Goal: Contribute content: Contribute content

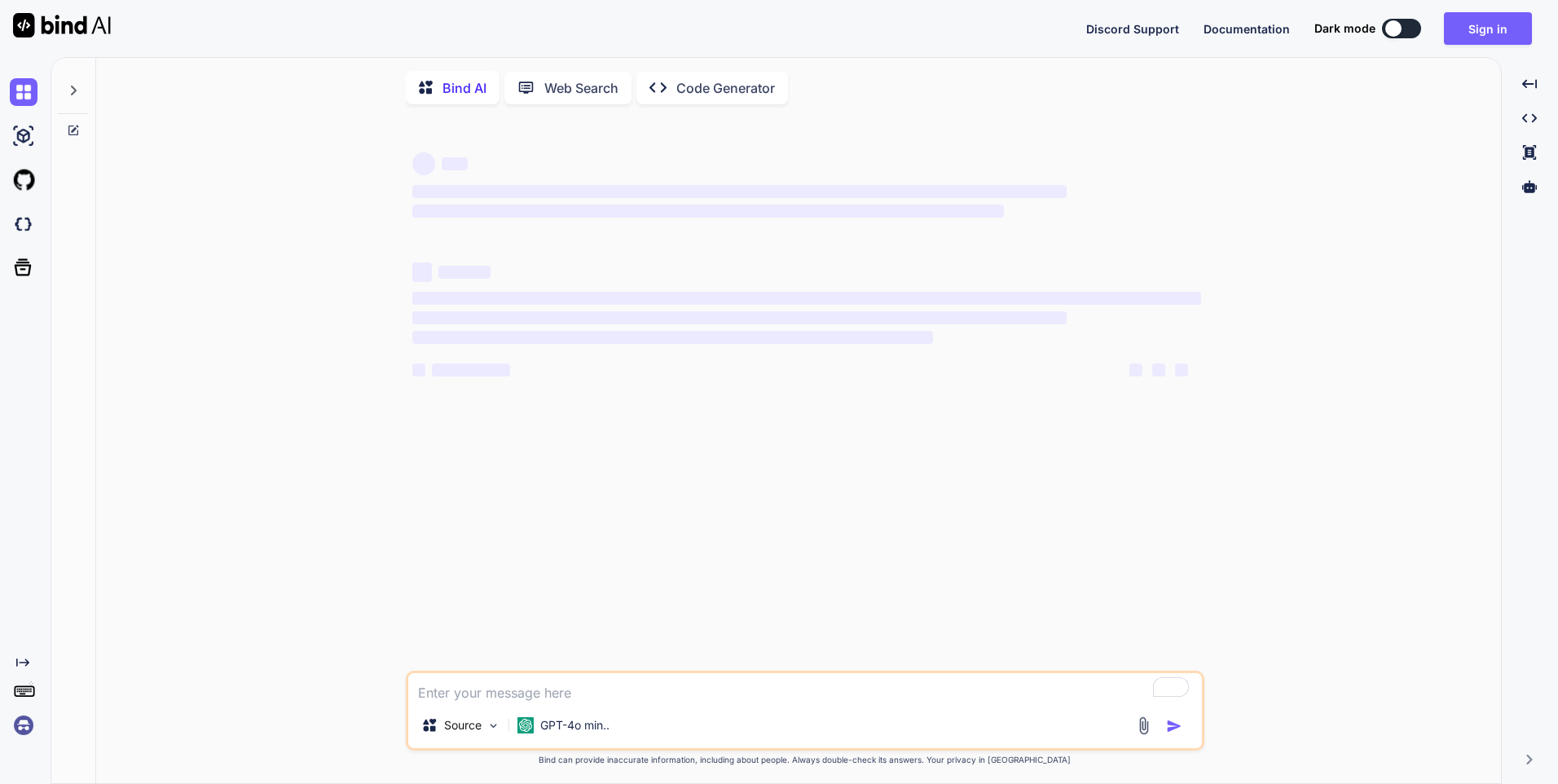
type textarea "x"
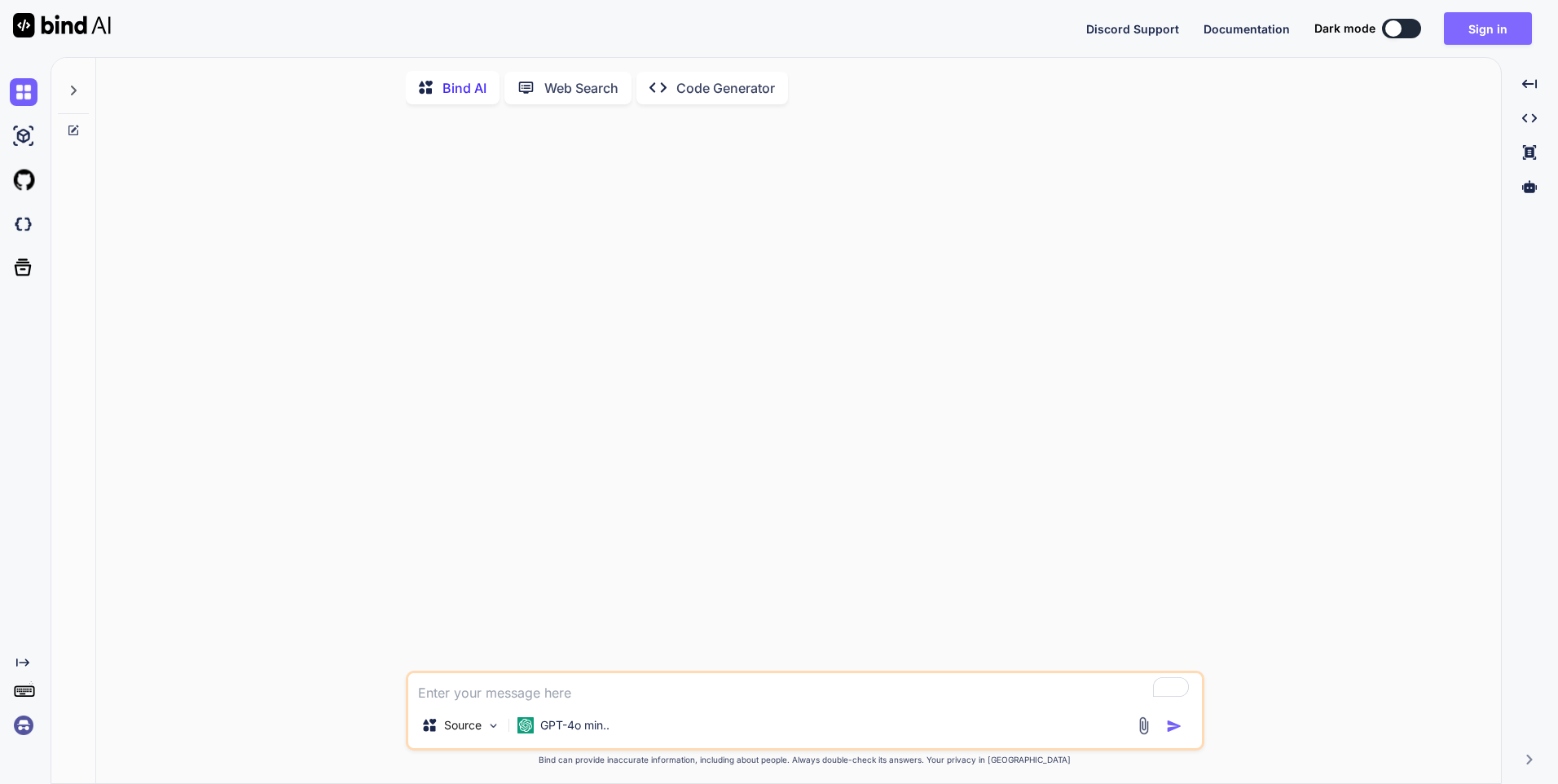
click at [1501, 21] on button "Sign in" at bounding box center [1488, 28] width 88 height 32
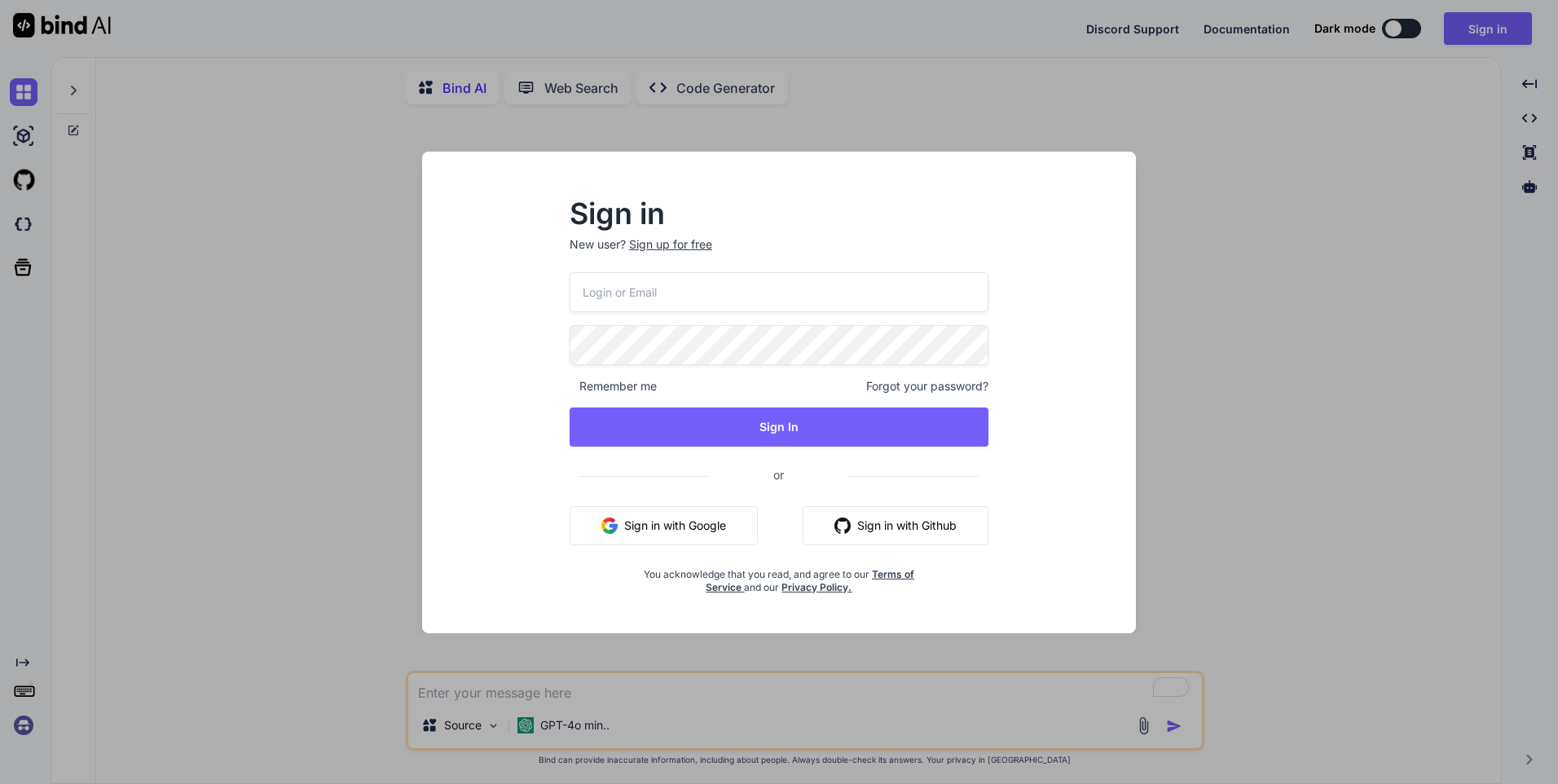
type input "[EMAIL_ADDRESS][DOMAIN_NAME]"
click at [689, 521] on button "Sign in with Google" at bounding box center [664, 525] width 188 height 39
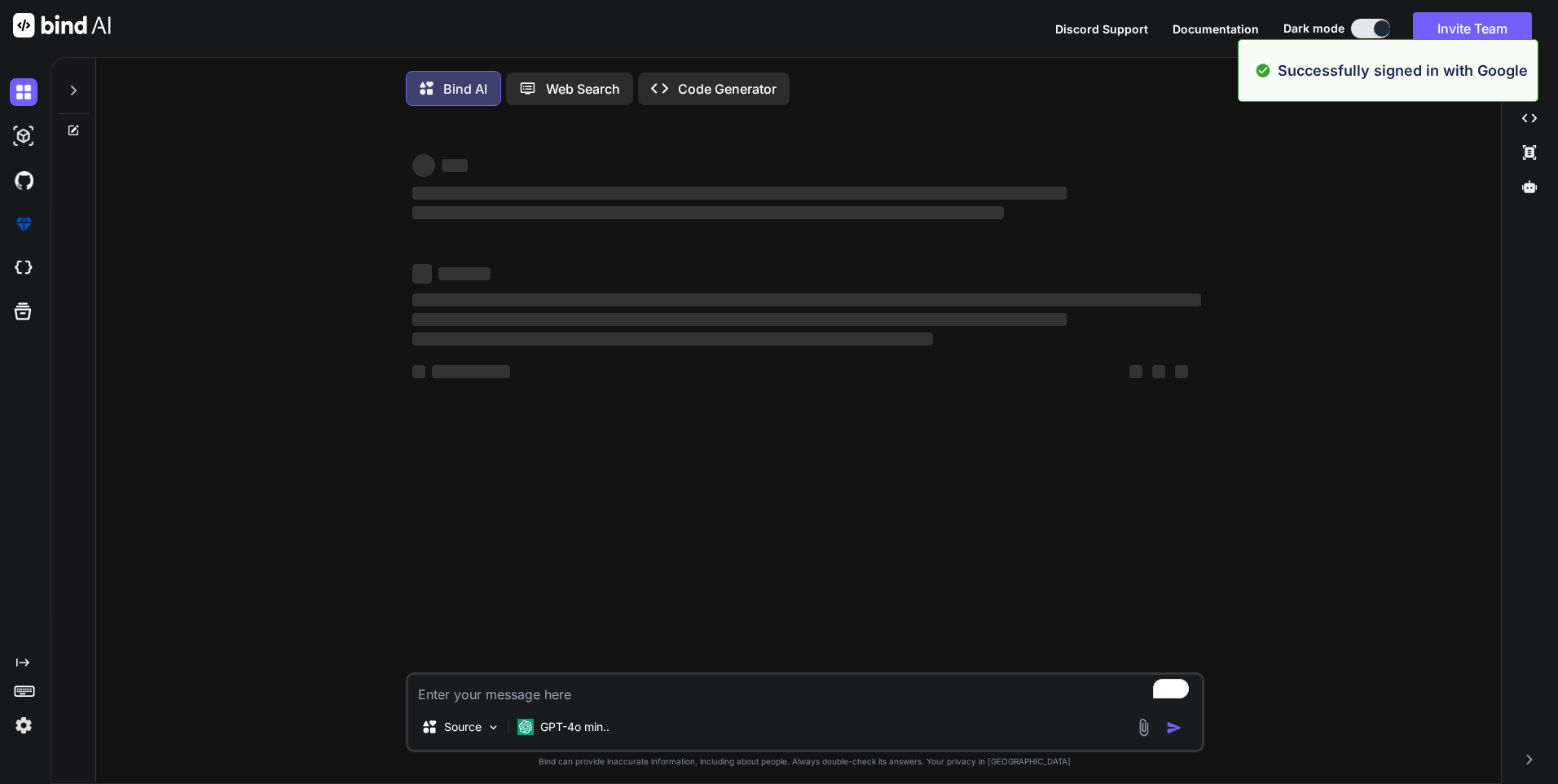
type textarea "x"
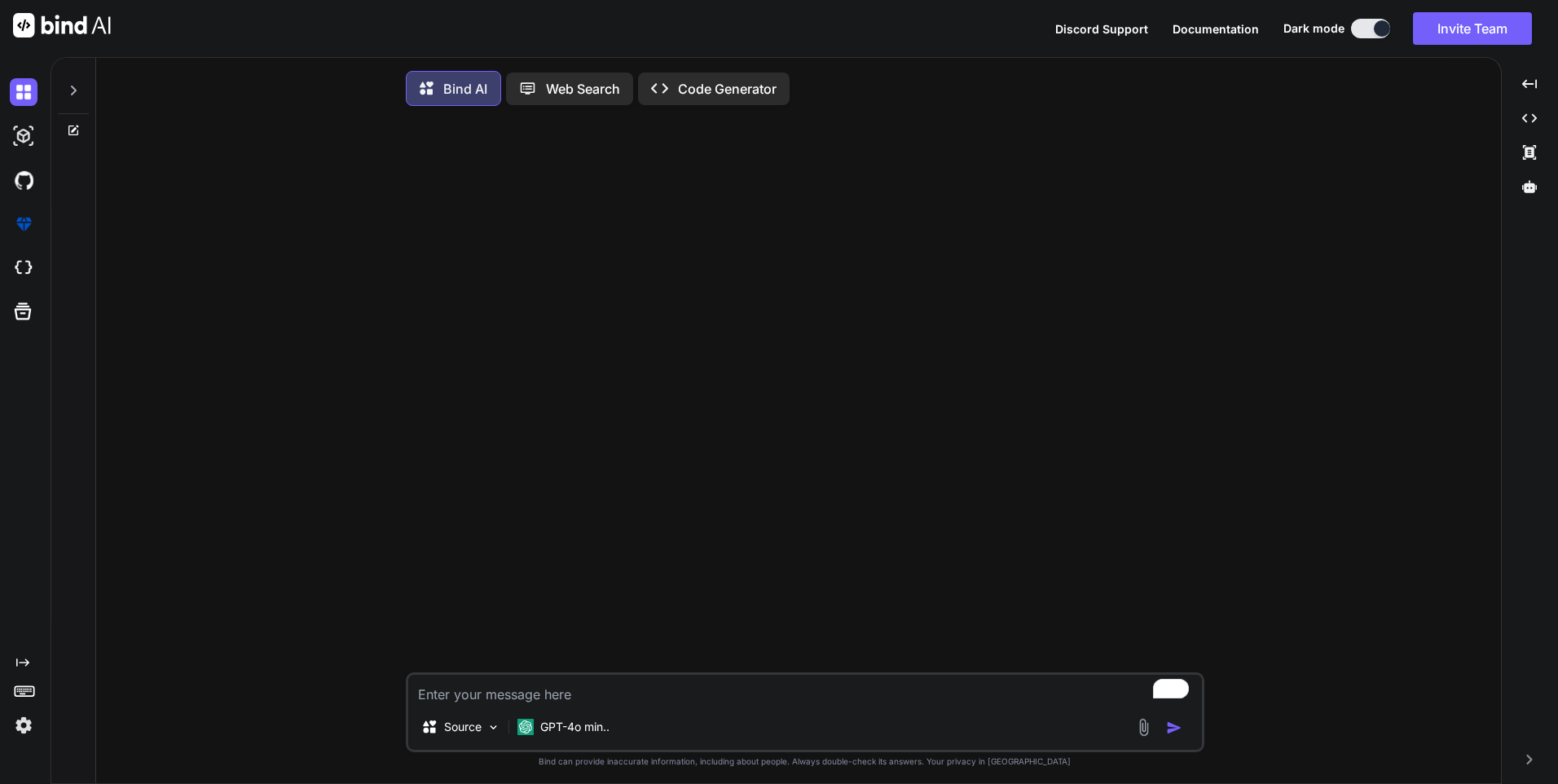
click at [455, 698] on textarea "To enrich screen reader interactions, please activate Accessibility in Grammarl…" at bounding box center [804, 690] width 793 height 30
type textarea "c"
type textarea "x"
type textarea "cr"
type textarea "x"
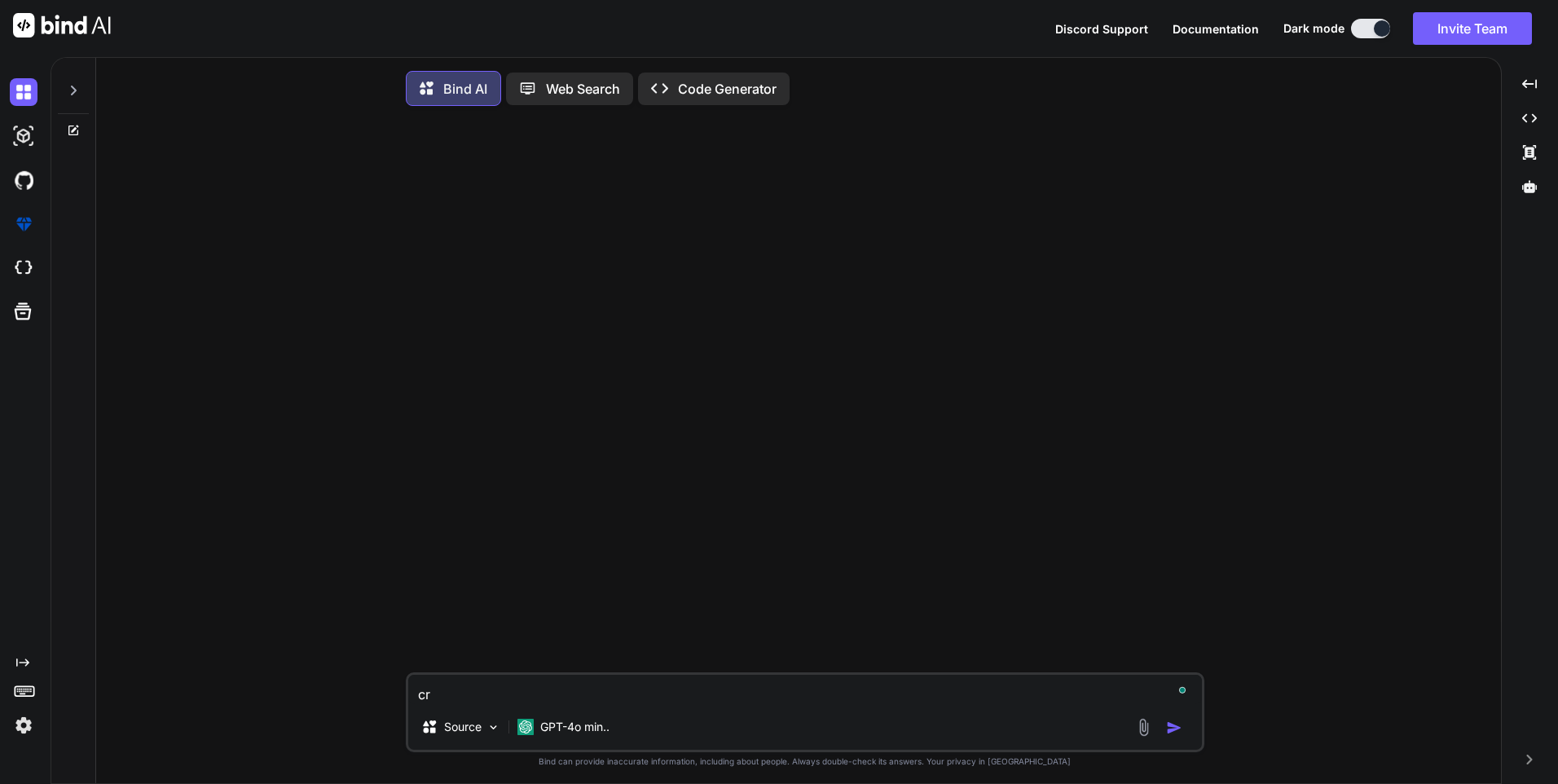
type textarea "cre"
type textarea "x"
type textarea "crea"
type textarea "x"
type textarea "creat"
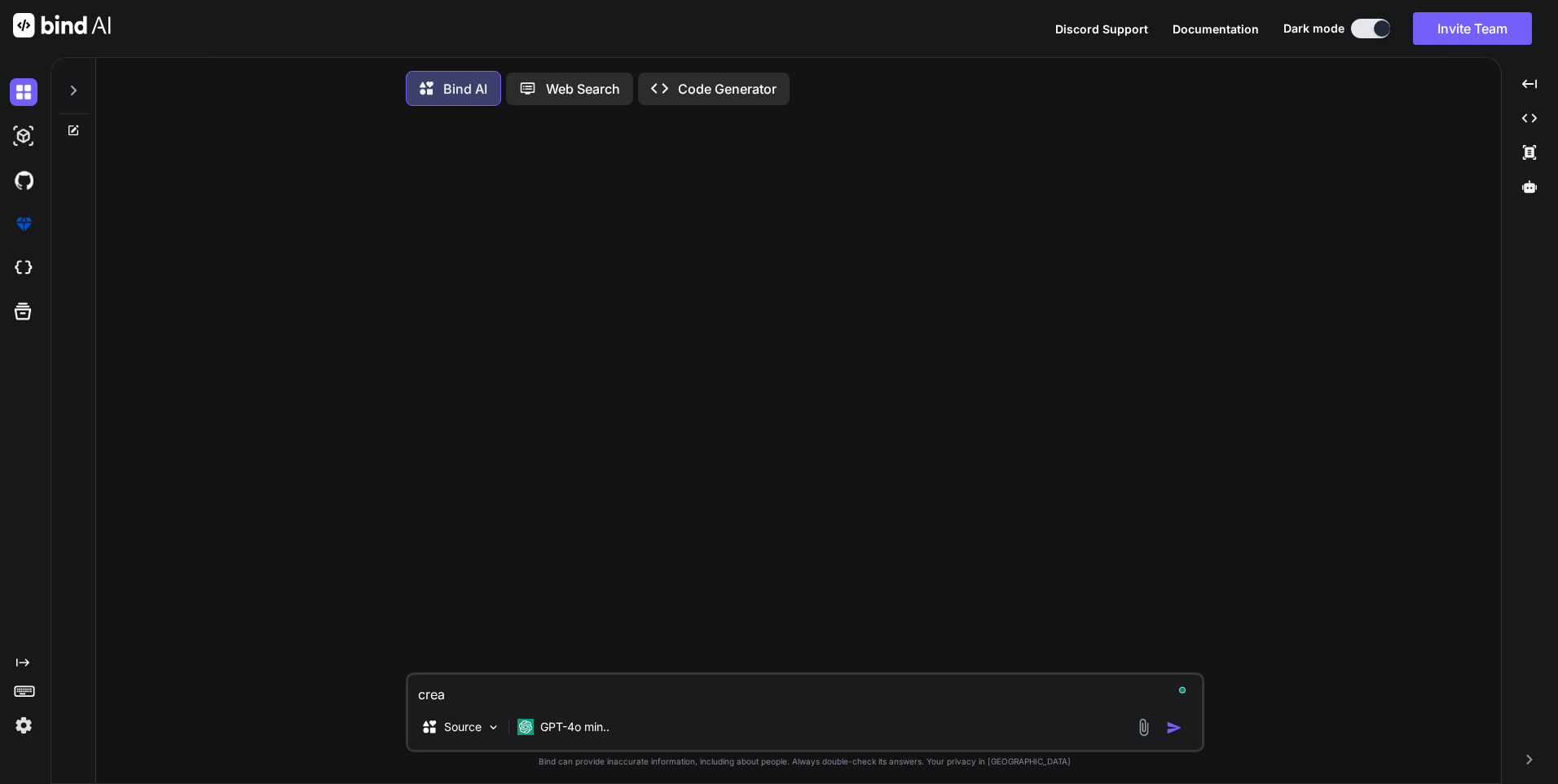
type textarea "x"
type textarea "create"
type textarea "x"
type textarea "created"
type textarea "x"
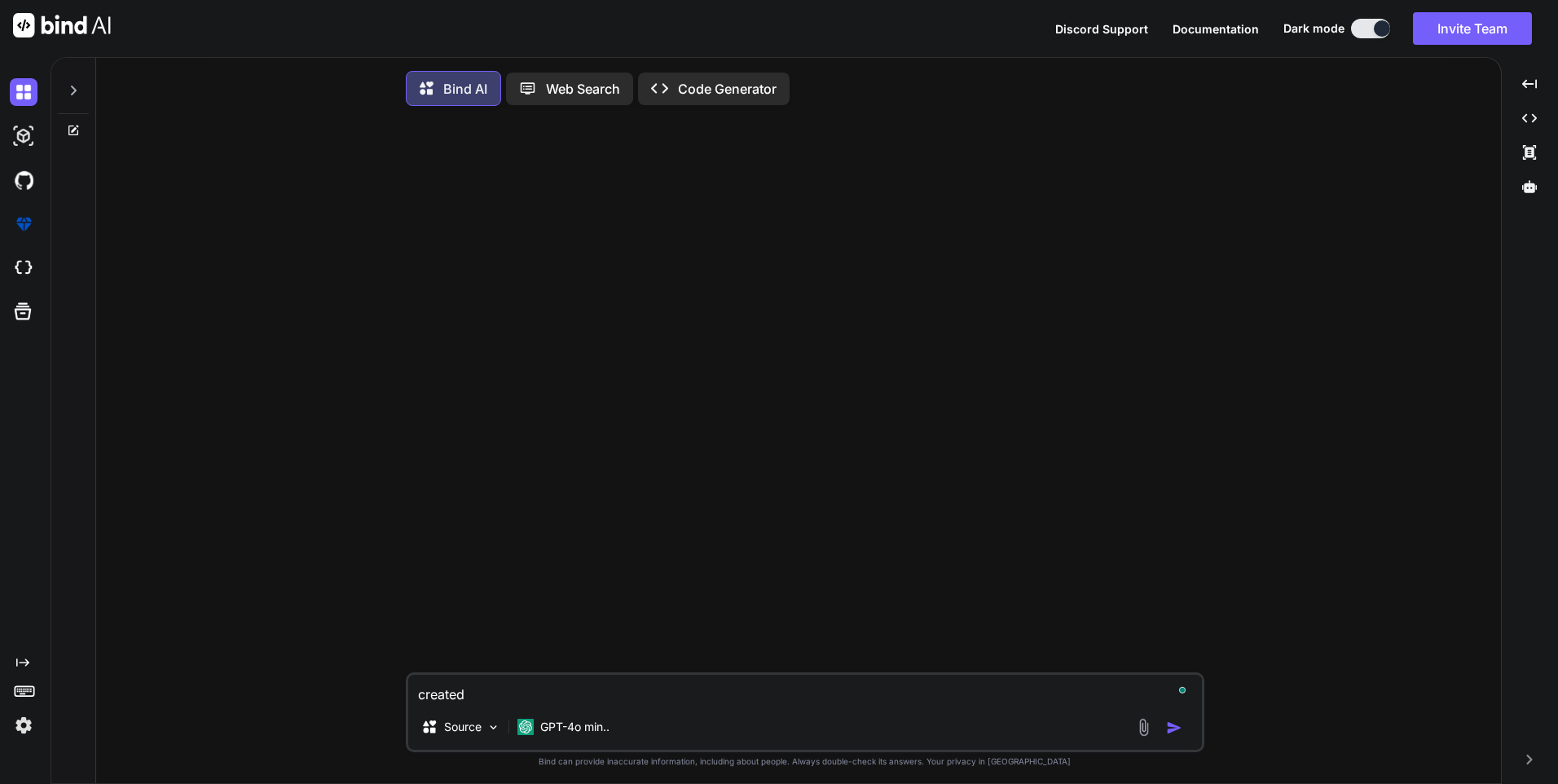
type textarea "created"
type textarea "x"
type textarea "created t"
type textarea "x"
type textarea "created te"
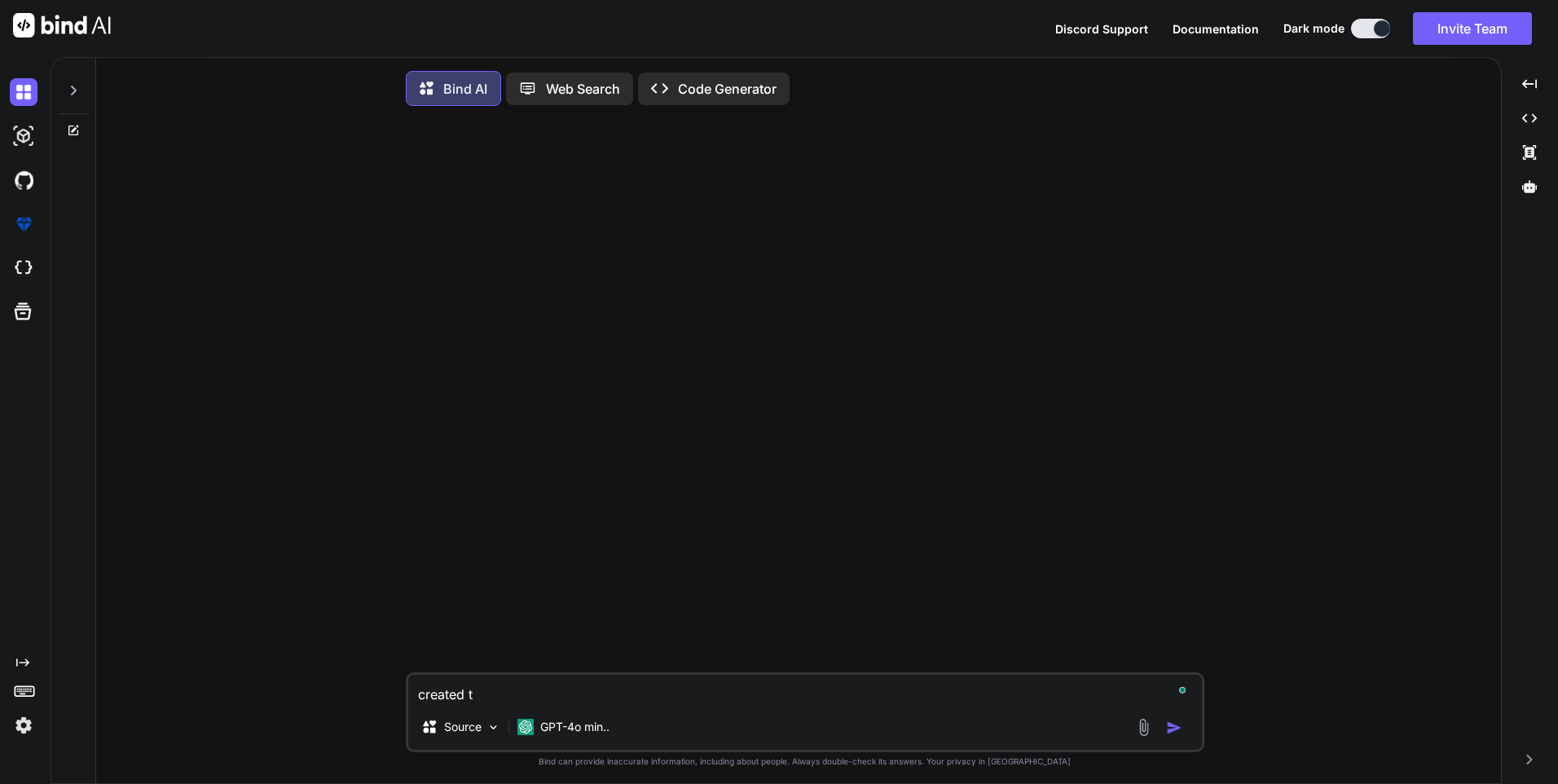
type textarea "x"
type textarea "created tes"
type textarea "x"
type textarea "created test"
type textarea "x"
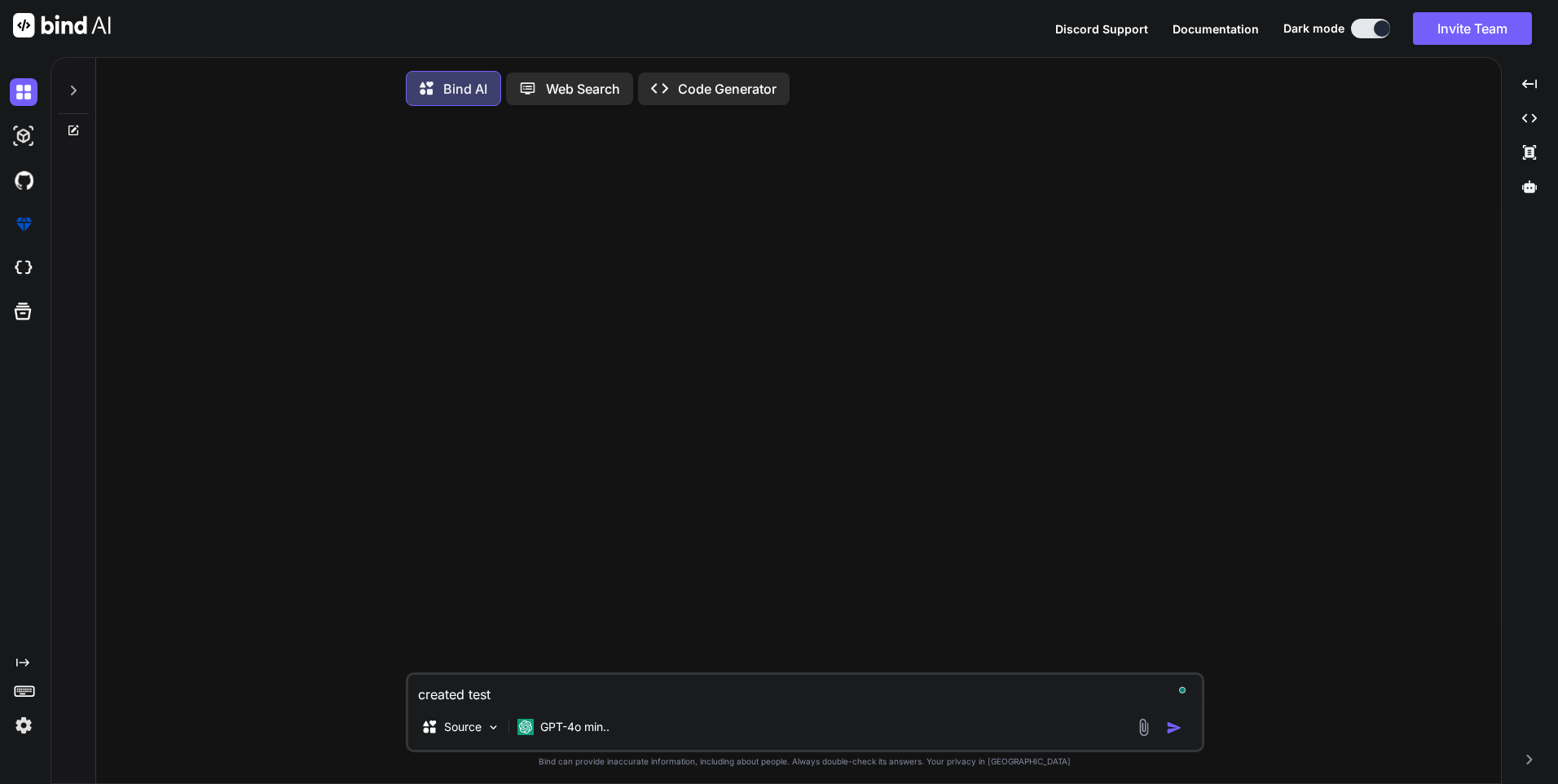
type textarea "created test"
type textarea "x"
type textarea "created test c"
type textarea "x"
type textarea "created test ca"
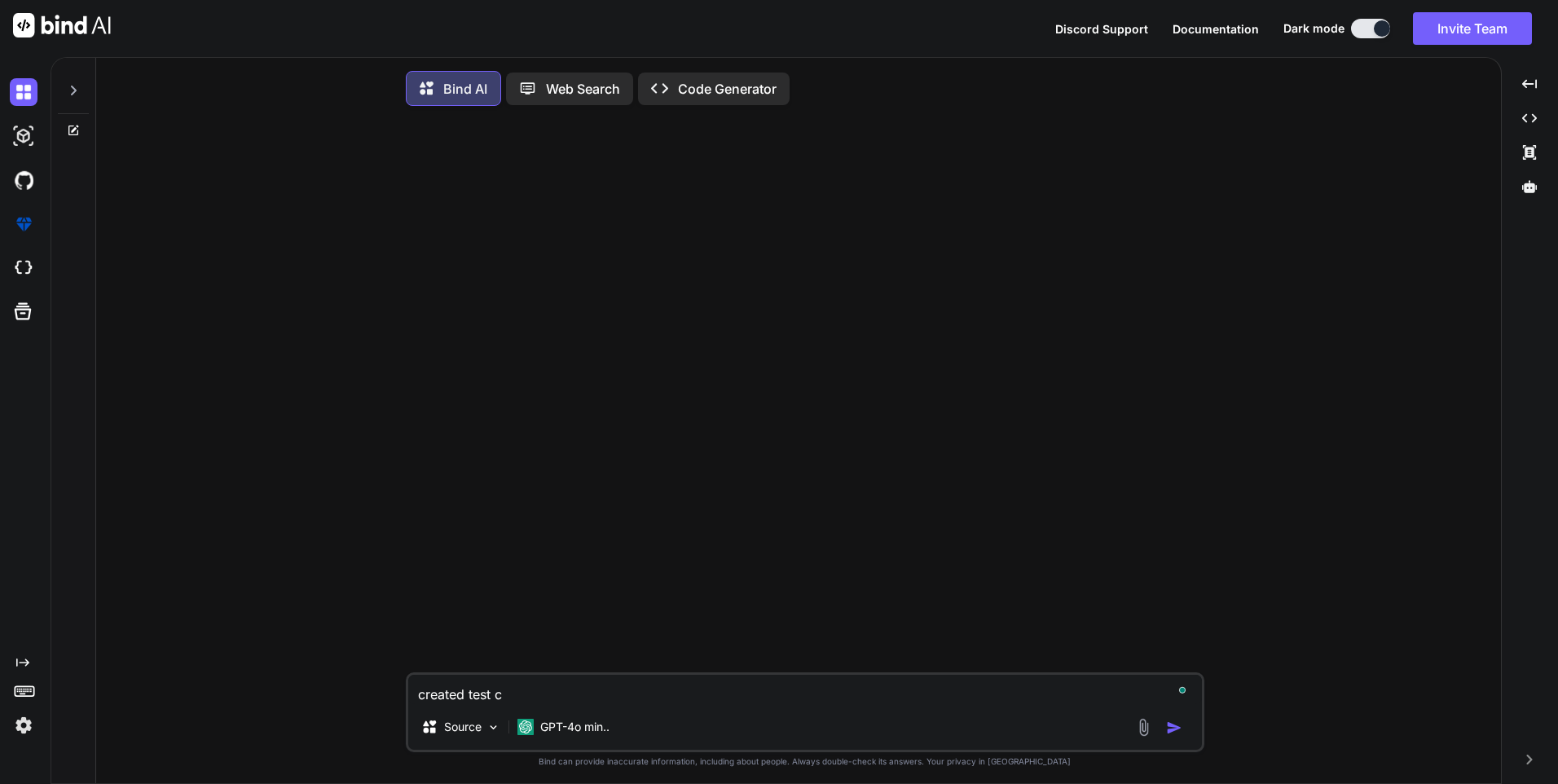
type textarea "x"
type textarea "created test cas"
type textarea "x"
type textarea "created test case"
type textarea "x"
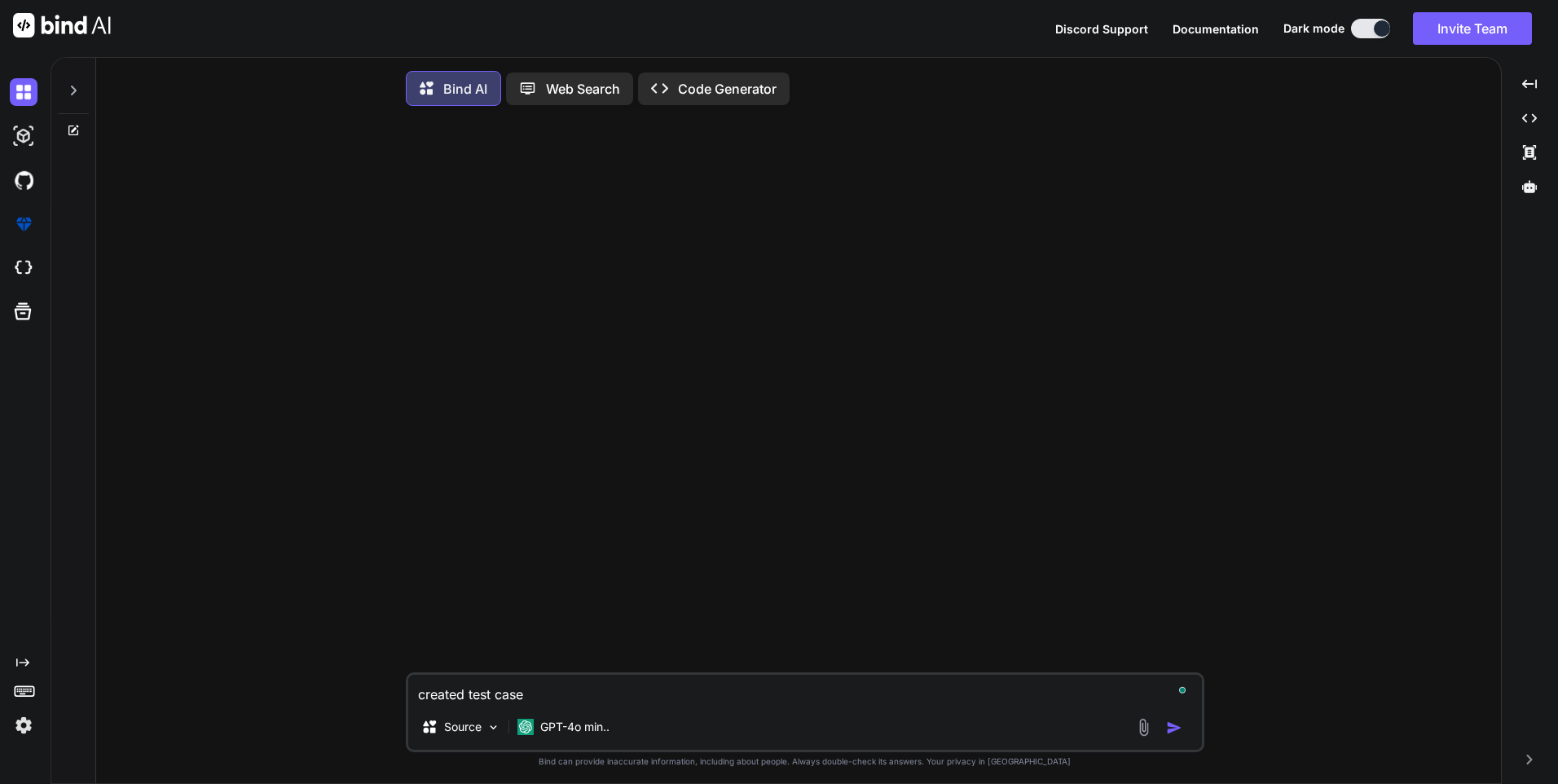
type textarea "created test cases"
type textarea "x"
type textarea "created test cases"
type textarea "x"
type textarea "created test cases f"
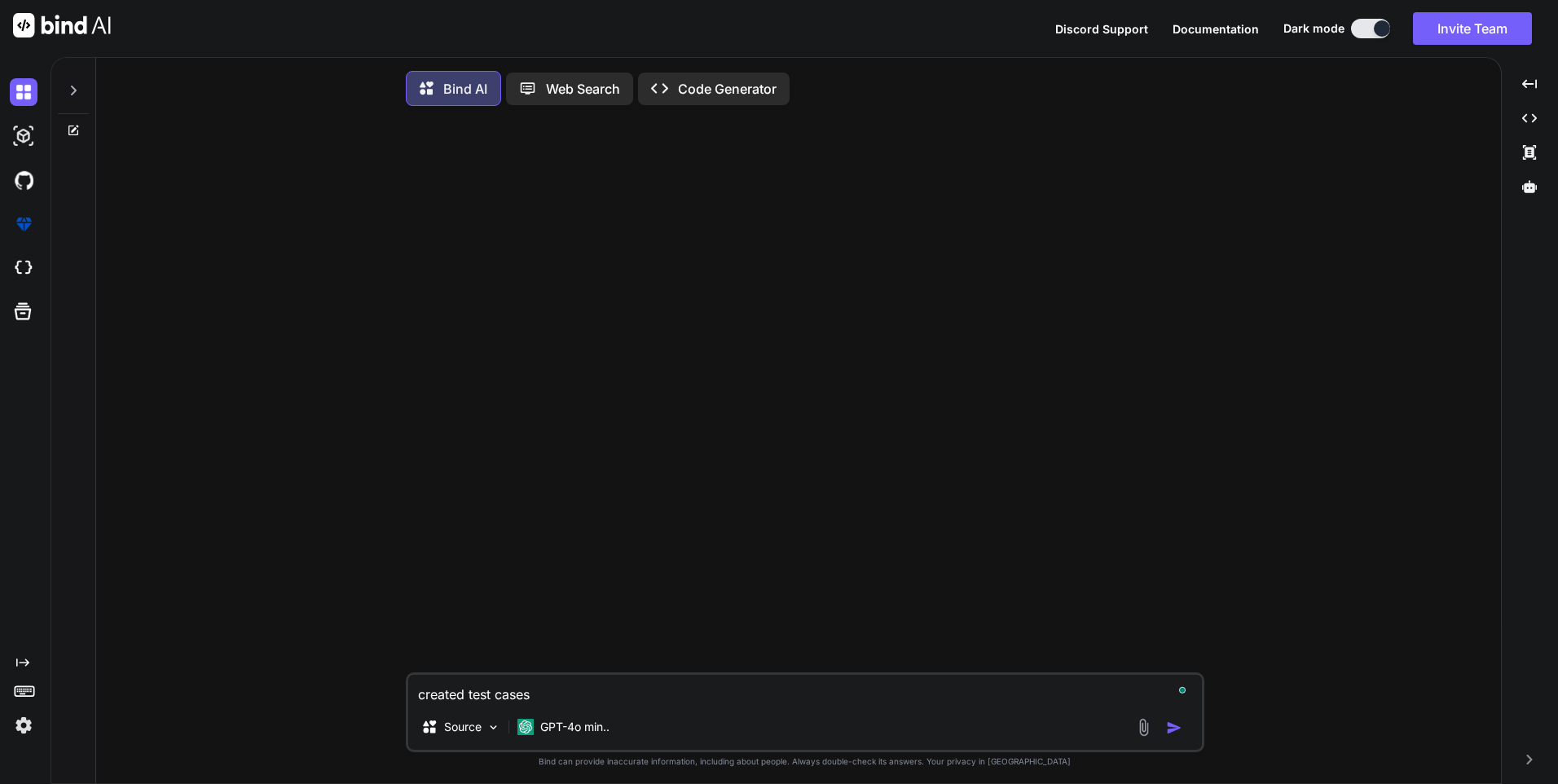
type textarea "x"
type textarea "created test cases fo"
type textarea "x"
type textarea "created test cases for"
type textarea "x"
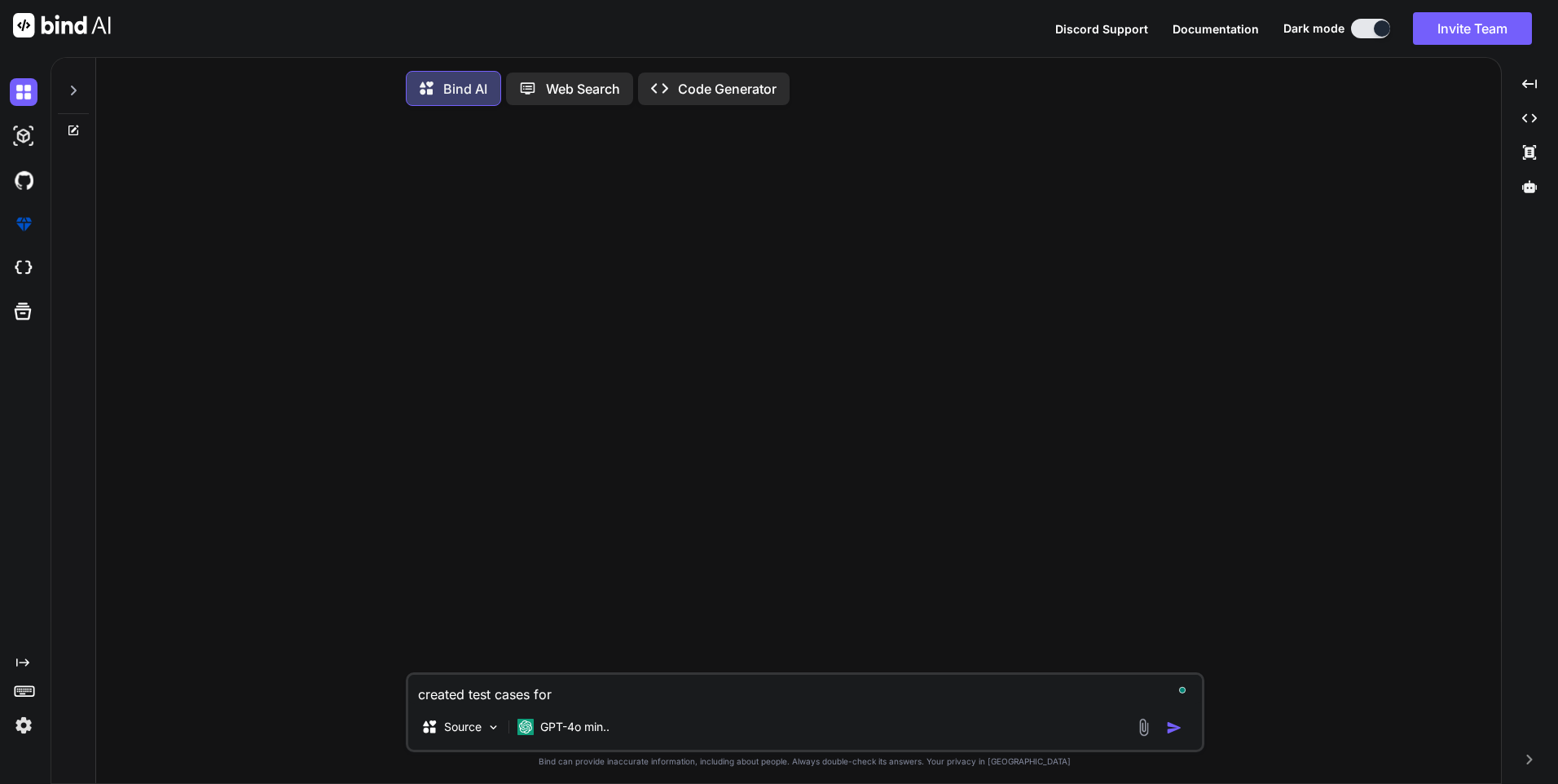
type textarea "created test cases for"
type textarea "x"
paste textarea "pdf file straight from the bucket whenever it is getting deleted from the model…"
type textarea "created test cases for pdf file straight from the bucket whenever it is getting…"
type textarea "x"
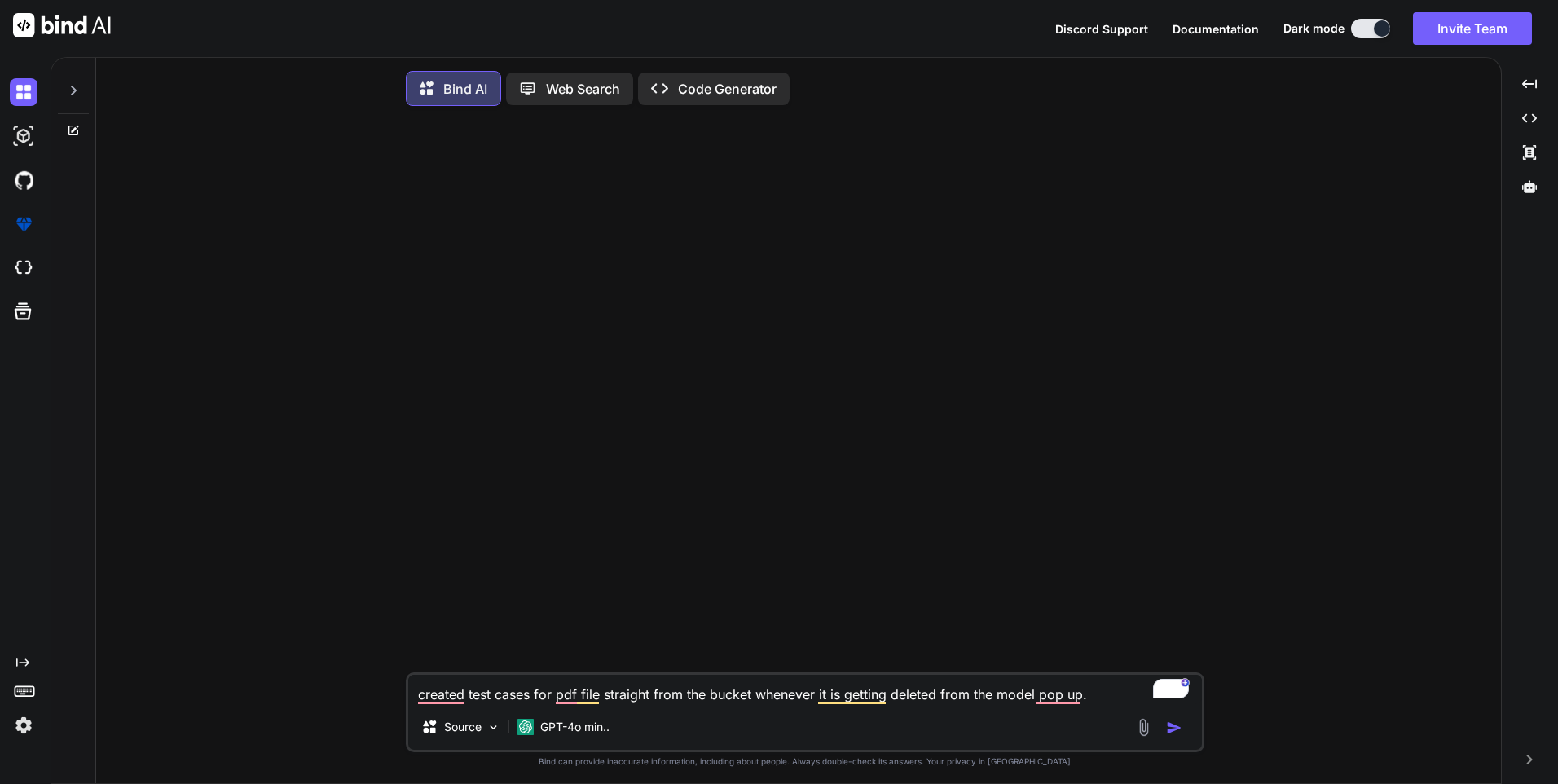
type textarea "created test cases for pdf file straight from the bucket whenever it is getting…"
click at [1179, 729] on img "button" at bounding box center [1175, 728] width 17 height 17
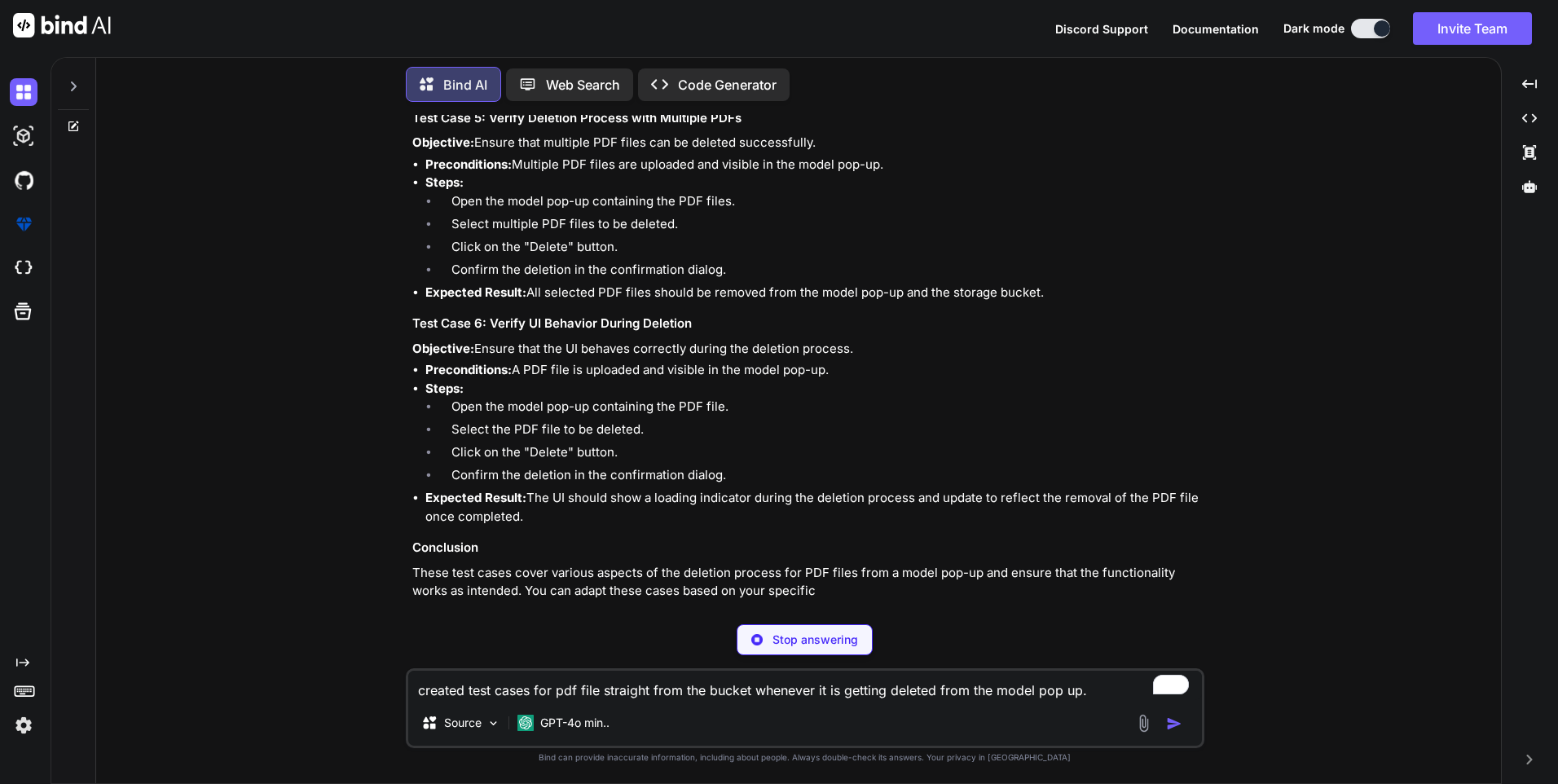
scroll to position [962, 0]
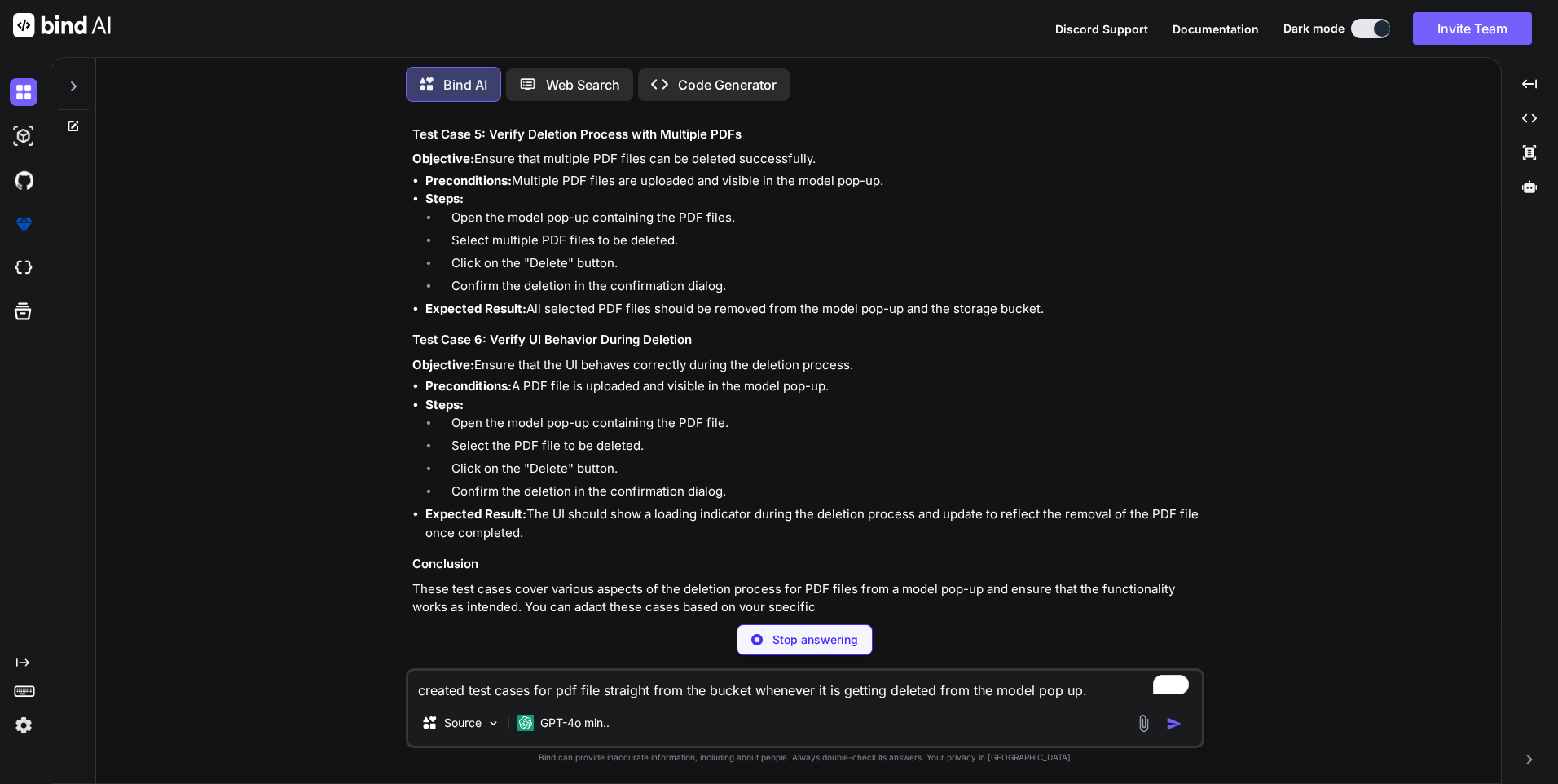
type textarea "x"
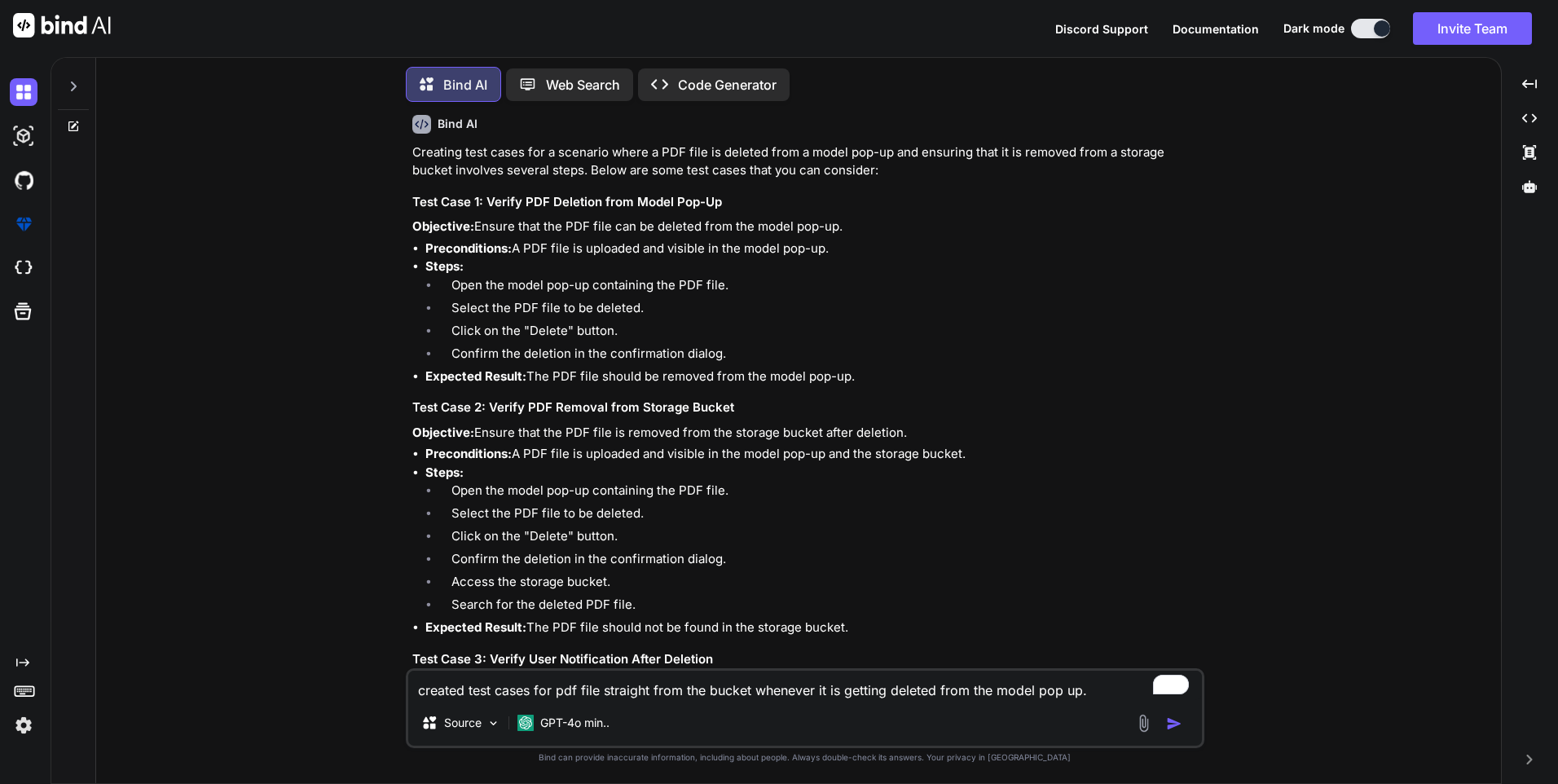
scroll to position [0, 0]
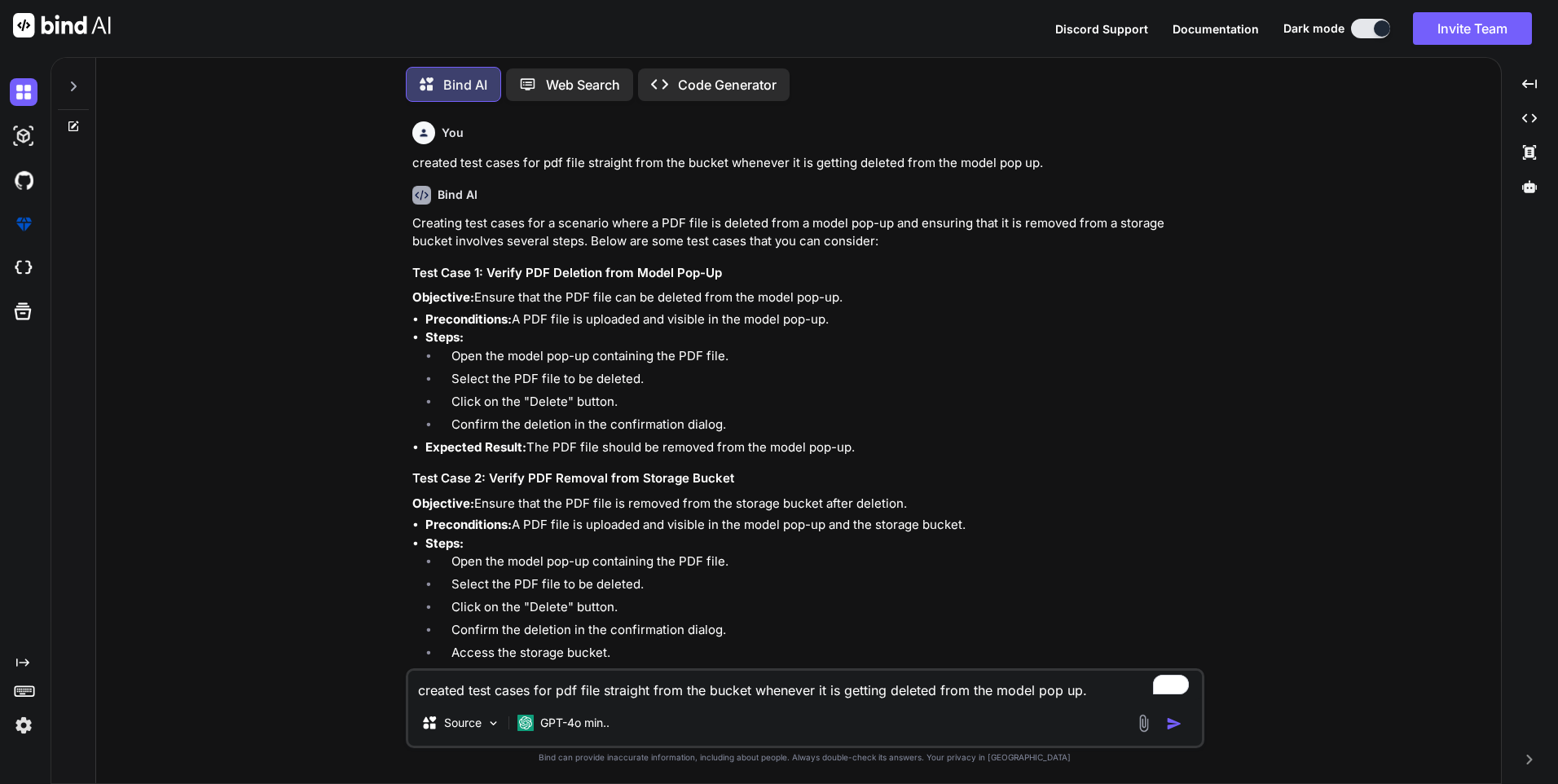
drag, startPoint x: 479, startPoint y: 297, endPoint x: 859, endPoint y: 450, distance: 409.6
copy div "Ensure that the PDF file can be deleted from the model pop-up. Preconditions: A…"
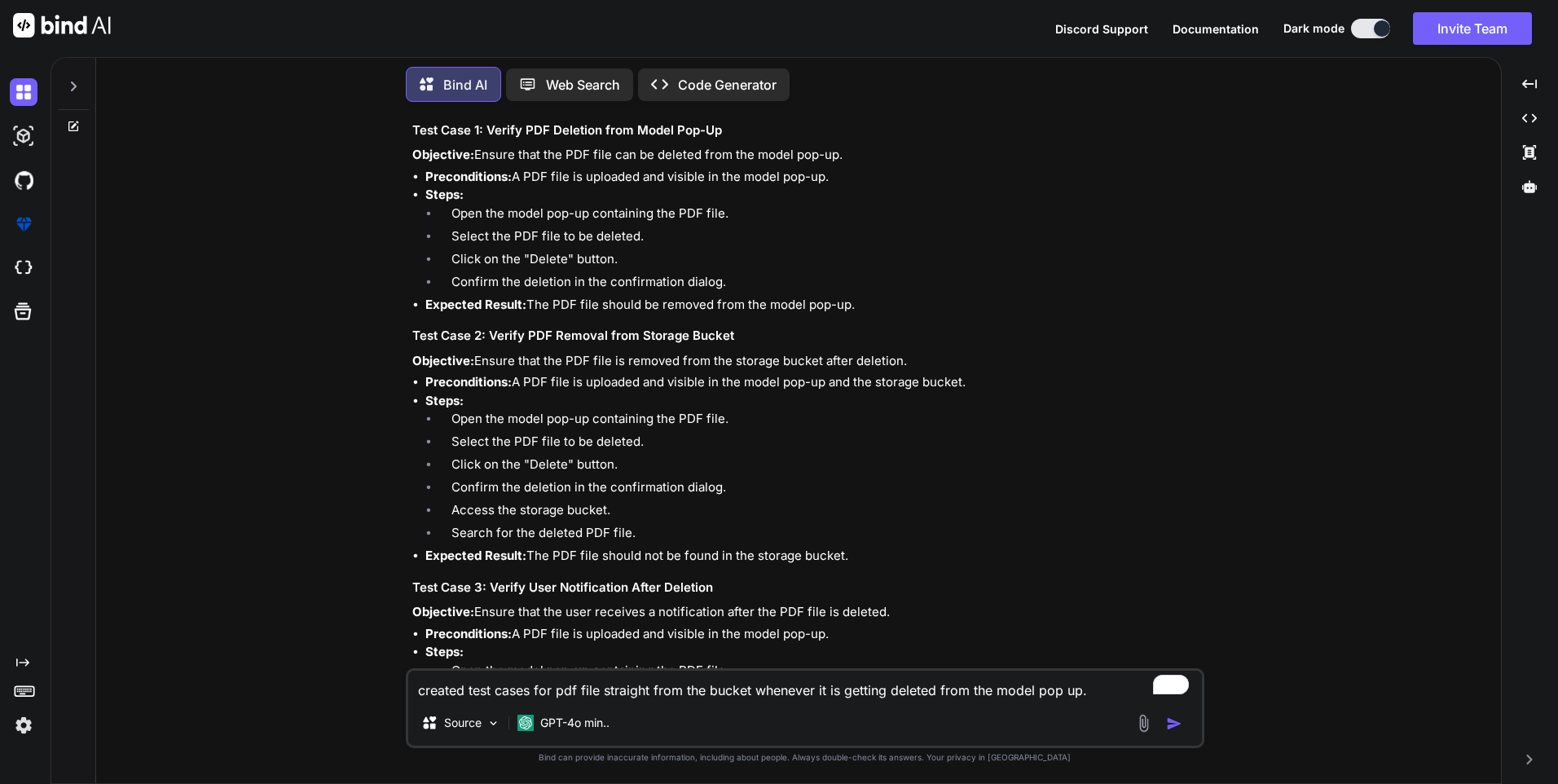
scroll to position [163, 0]
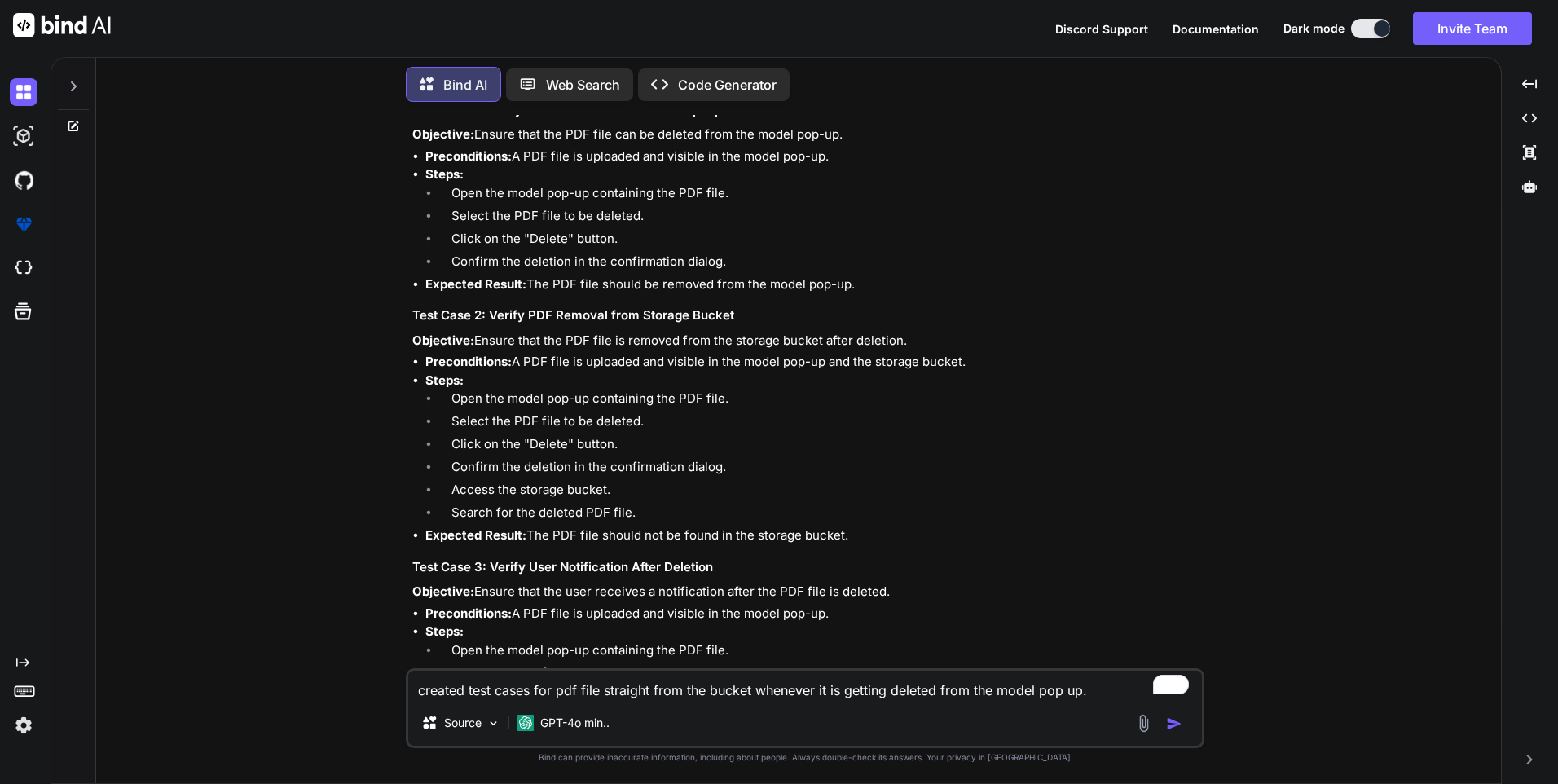
click at [500, 431] on li "Select the PDF file to be deleted." at bounding box center [820, 424] width 763 height 23
drag, startPoint x: 478, startPoint y: 337, endPoint x: 864, endPoint y: 539, distance: 435.7
click at [864, 539] on div "Creating test cases for a scenario where a PDF file is deleted from a model pop…" at bounding box center [807, 745] width 789 height 1387
copy div "Ensure that the PDF file is removed from the storage bucket after deletion. Pre…"
click at [561, 554] on div "Creating test cases for a scenario where a PDF file is deleted from a model pop…" at bounding box center [807, 745] width 789 height 1387
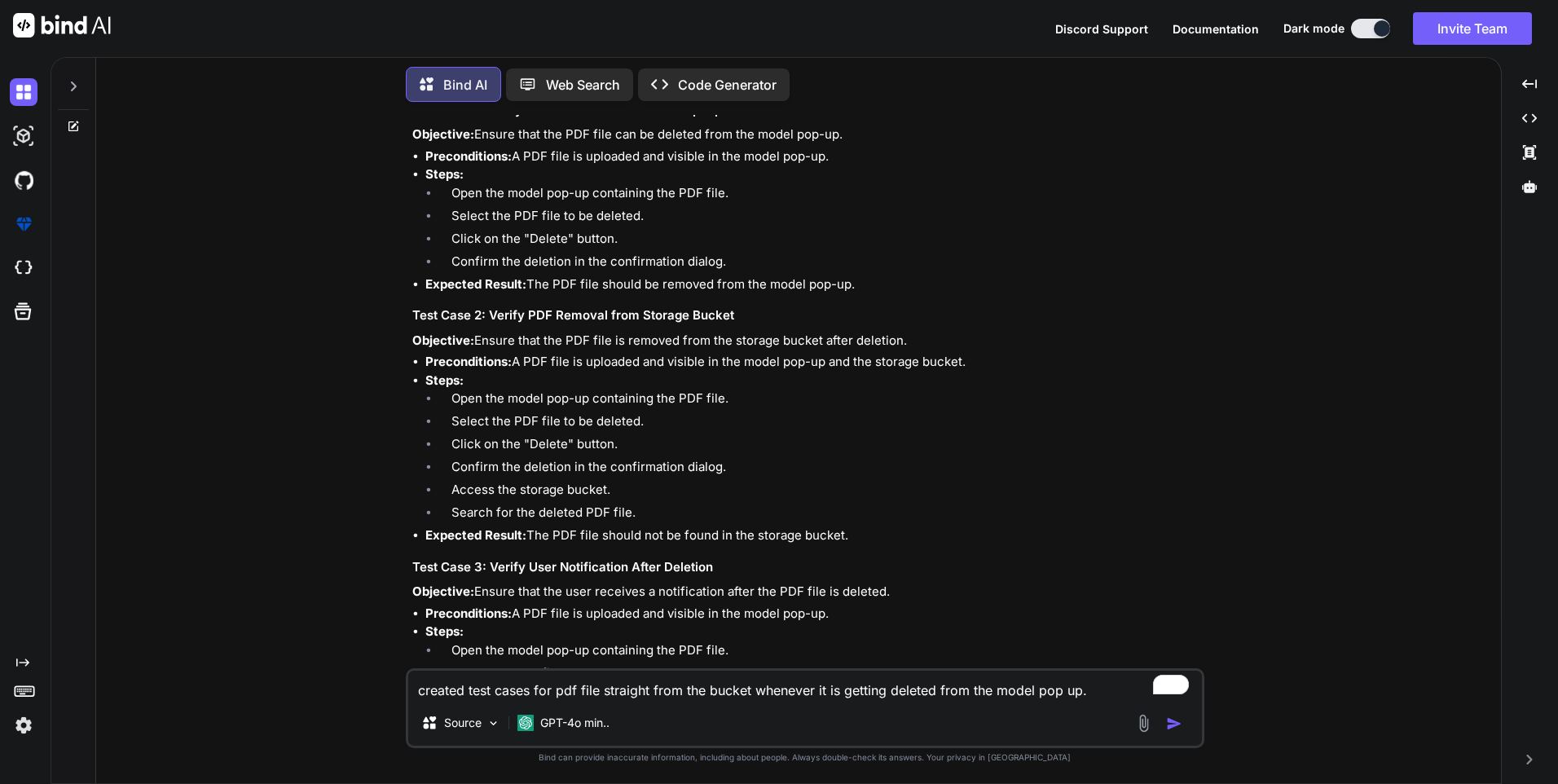
drag, startPoint x: 477, startPoint y: 340, endPoint x: 963, endPoint y: 336, distance: 486.0
click at [963, 336] on p "Objective: Ensure that the PDF file is removed from the storage bucket after de…" at bounding box center [807, 341] width 789 height 18
copy p "Ensure that the PDF file is removed from the storage bucket after deletion."
click at [608, 537] on li "Expected Result: The PDF file should not be found in the storage bucket." at bounding box center [814, 536] width 776 height 18
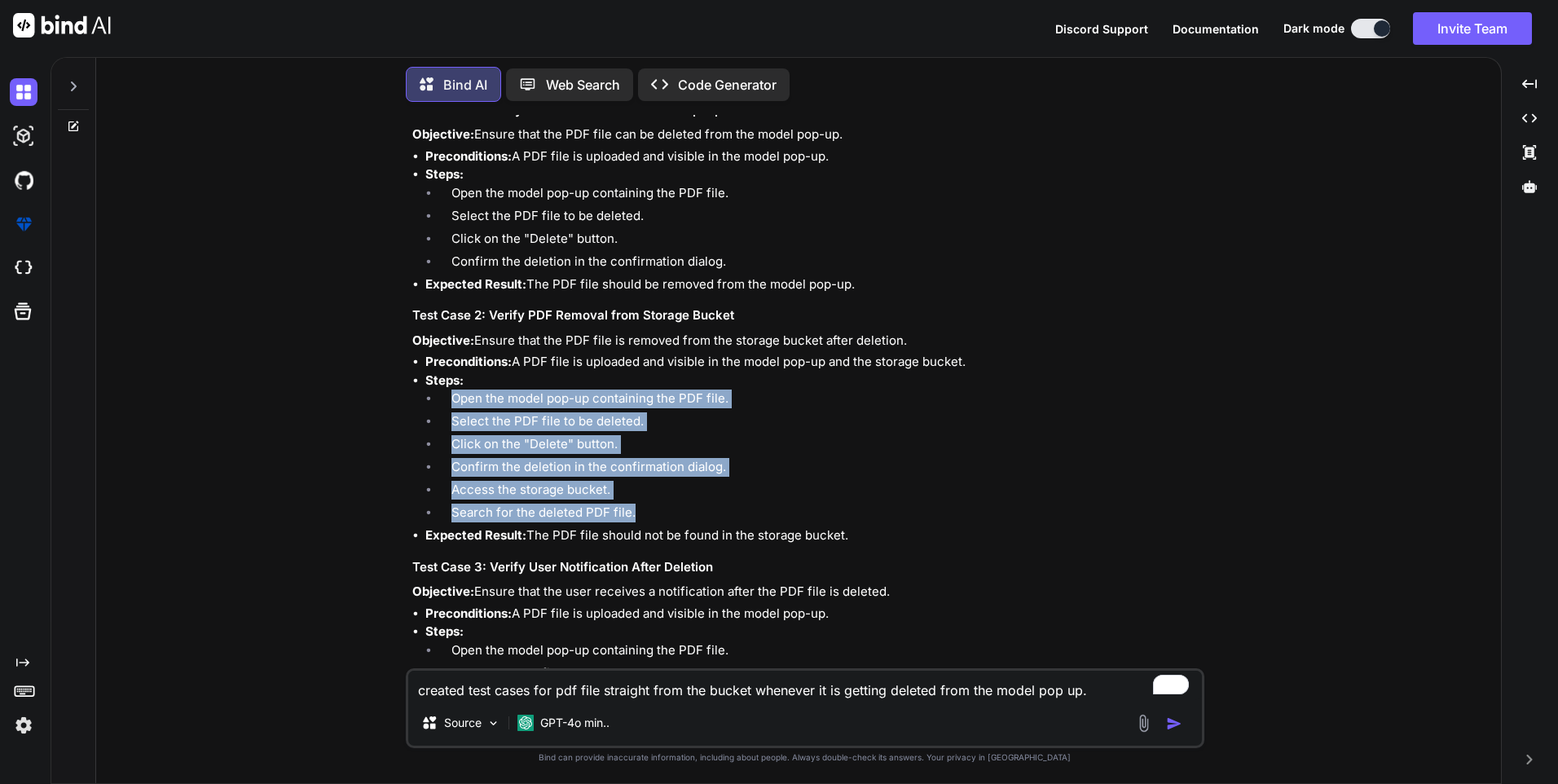
drag, startPoint x: 451, startPoint y: 390, endPoint x: 662, endPoint y: 503, distance: 239.4
click at [662, 503] on ol "Open the model pop-up containing the PDF file. Select the PDF file to be delete…" at bounding box center [814, 458] width 776 height 137
copy ol "Open the model pop-up containing the PDF file. Select the PDF file to be delete…"
drag, startPoint x: 532, startPoint y: 532, endPoint x: 888, endPoint y: 540, distance: 356.1
click at [888, 540] on li "Expected Result: The PDF file should not be found in the storage bucket." at bounding box center [814, 536] width 776 height 18
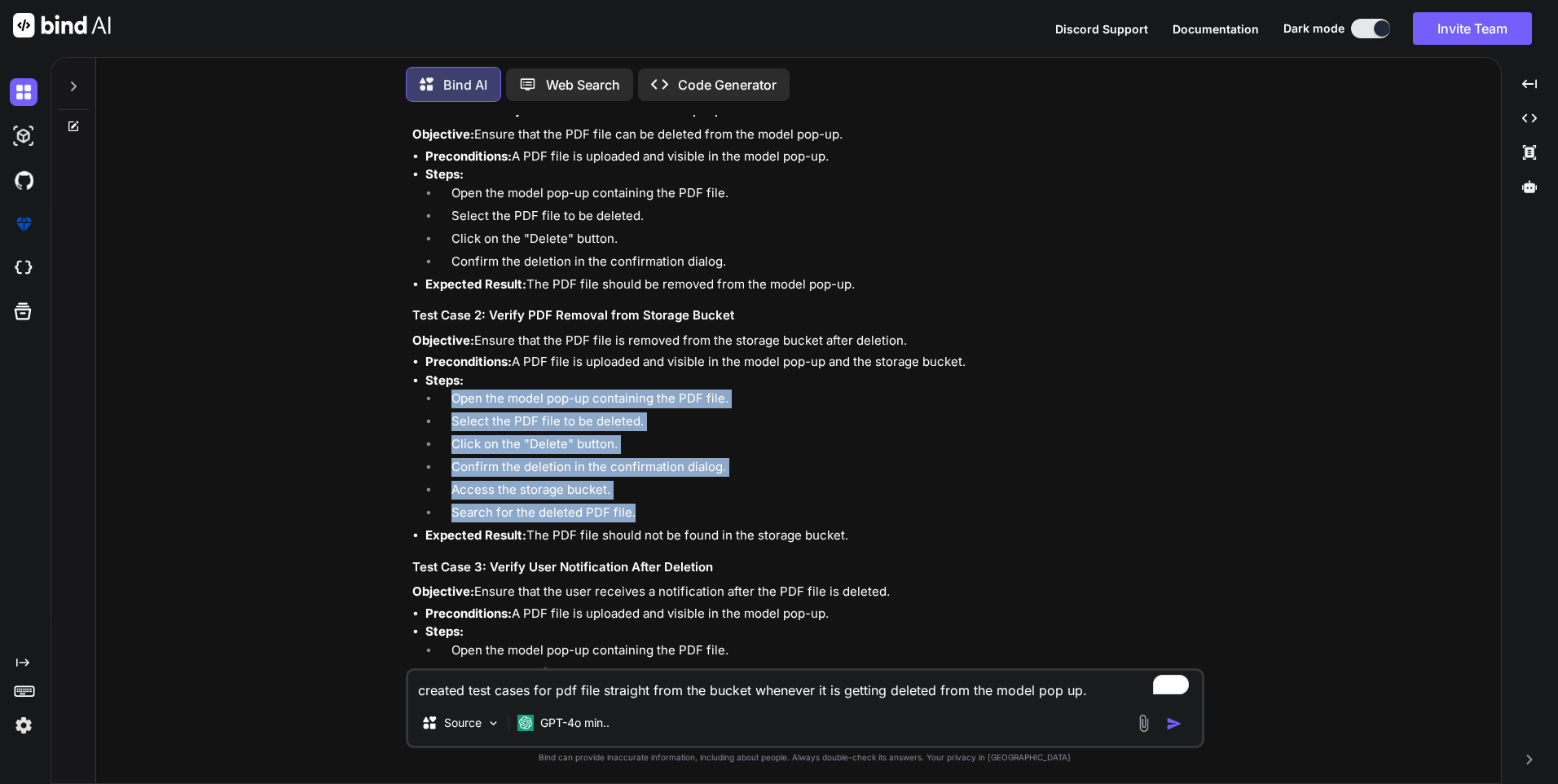
copy li "The PDF file should not be found in the storage bucket."
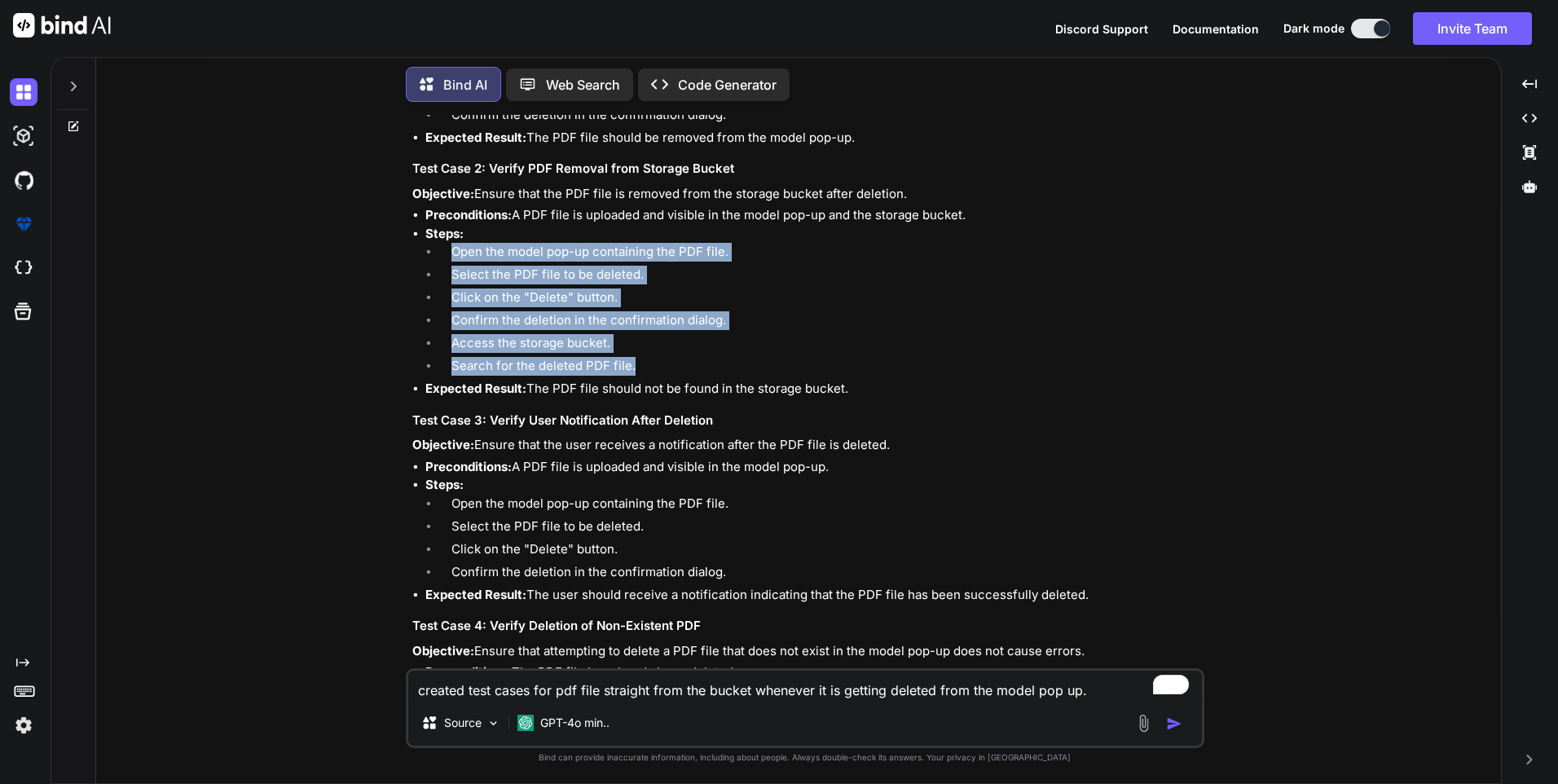
scroll to position [326, 0]
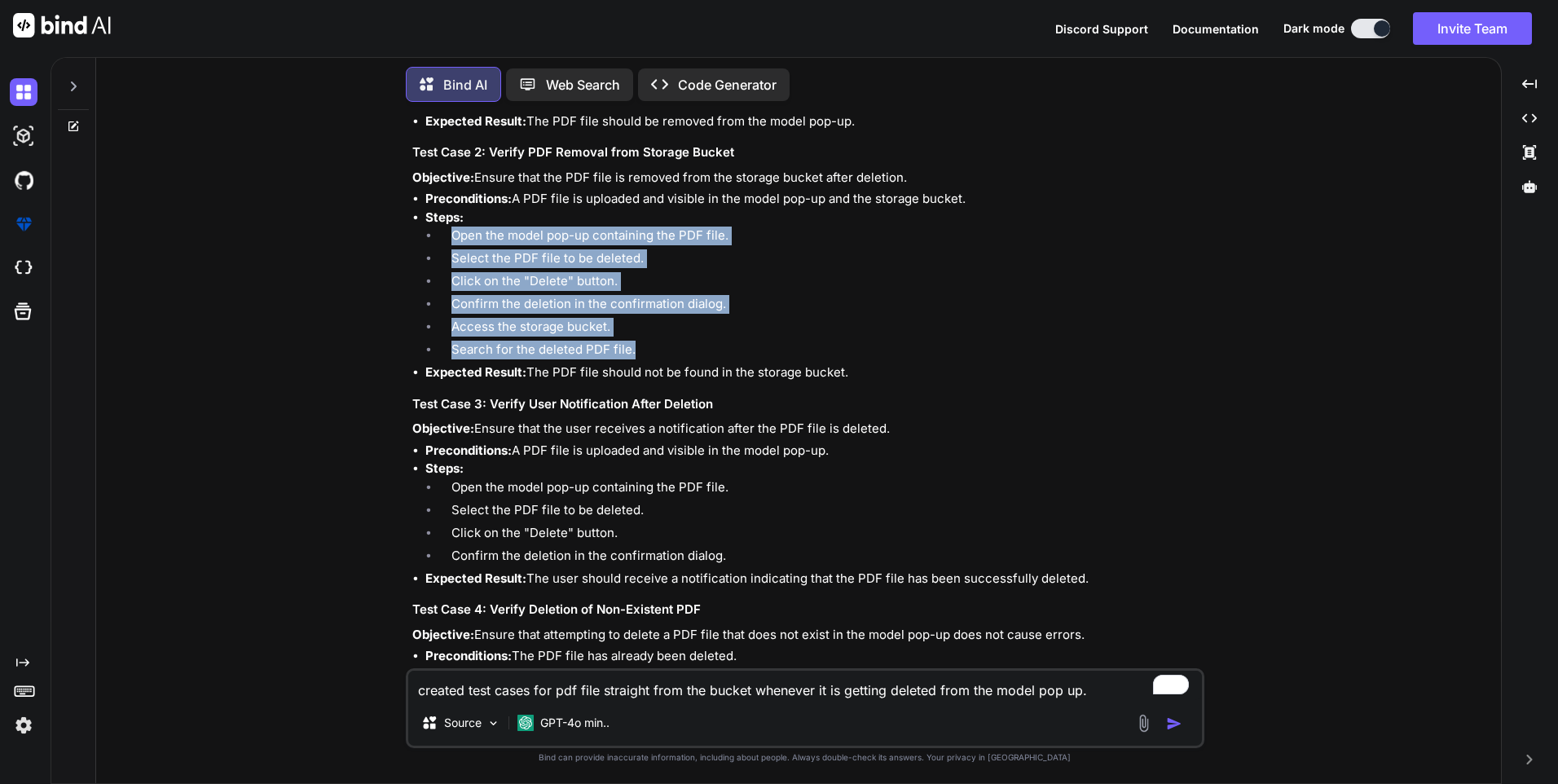
drag, startPoint x: 479, startPoint y: 428, endPoint x: 942, endPoint y: 418, distance: 463.1
click at [942, 418] on div "Creating test cases for a scenario where a PDF file is deleted from a model pop…" at bounding box center [807, 582] width 789 height 1387
copy p "Ensure that the user receives a notification after the PDF file is deleted."
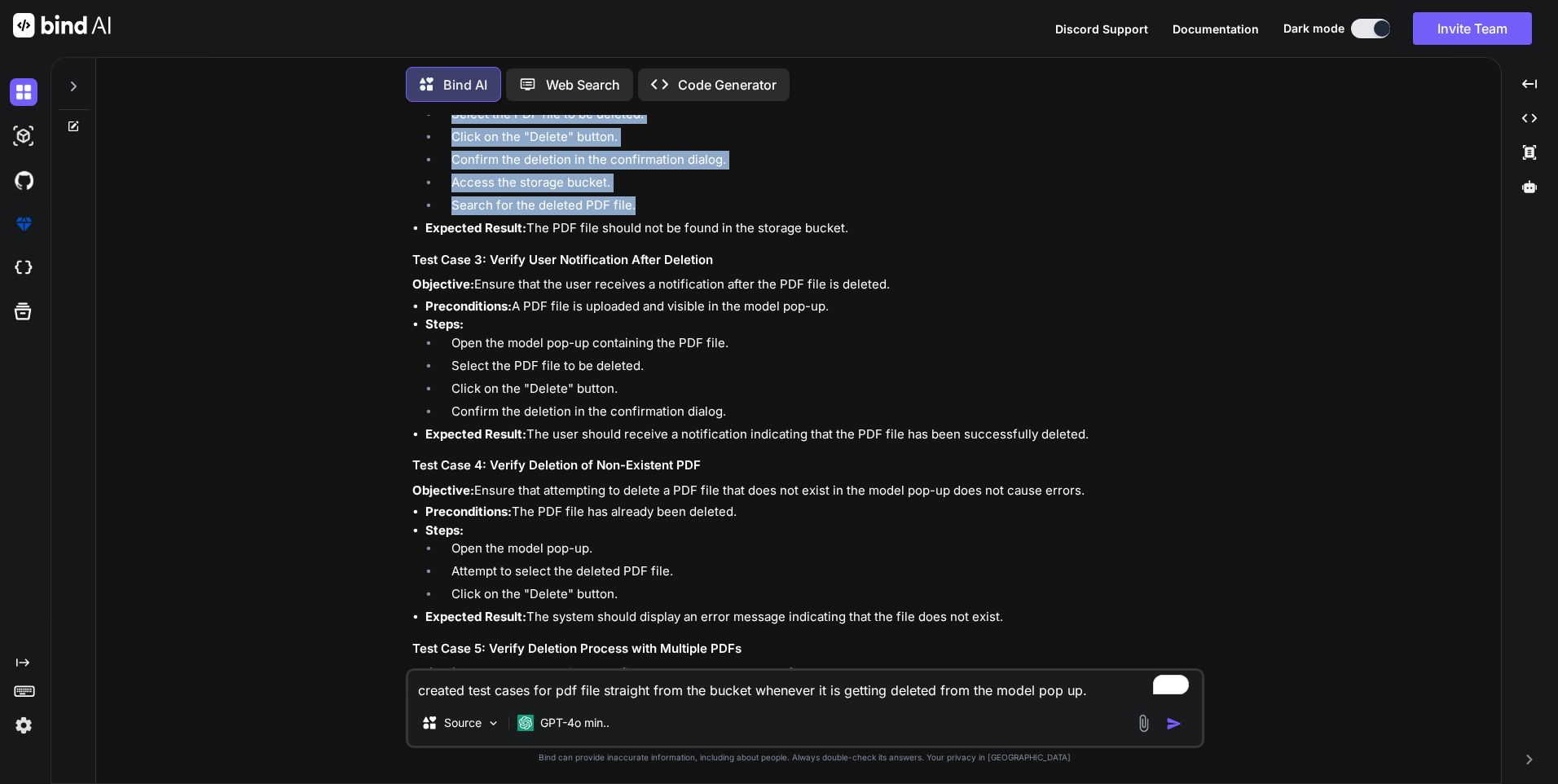
scroll to position [488, 0]
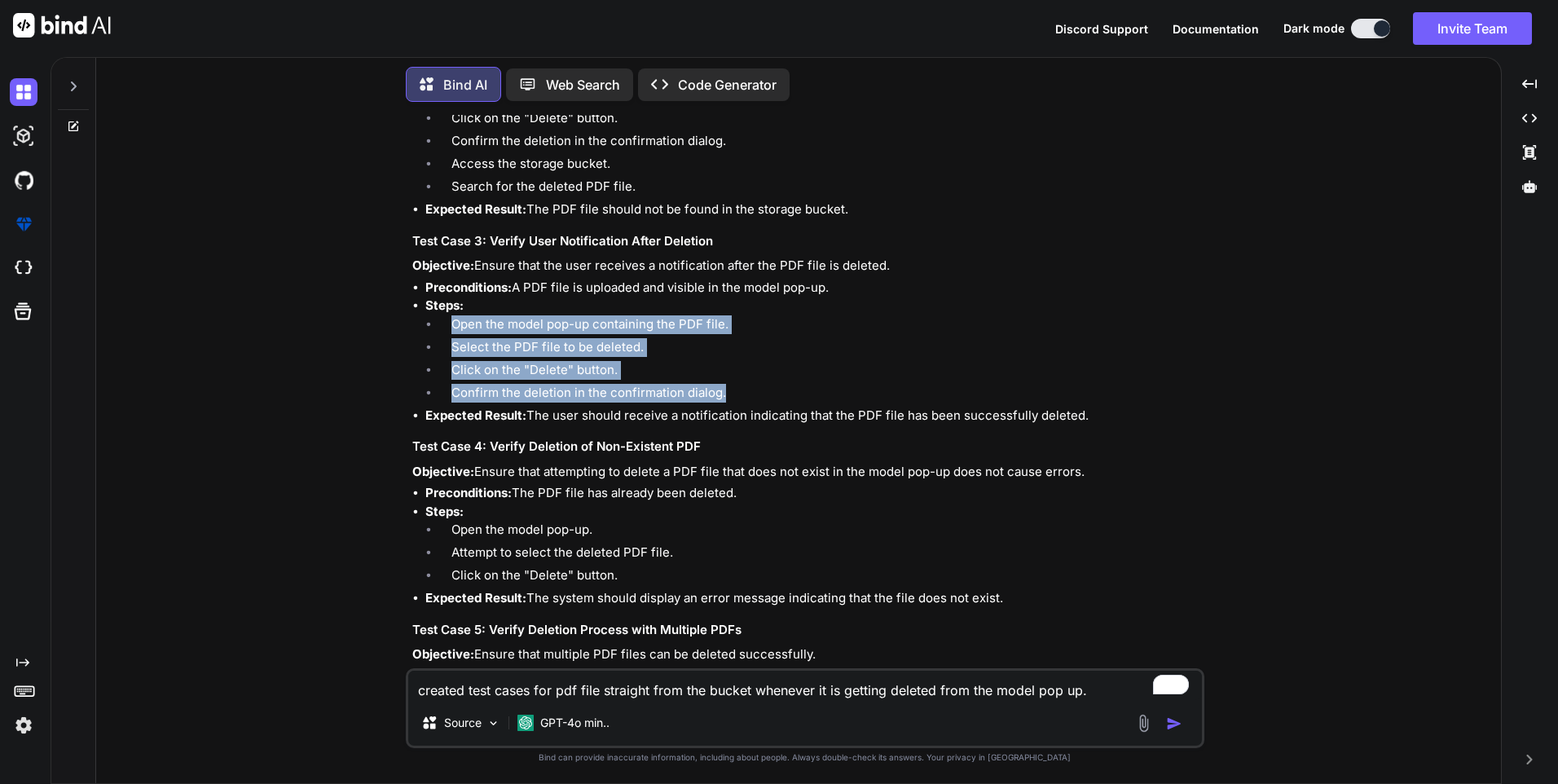
drag, startPoint x: 726, startPoint y: 392, endPoint x: 438, endPoint y: 327, distance: 295.2
click at [438, 327] on ol "Open the model pop-up containing the PDF file. Select the PDF file to be delete…" at bounding box center [814, 361] width 776 height 91
copy ol "Open the model pop-up containing the PDF file. Select the PDF file to be delete…"
drag, startPoint x: 530, startPoint y: 416, endPoint x: 1131, endPoint y: 416, distance: 601.0
click at [1131, 416] on li "Expected Result: The user should receive a notification indicating that the PDF…" at bounding box center [814, 416] width 776 height 18
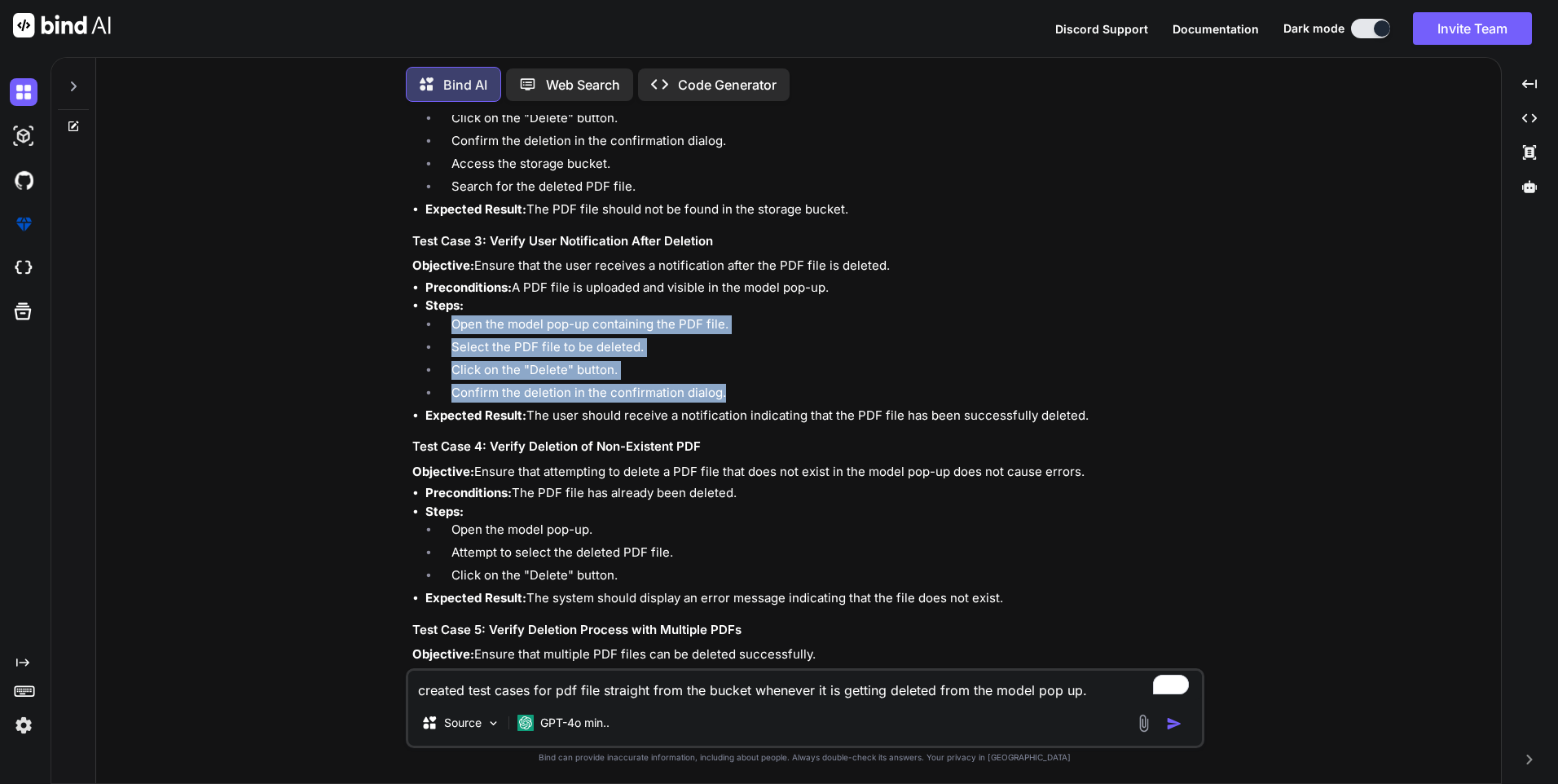
copy li "The user should receive a notification indicating that the PDF file has been su…"
drag, startPoint x: 477, startPoint y: 475, endPoint x: 1088, endPoint y: 461, distance: 611.2
click at [1088, 461] on div "Creating test cases for a scenario where a PDF file is deleted from a model pop…" at bounding box center [807, 419] width 789 height 1387
copy p "Ensure that attempting to delete a PDF file that does not exist in the model po…"
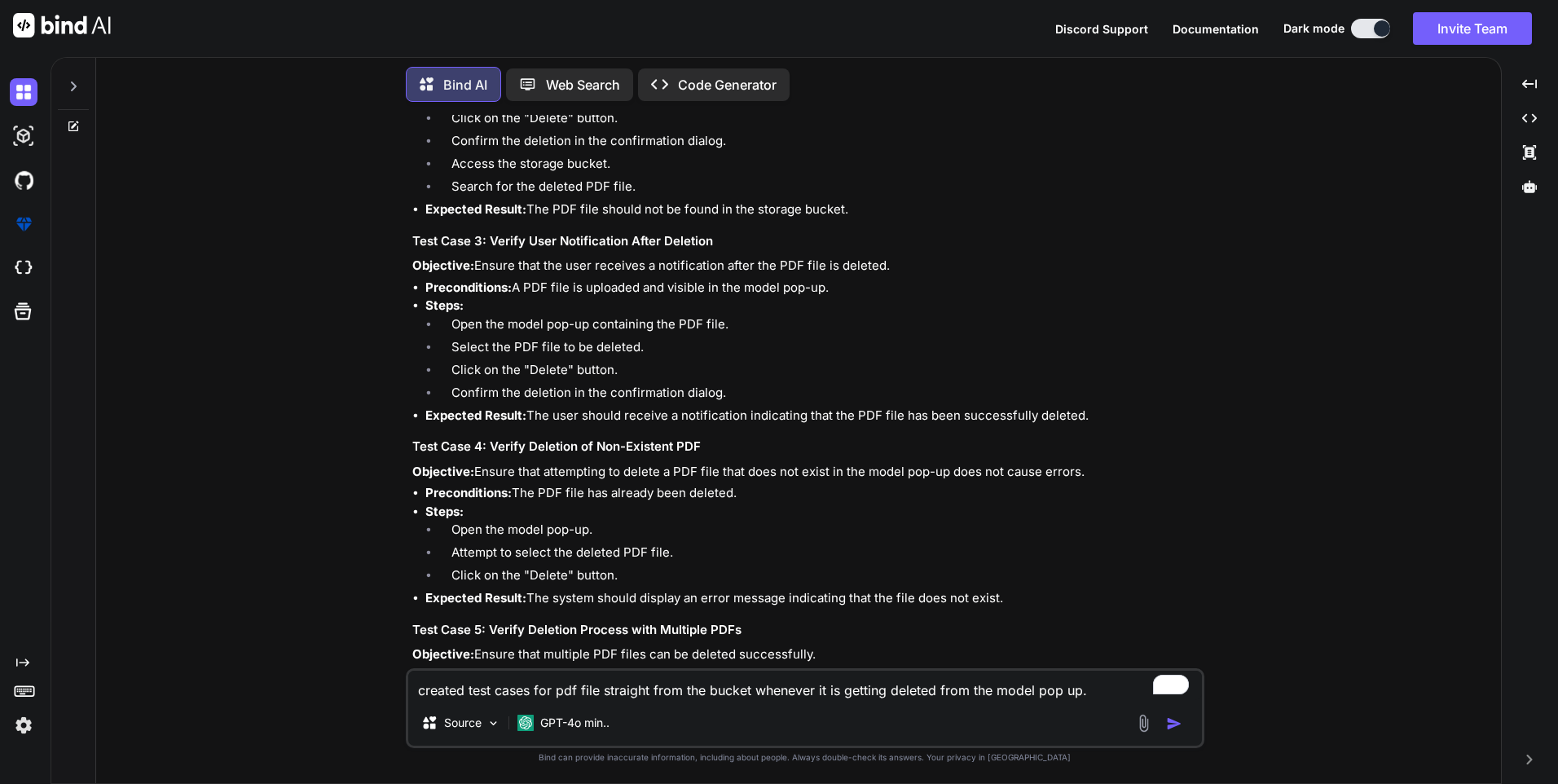
click at [869, 547] on li "Attempt to select the deleted PDF file." at bounding box center [820, 555] width 763 height 23
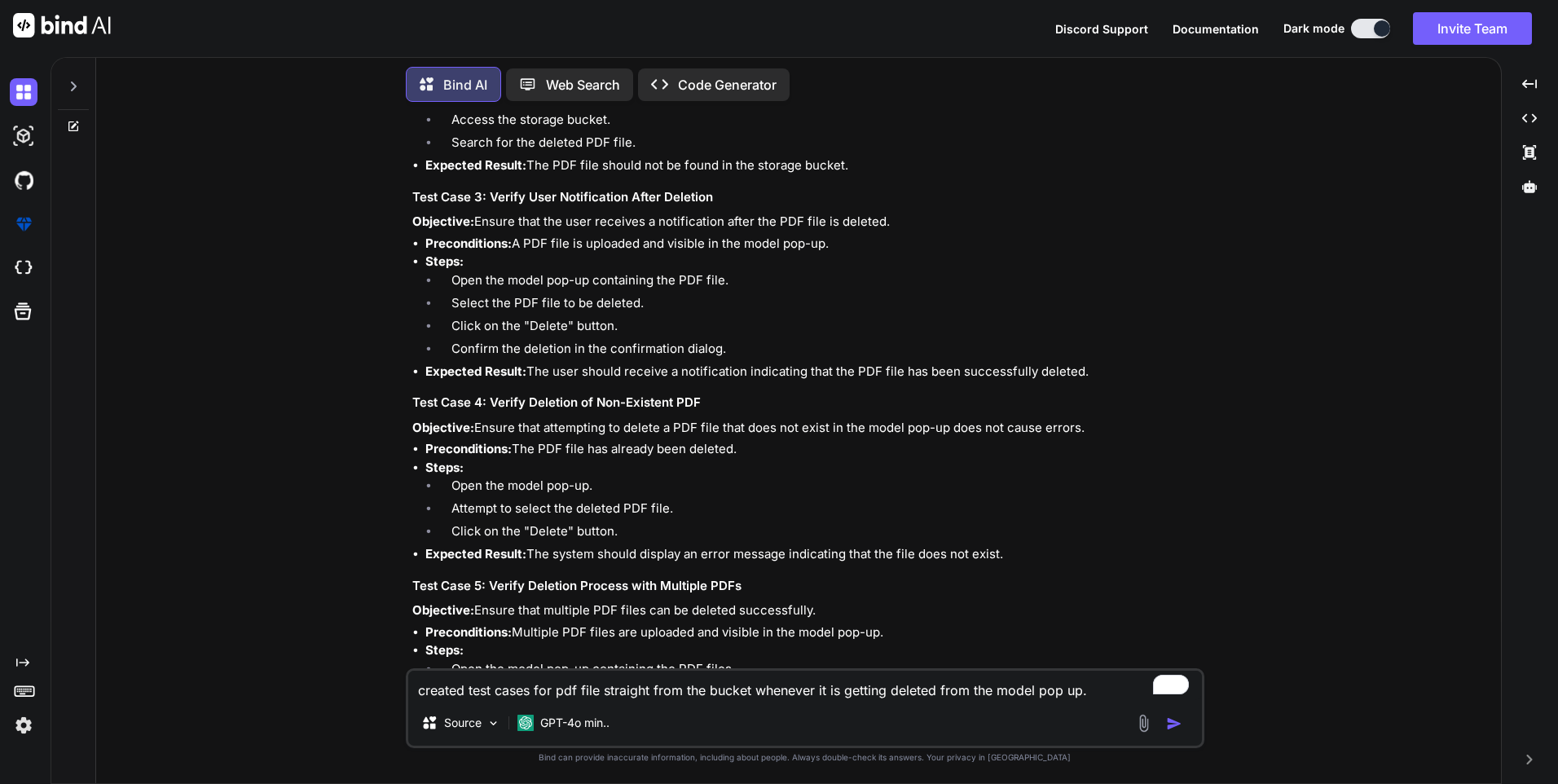
scroll to position [571, 0]
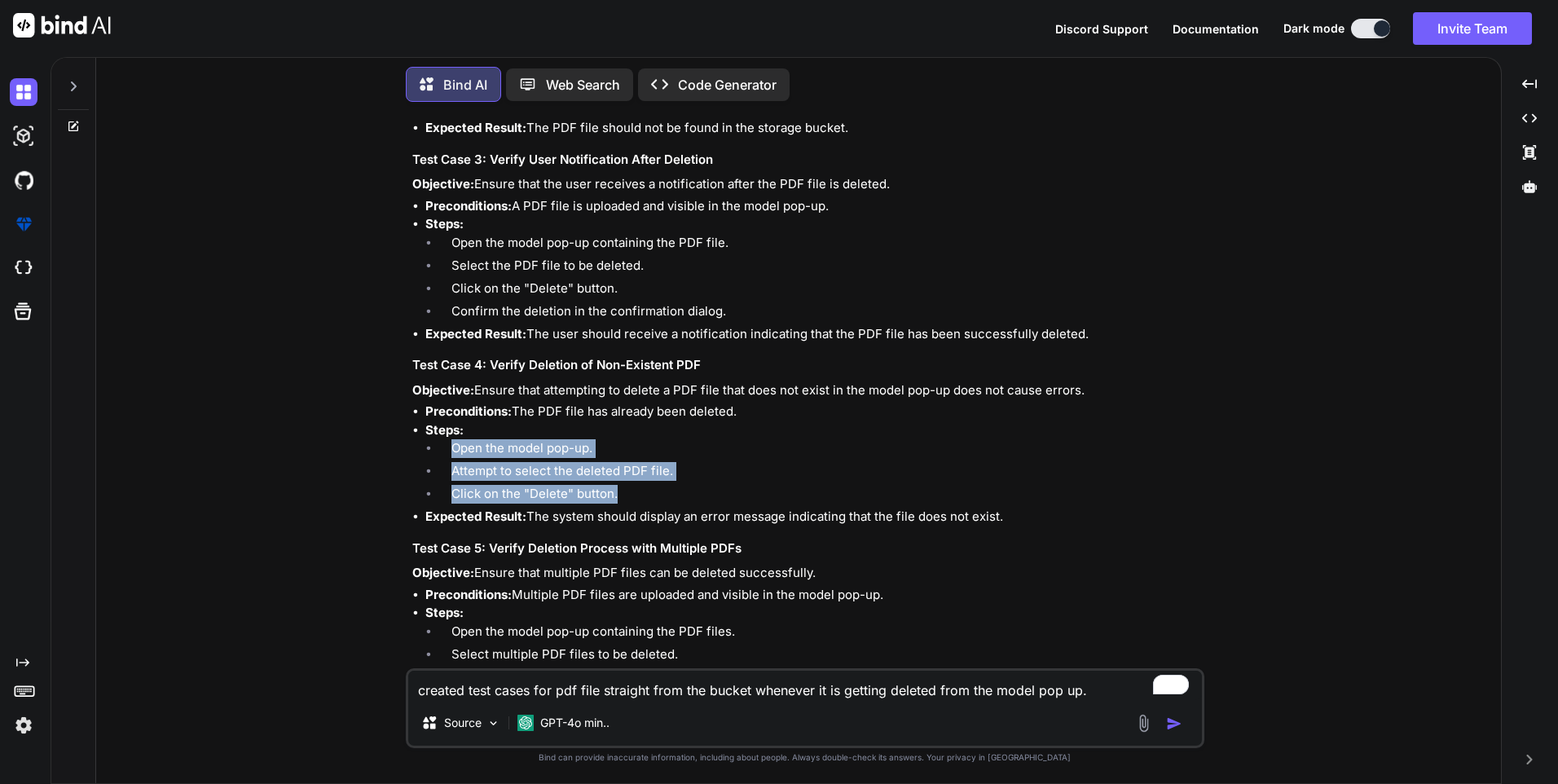
drag, startPoint x: 622, startPoint y: 490, endPoint x: 455, endPoint y: 453, distance: 171.0
click at [455, 453] on ol "Open the model pop-up. Attempt to select the deleted PDF file. Click on the "De…" at bounding box center [814, 474] width 776 height 68
copy ol "Open the model pop-up. Attempt to select the deleted PDF file. Click on the "De…"
drag, startPoint x: 532, startPoint y: 513, endPoint x: 1053, endPoint y: 523, distance: 521.1
click at [1053, 523] on li "Expected Result: The system should display an error message indicating that the…" at bounding box center [814, 517] width 776 height 18
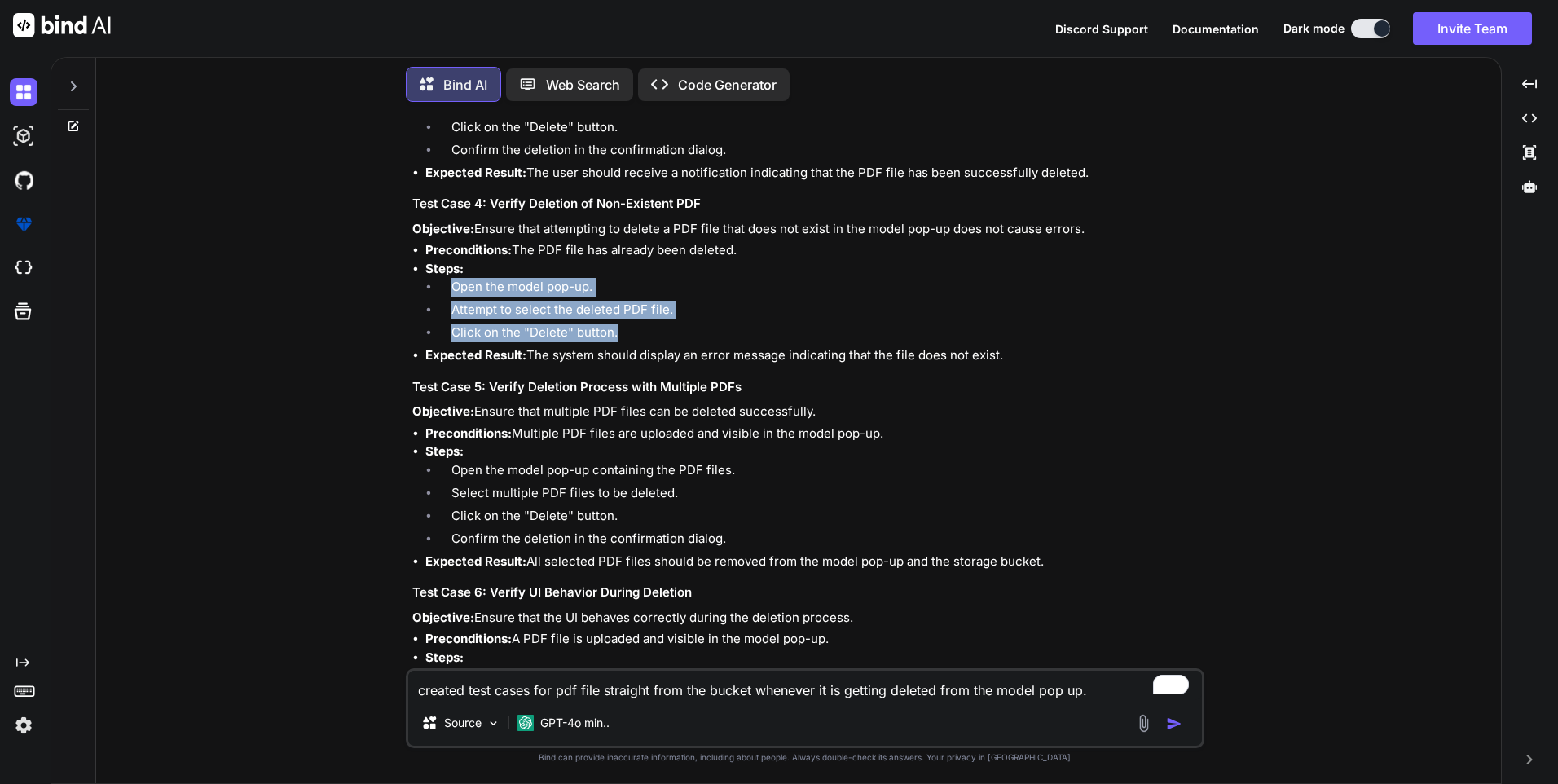
scroll to position [733, 0]
drag, startPoint x: 478, startPoint y: 406, endPoint x: 838, endPoint y: 406, distance: 360.0
click at [838, 406] on p "Objective: Ensure that multiple PDF files can be deleted successfully." at bounding box center [807, 410] width 789 height 18
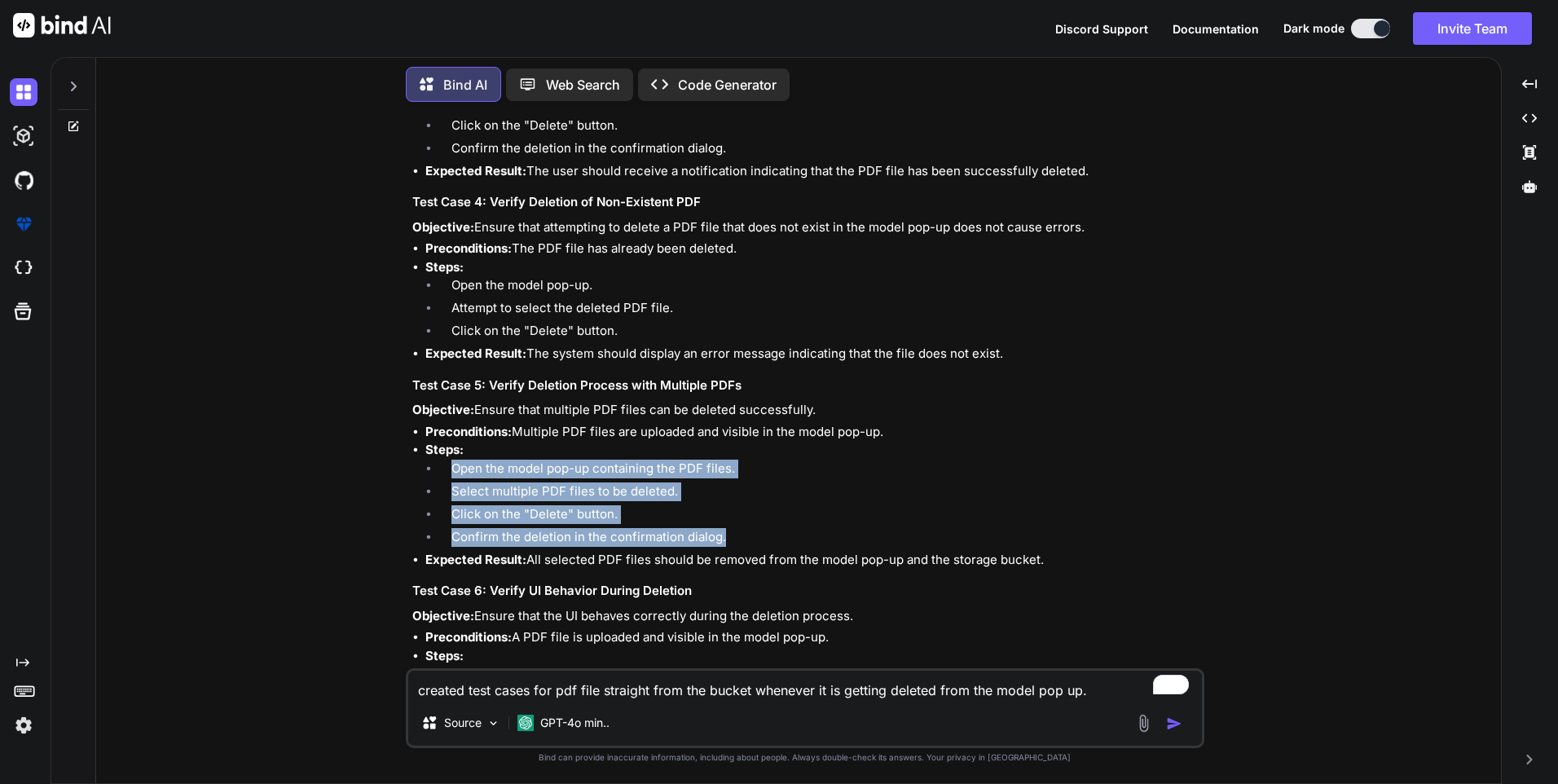
drag, startPoint x: 454, startPoint y: 464, endPoint x: 744, endPoint y: 542, distance: 300.3
click at [744, 542] on ol "Open the model pop-up containing the PDF files. Select multiple PDF files to be…" at bounding box center [814, 505] width 776 height 91
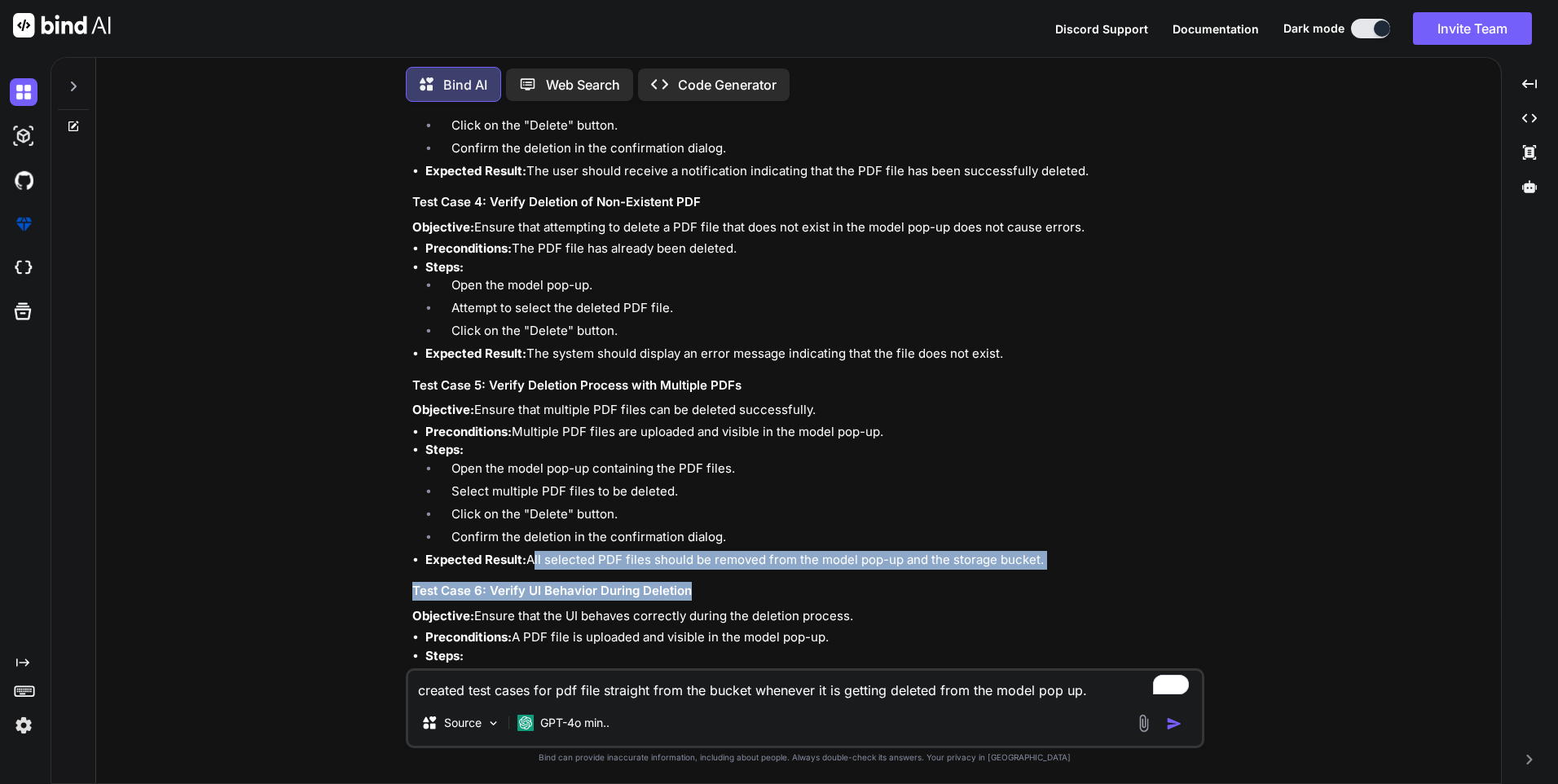
drag, startPoint x: 533, startPoint y: 561, endPoint x: 1060, endPoint y: 571, distance: 527.1
click at [1060, 571] on div "Creating test cases for a scenario where a PDF file is deleted from a model pop…" at bounding box center [807, 175] width 789 height 1387
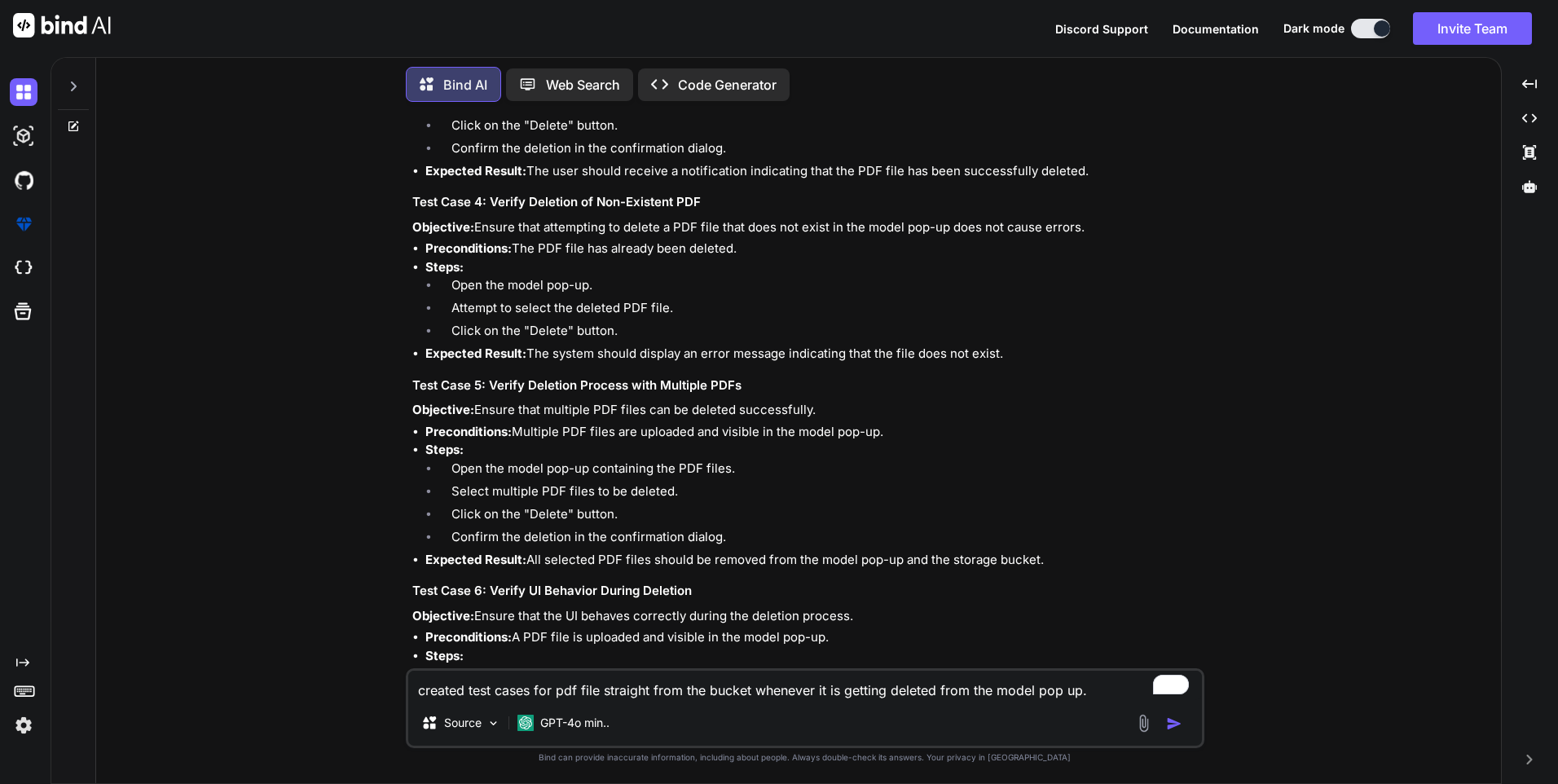
drag, startPoint x: 1060, startPoint y: 571, endPoint x: 958, endPoint y: 601, distance: 106.3
click at [958, 601] on div "Creating test cases for a scenario where a PDF file is deleted from a model pop…" at bounding box center [807, 175] width 789 height 1387
drag, startPoint x: 1062, startPoint y: 560, endPoint x: 532, endPoint y: 560, distance: 530.0
click at [532, 560] on li "Expected Result: All selected PDF files should be removed from the model pop-up…" at bounding box center [814, 561] width 776 height 18
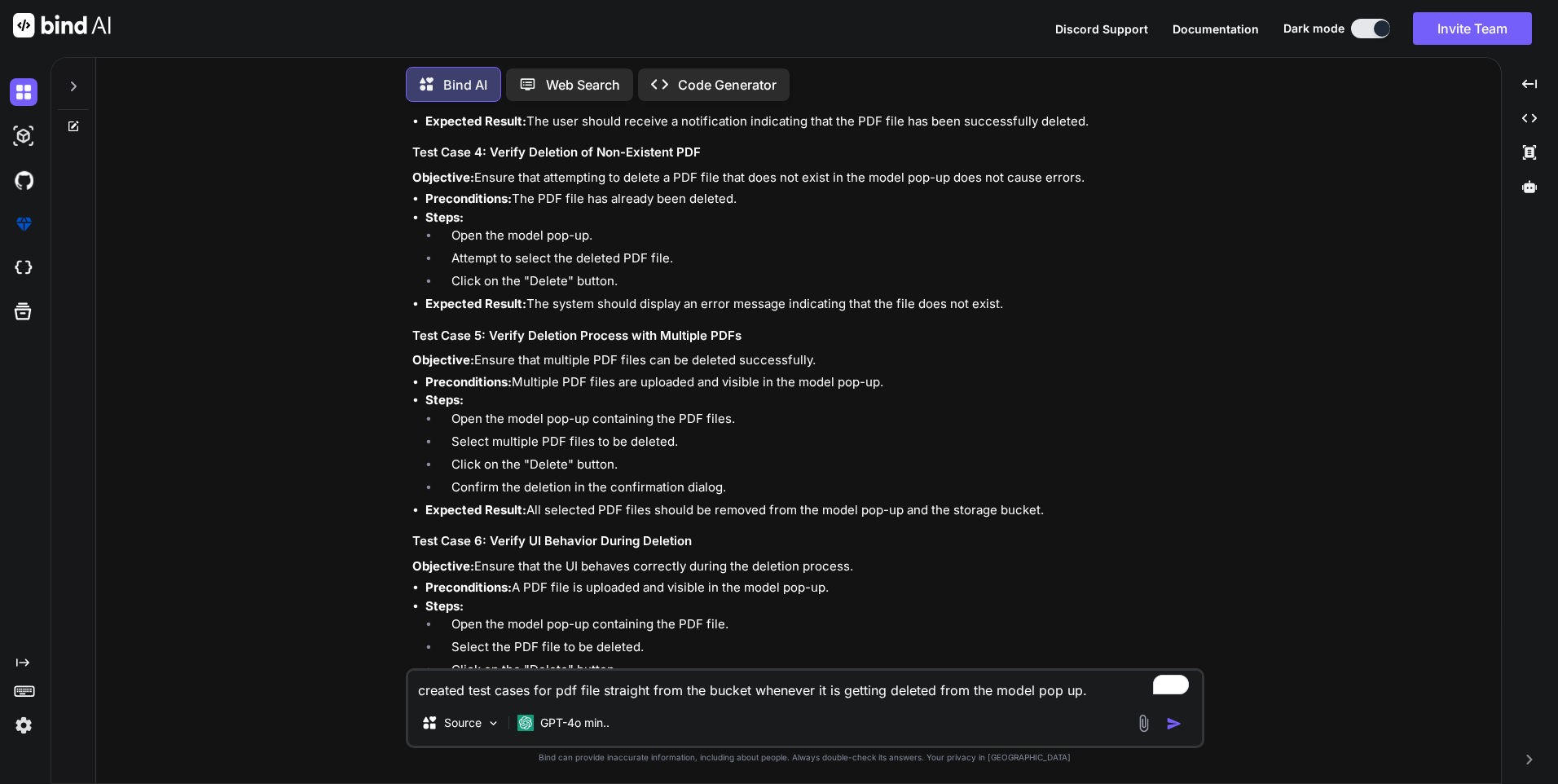
scroll to position [962, 0]
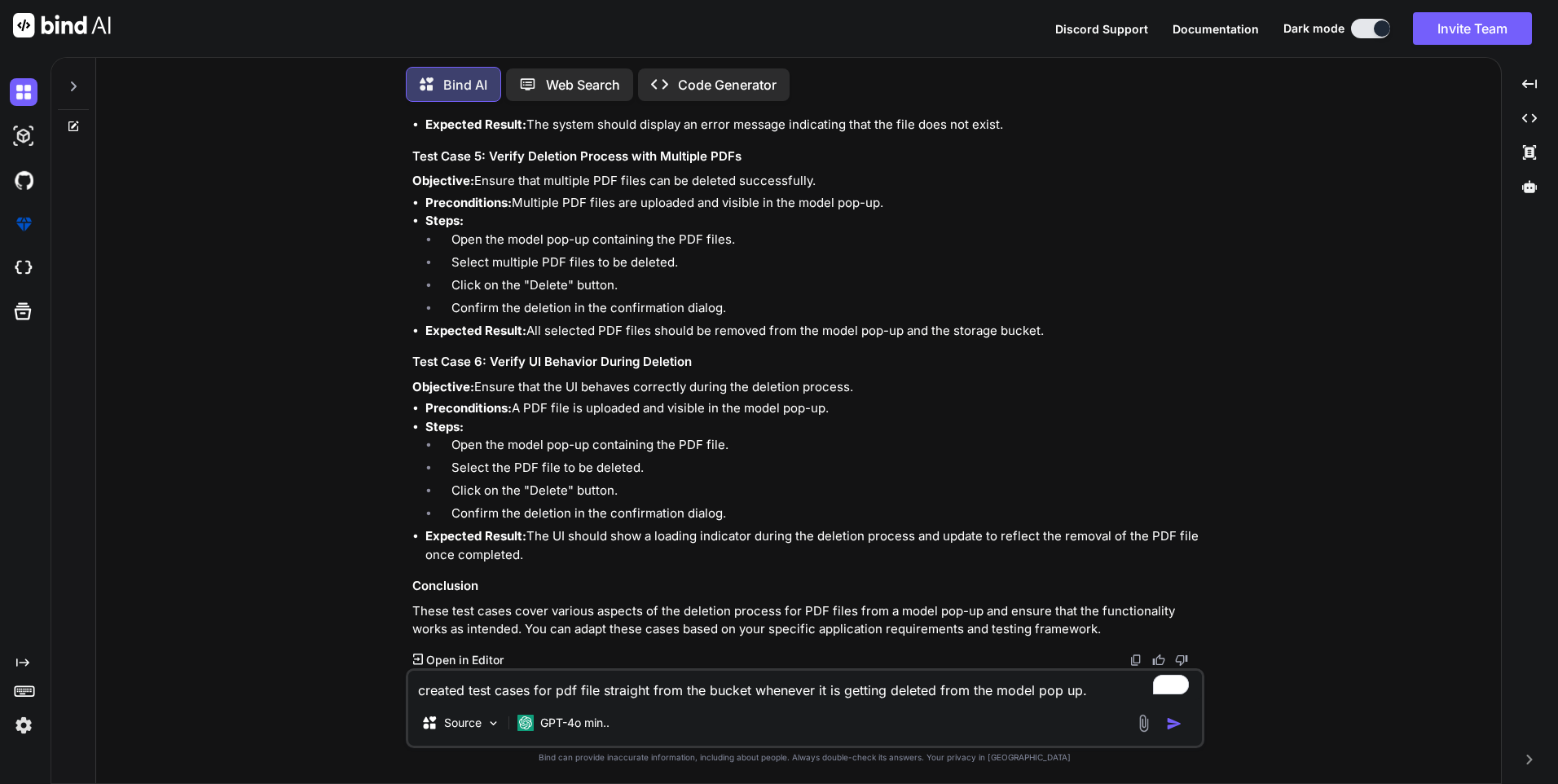
drag, startPoint x: 478, startPoint y: 384, endPoint x: 872, endPoint y: 387, distance: 394.0
click at [872, 387] on p "Objective: Ensure that the UI behaves correctly during the deletion process." at bounding box center [807, 387] width 789 height 18
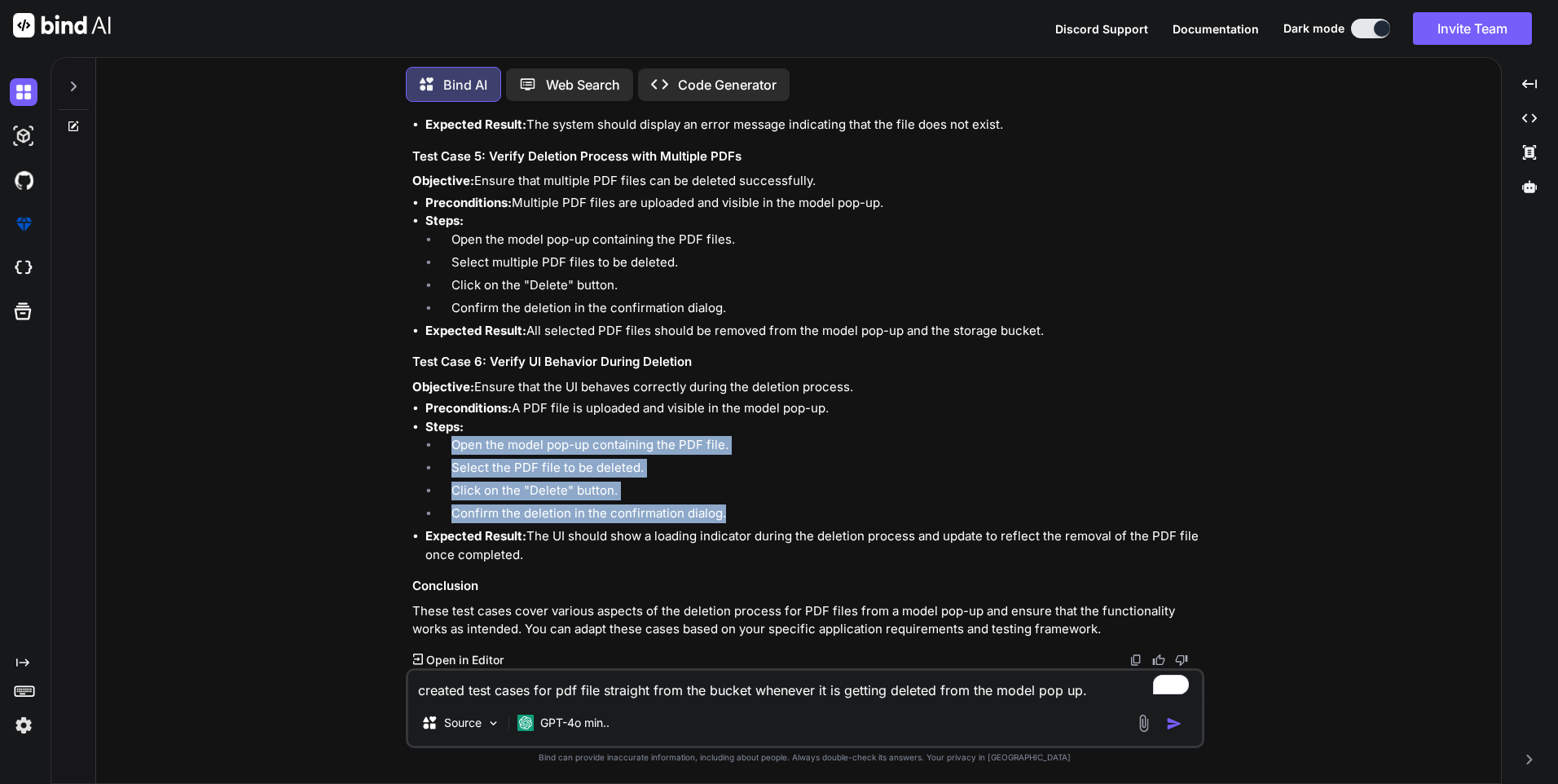
drag, startPoint x: 452, startPoint y: 440, endPoint x: 739, endPoint y: 513, distance: 296.1
click at [739, 513] on ol "Open the model pop-up containing the PDF file. Select the PDF file to be delete…" at bounding box center [814, 481] width 776 height 91
drag, startPoint x: 534, startPoint y: 536, endPoint x: 544, endPoint y: 563, distance: 28.8
click at [544, 563] on li "Expected Result: The UI should show a loading indicator during the deletion pro…" at bounding box center [814, 546] width 776 height 37
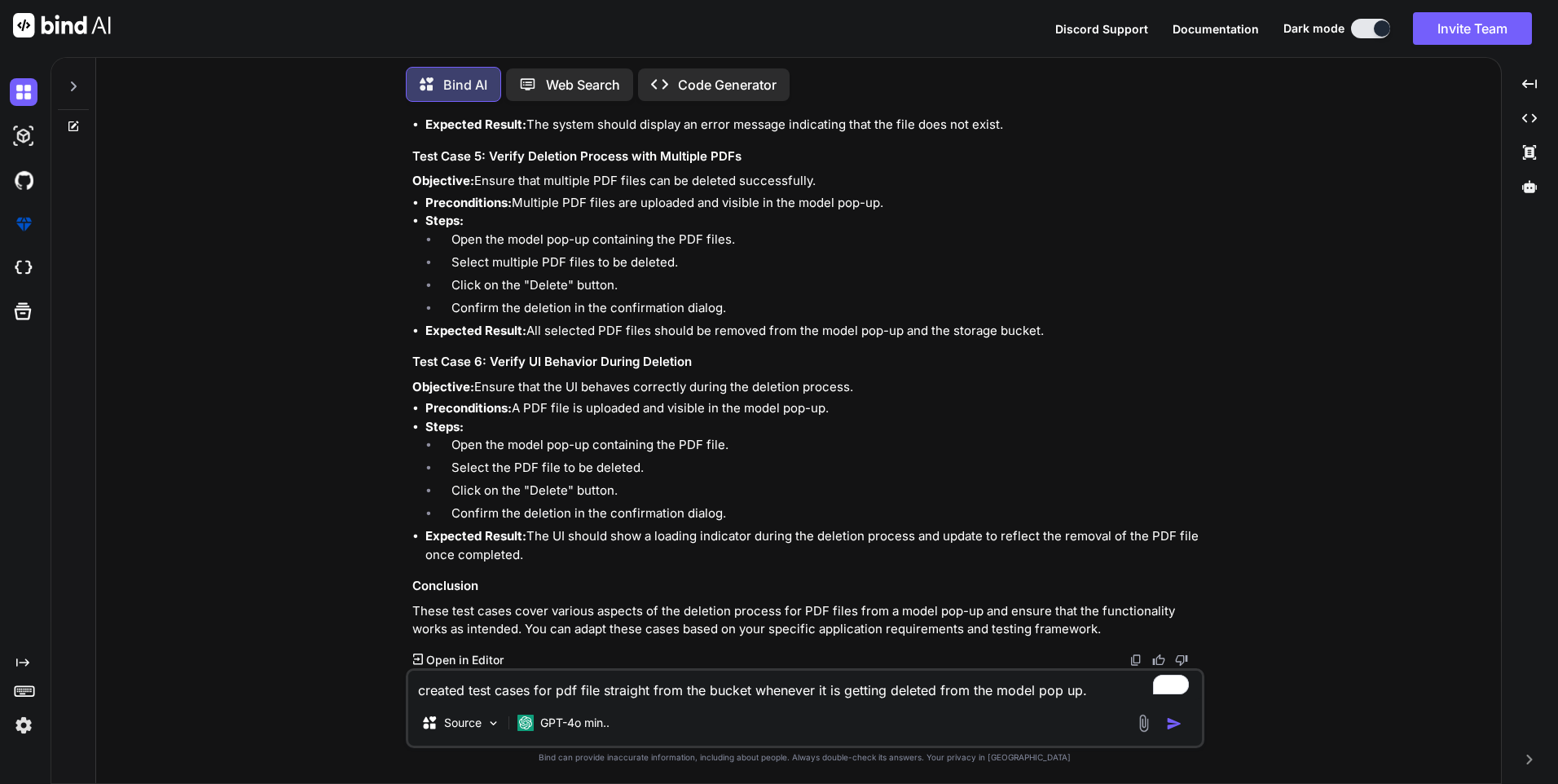
drag, startPoint x: 544, startPoint y: 563, endPoint x: 530, endPoint y: 532, distance: 34.0
click at [530, 532] on li "Expected Result: The UI should show a loading indicator during the deletion pro…" at bounding box center [814, 546] width 776 height 37
drag, startPoint x: 535, startPoint y: 530, endPoint x: 537, endPoint y: 539, distance: 9.2
click at [537, 539] on li "Expected Result: The UI should show a loading indicator during the deletion pro…" at bounding box center [814, 546] width 776 height 37
drag, startPoint x: 530, startPoint y: 531, endPoint x: 542, endPoint y: 554, distance: 25.9
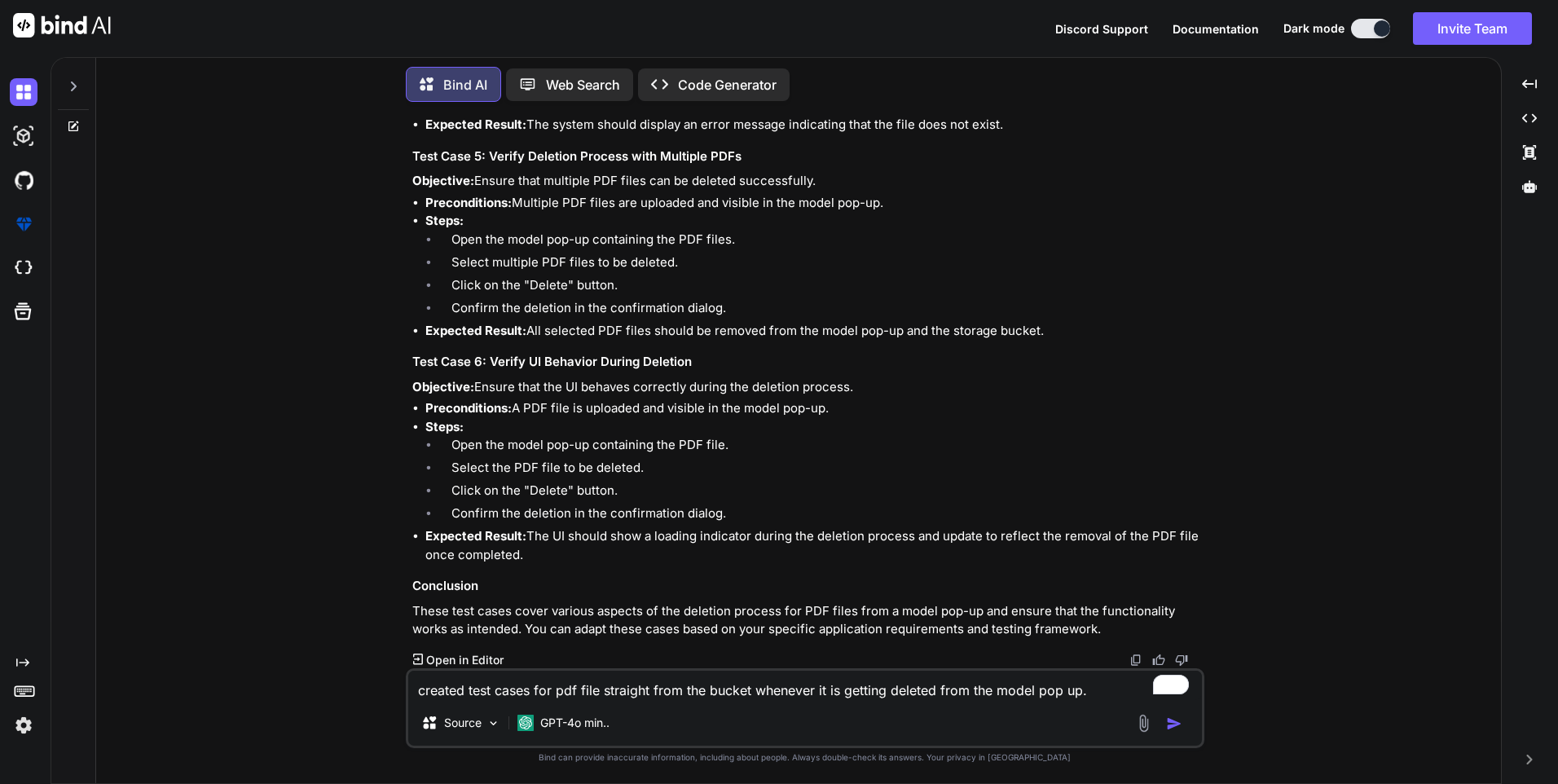
click at [542, 554] on li "Expected Result: The UI should show a loading indicator during the deletion pro…" at bounding box center [814, 546] width 776 height 37
click at [297, 336] on div "You created test cases for pdf file straight from the bucket whenever it is get…" at bounding box center [804, 449] width 1392 height 669
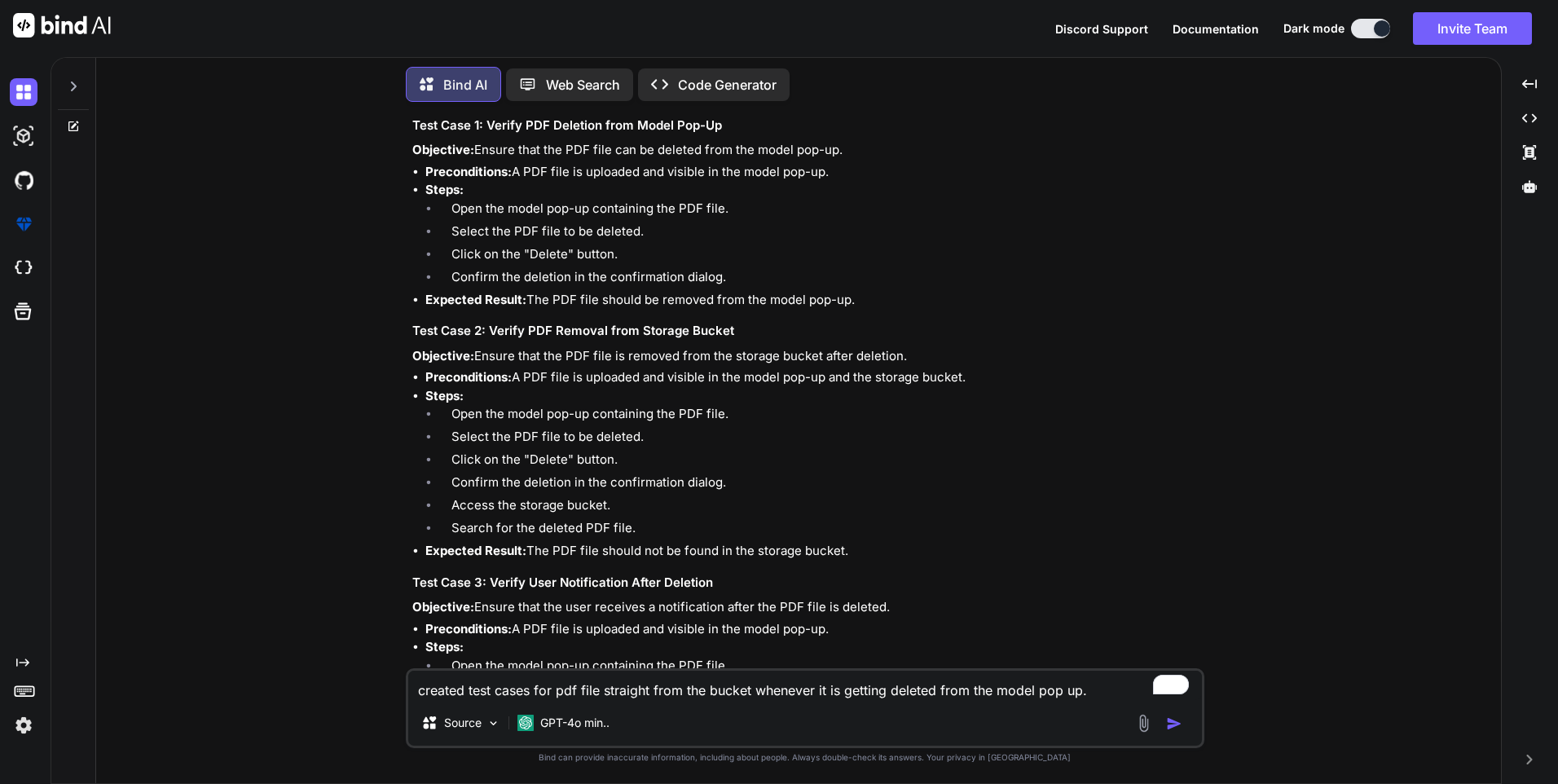
scroll to position [0, 0]
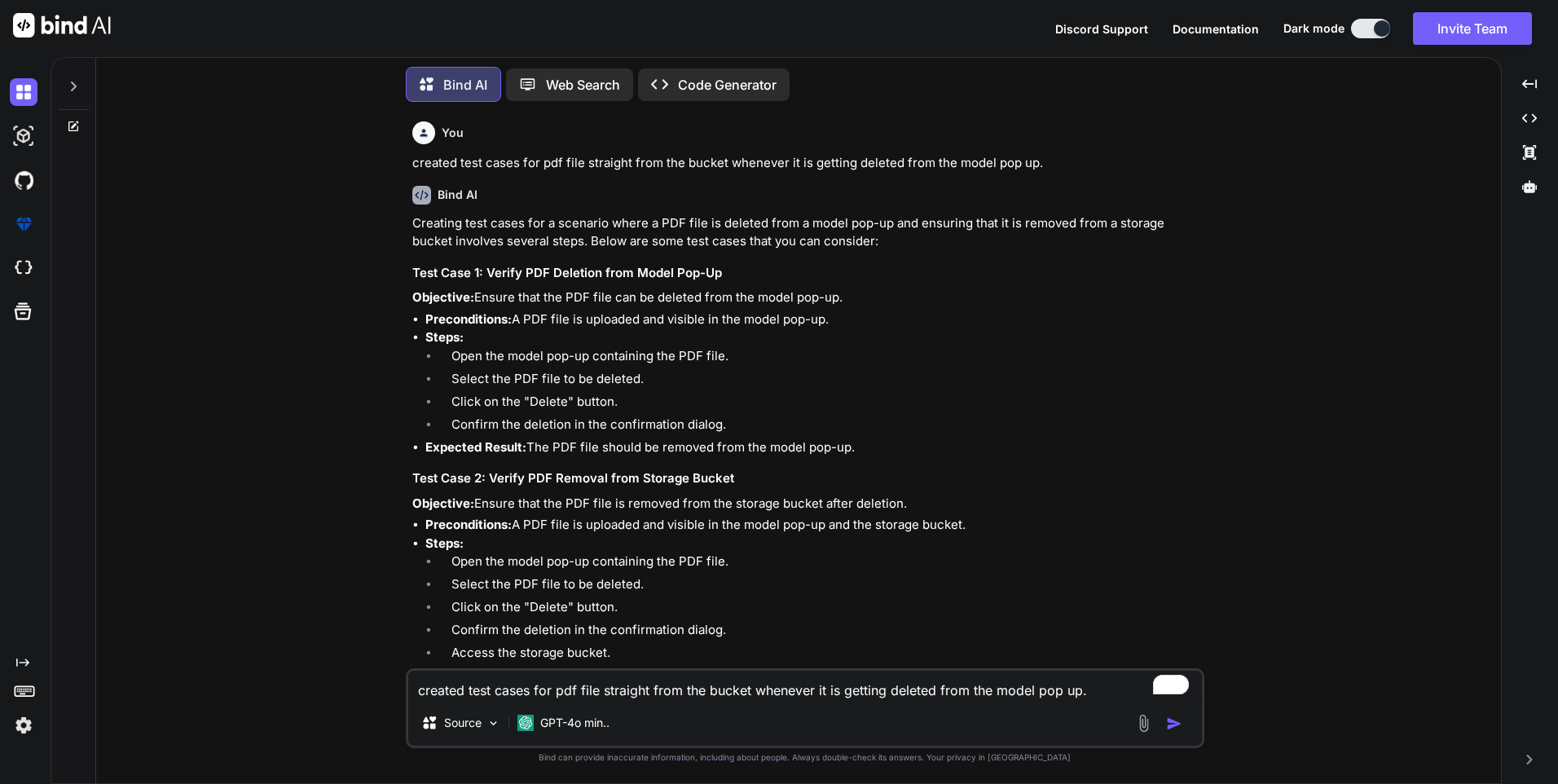
click at [500, 691] on textarea "created test cases for pdf file straight from the bucket whenever it is getting…" at bounding box center [804, 685] width 793 height 30
type textarea "c"
type textarea "x"
type textarea "cr"
type textarea "x"
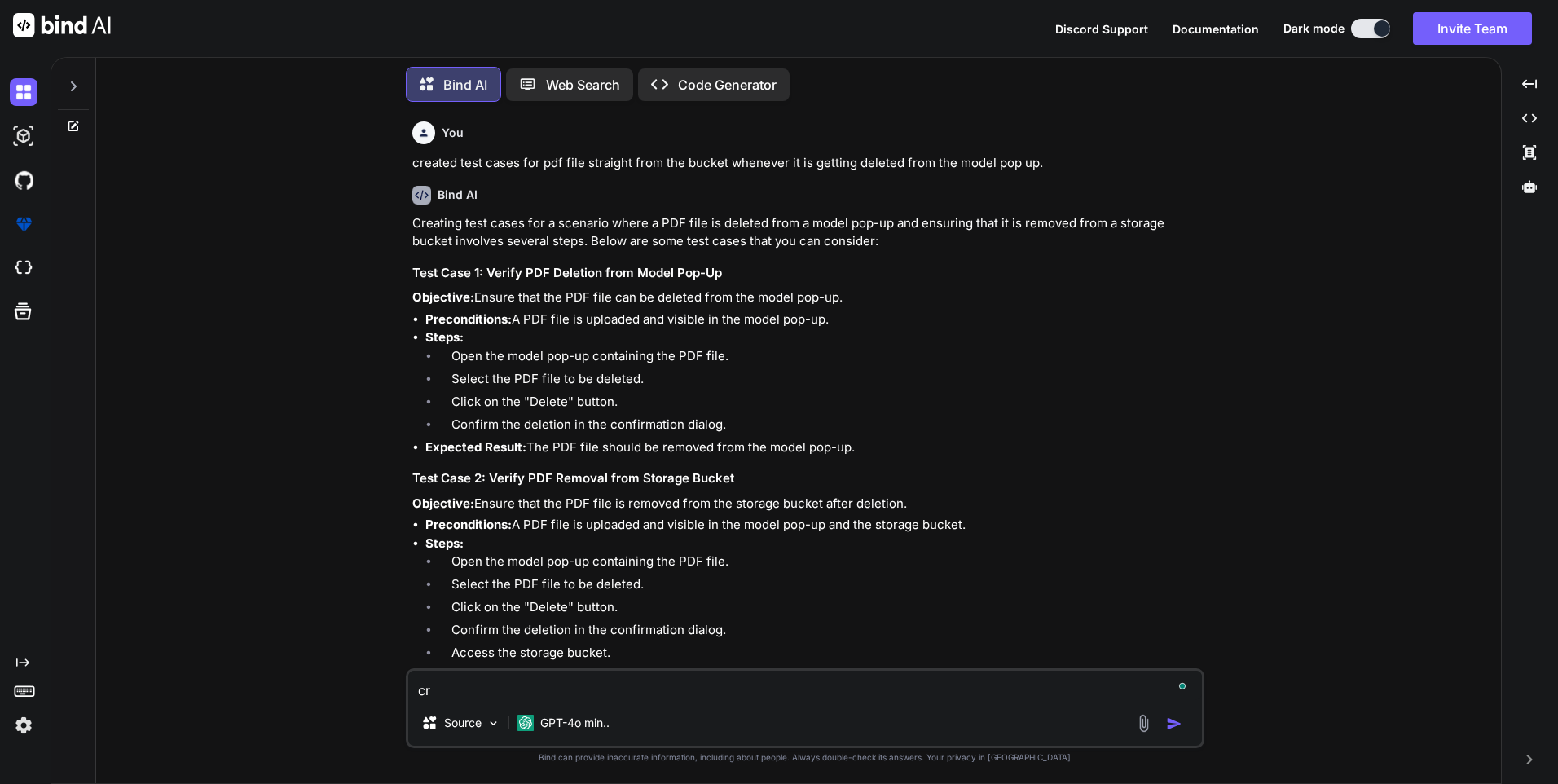
type textarea "cre"
type textarea "x"
type textarea "crea"
type textarea "x"
type textarea "creat"
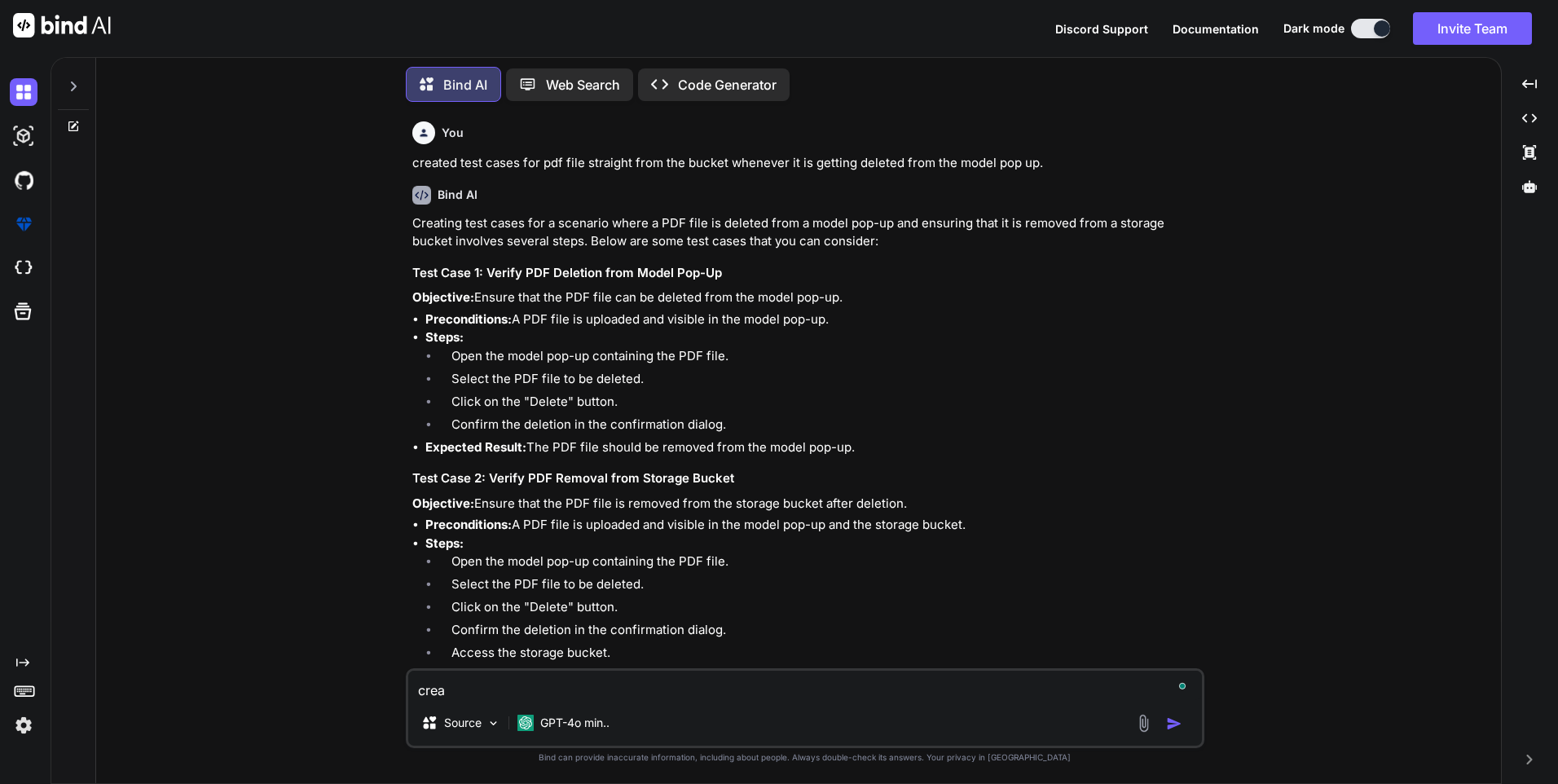
type textarea "x"
type textarea "create"
type textarea "x"
type textarea "create"
type textarea "x"
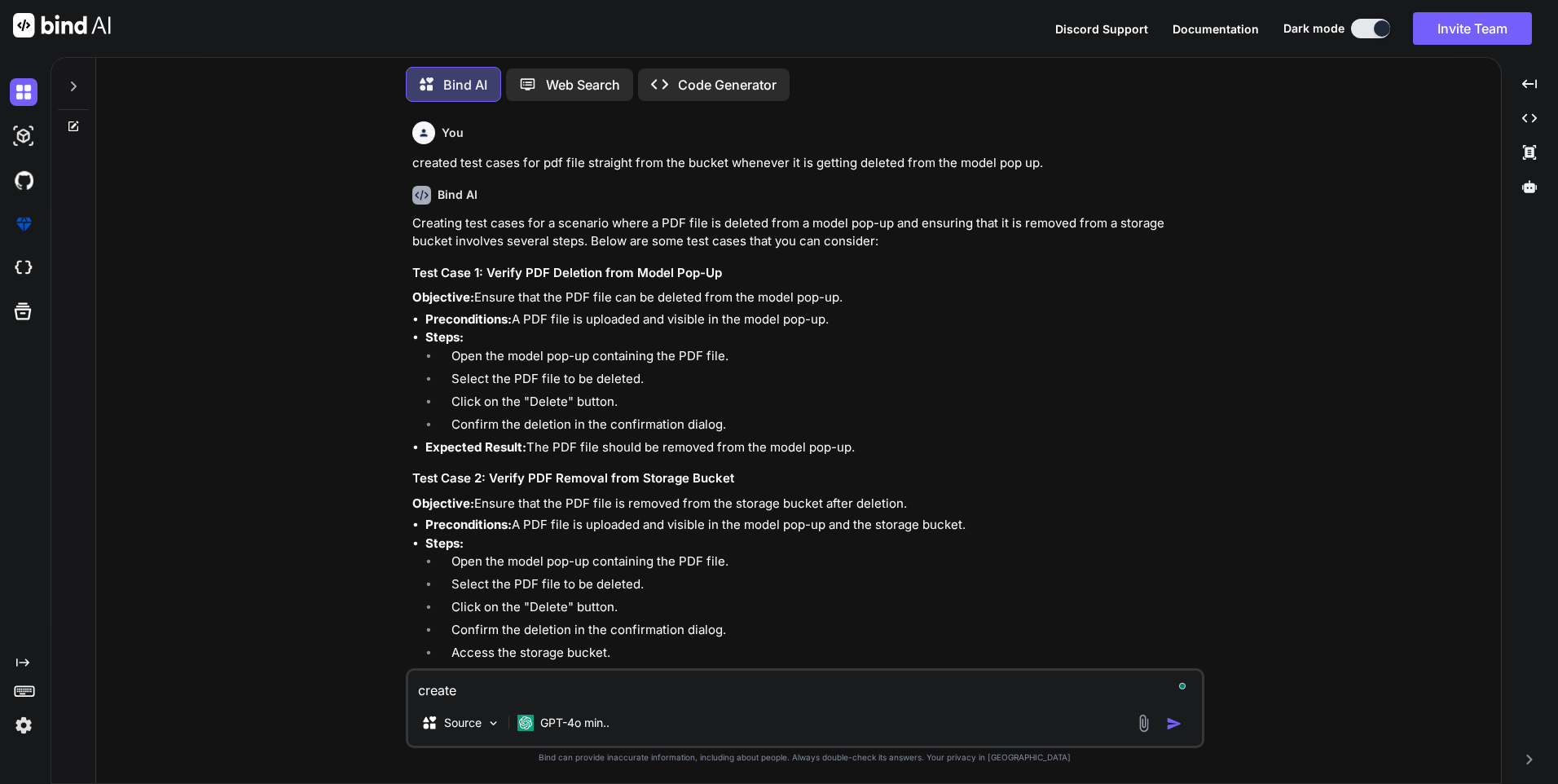
type textarea "create t"
type textarea "x"
type textarea "create te"
type textarea "x"
type textarea "create tes"
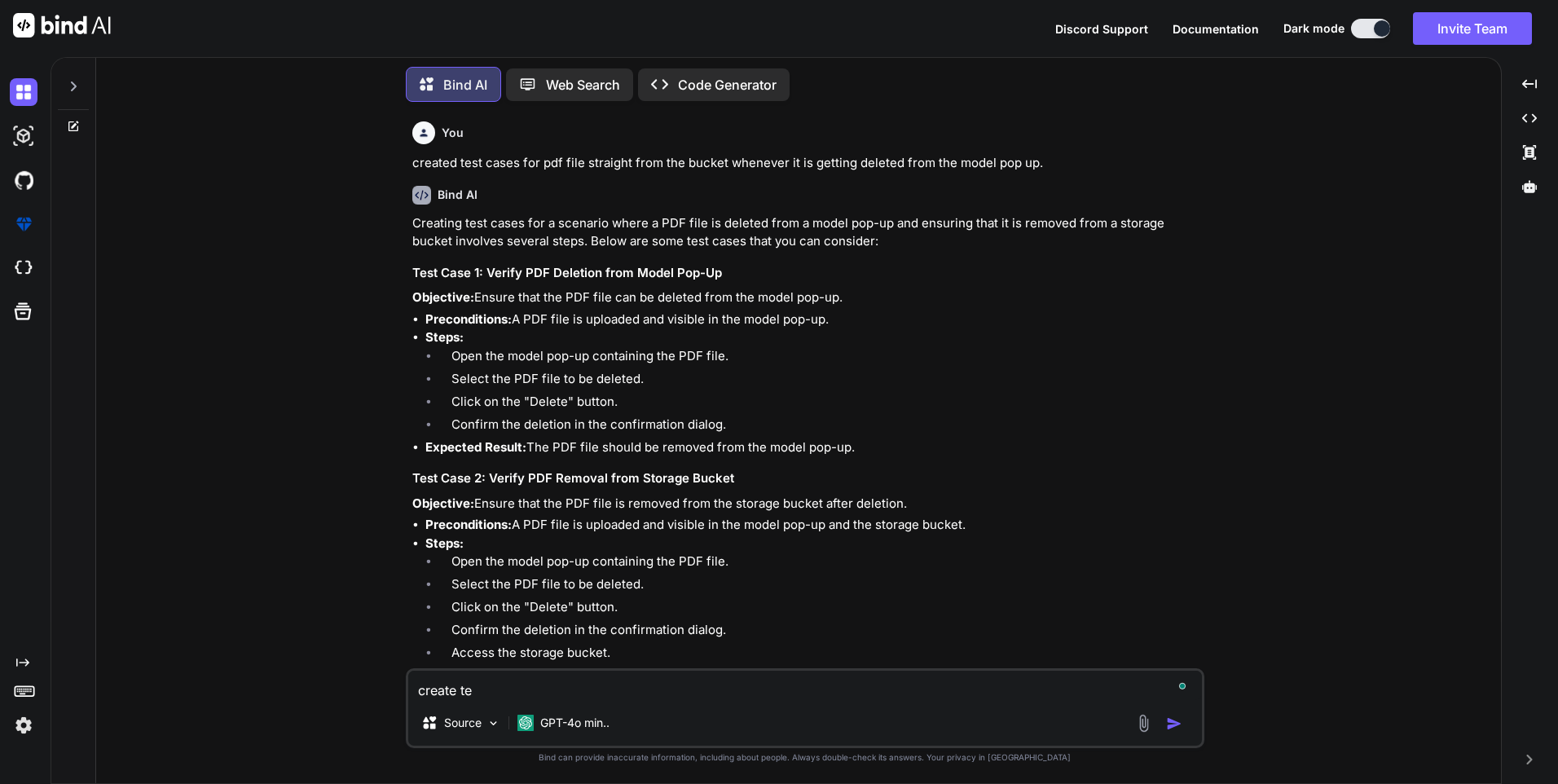
type textarea "x"
type textarea "create test"
type textarea "x"
type textarea "create test"
type textarea "x"
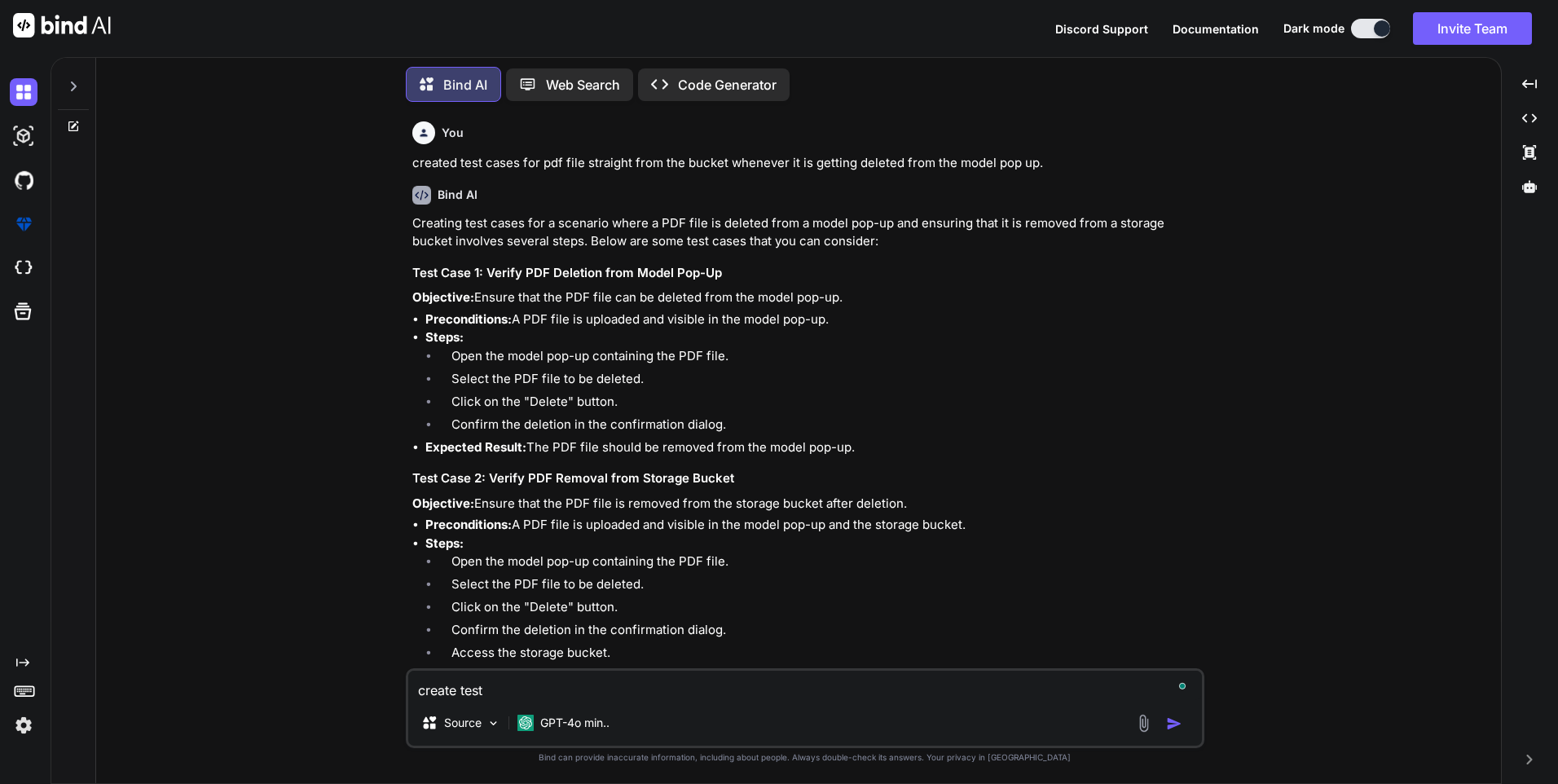
type textarea "create test c"
type textarea "x"
type textarea "create test ca"
type textarea "x"
type textarea "create test cas"
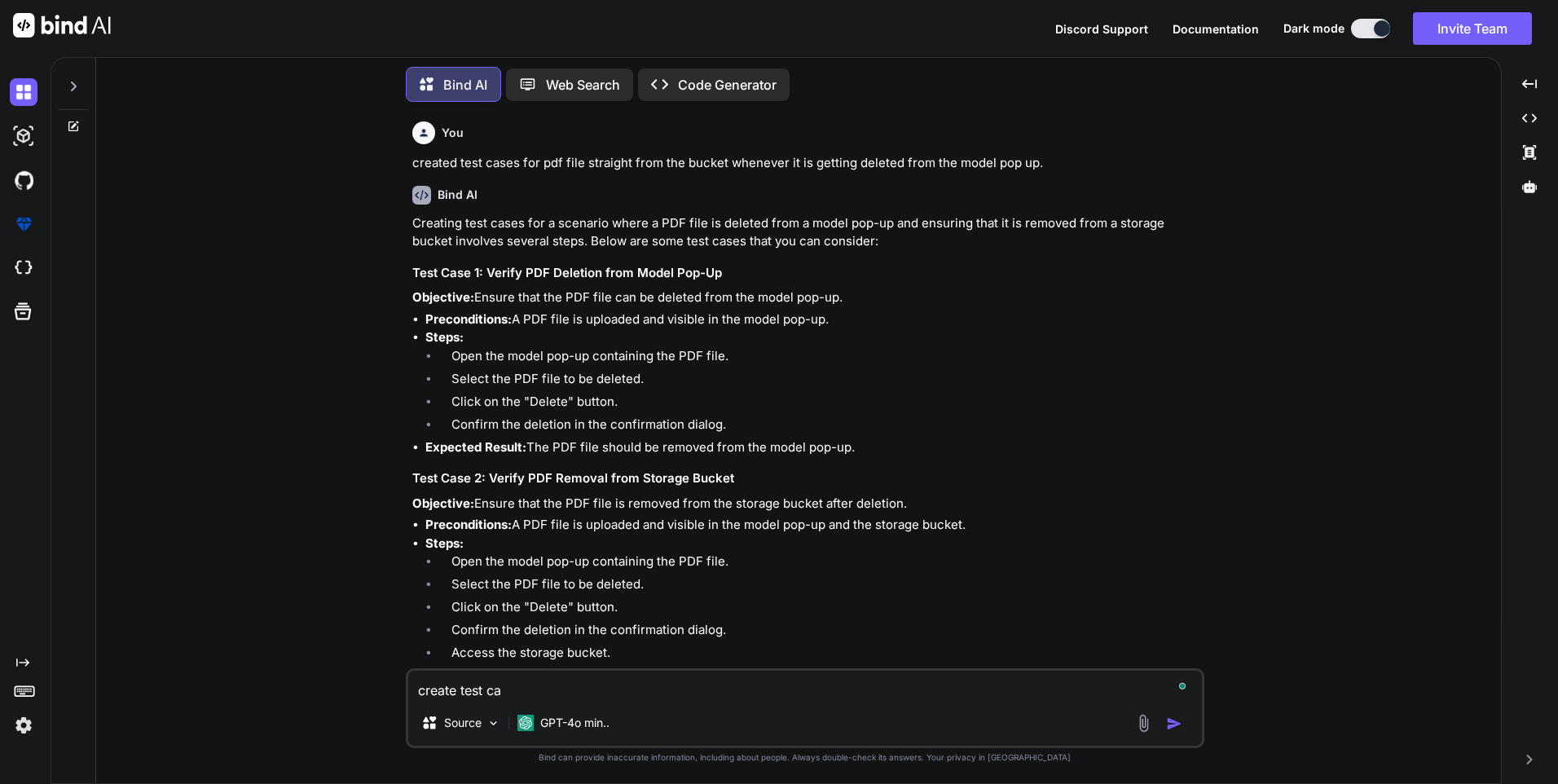
type textarea "x"
type textarea "create test case"
type textarea "x"
type textarea "create test cases"
type textarea "x"
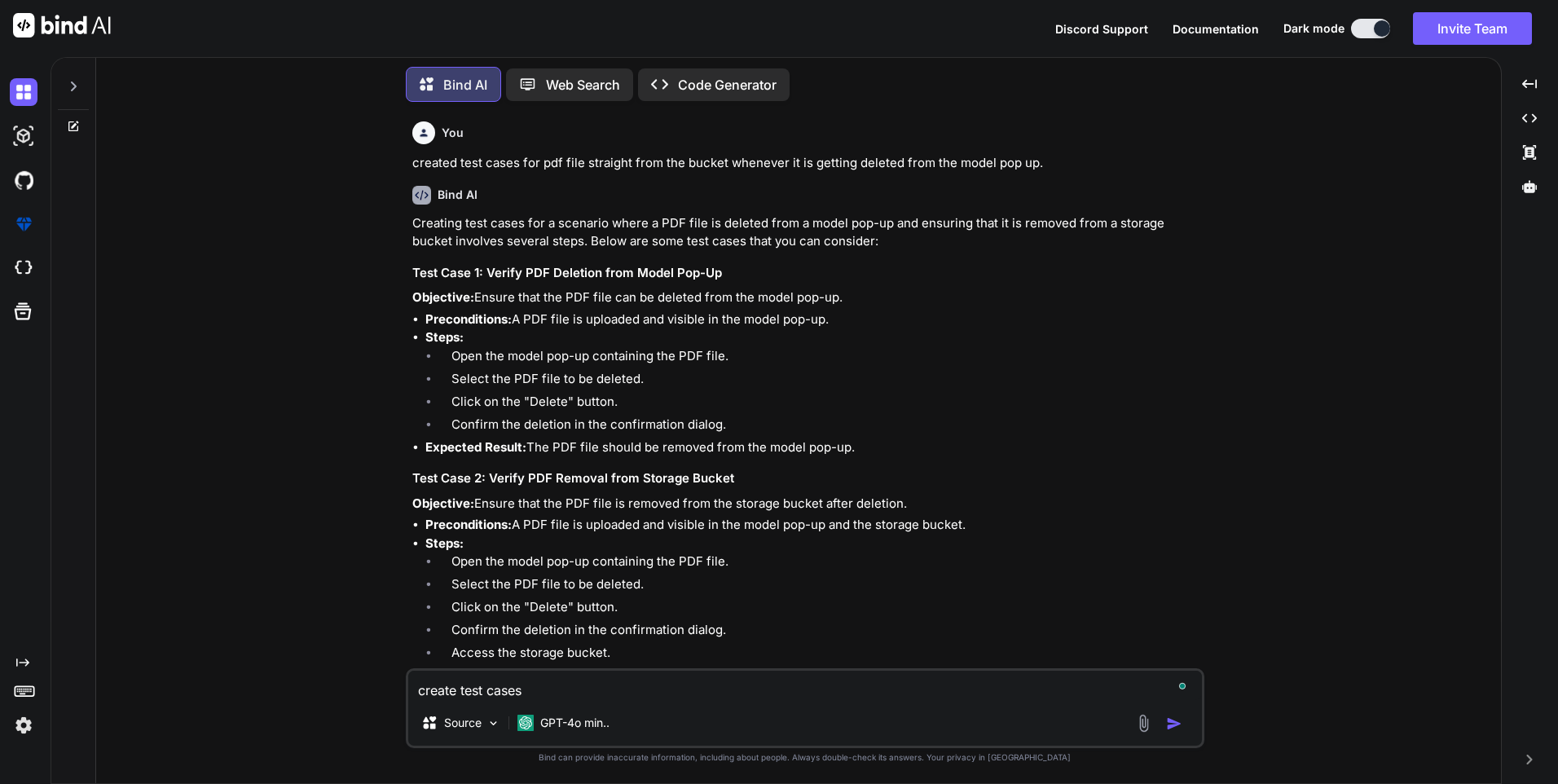
type textarea "create test cases"
type textarea "x"
type textarea "create test cases f"
type textarea "x"
type textarea "create test cases fo"
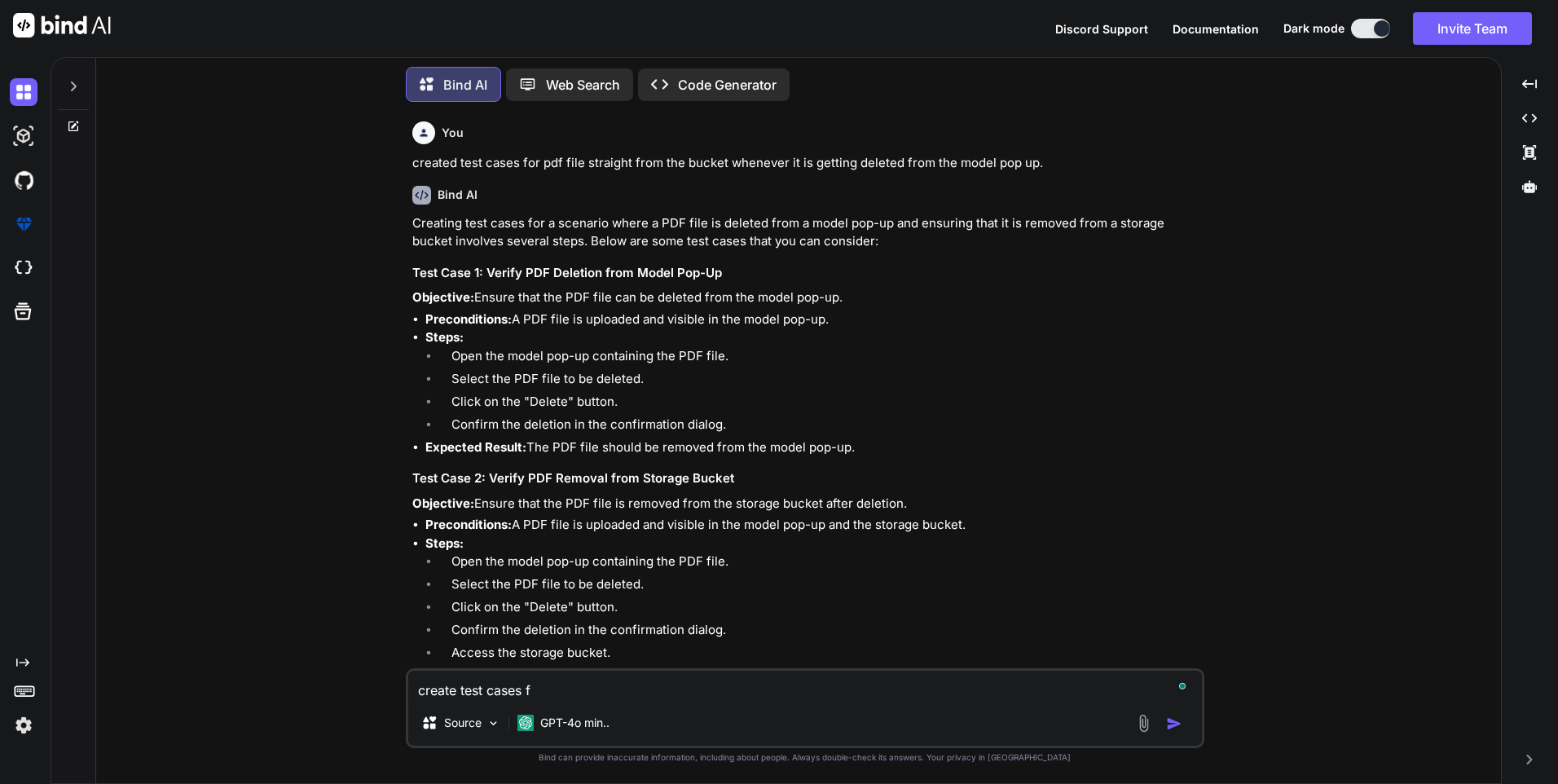
type textarea "x"
type textarea "create test cases for"
type textarea "x"
type textarea "create test cases for"
type textarea "x"
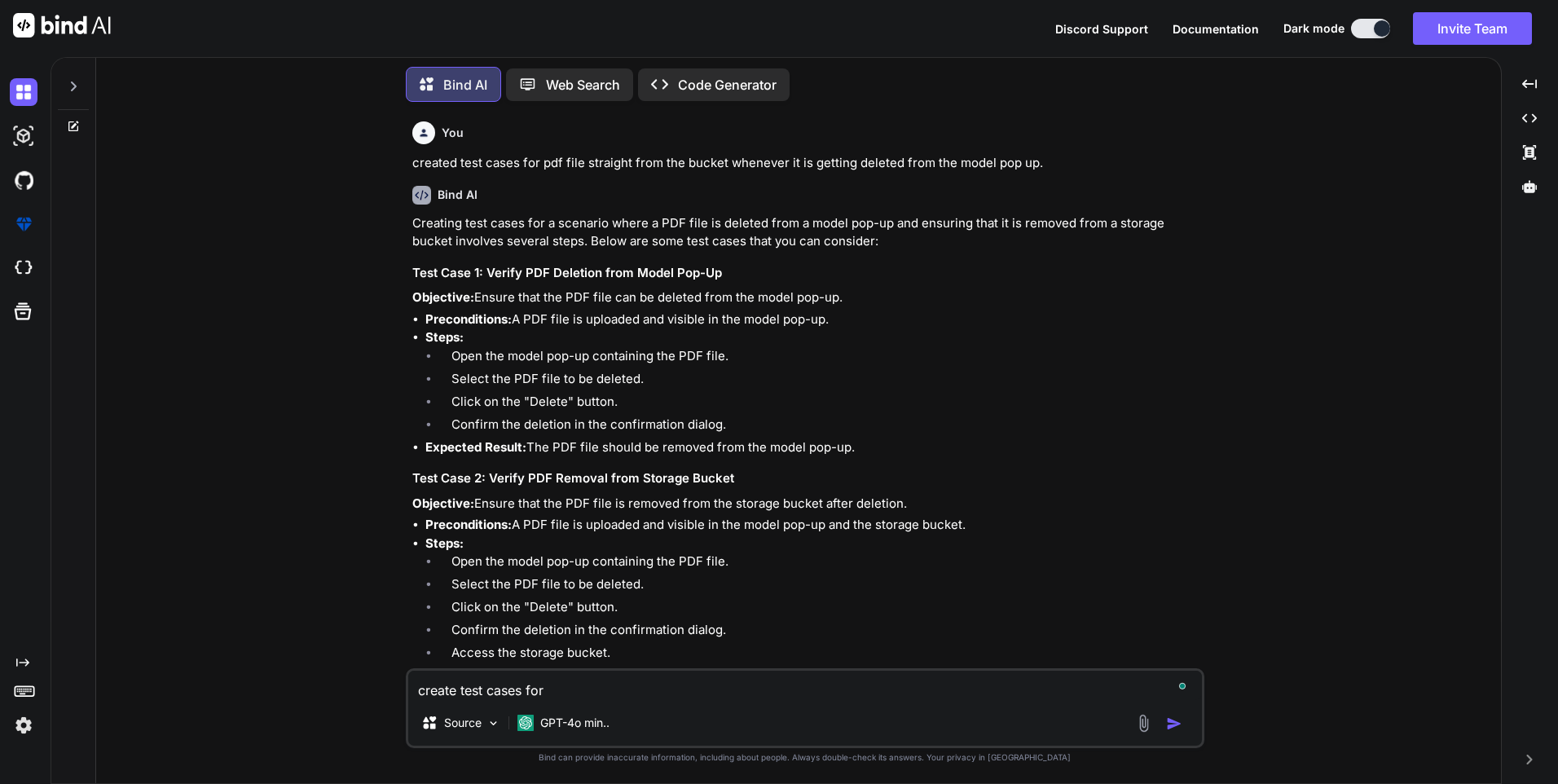
paste textarea "show the file type on the AWS storage page of the super admin dashboard"
type textarea "create test cases for show the file type on the AWS storage page of the super a…"
type textarea "x"
type textarea "create test cases for show the file type on the AWS storage page of the super a…"
click at [1174, 728] on img "button" at bounding box center [1175, 724] width 17 height 17
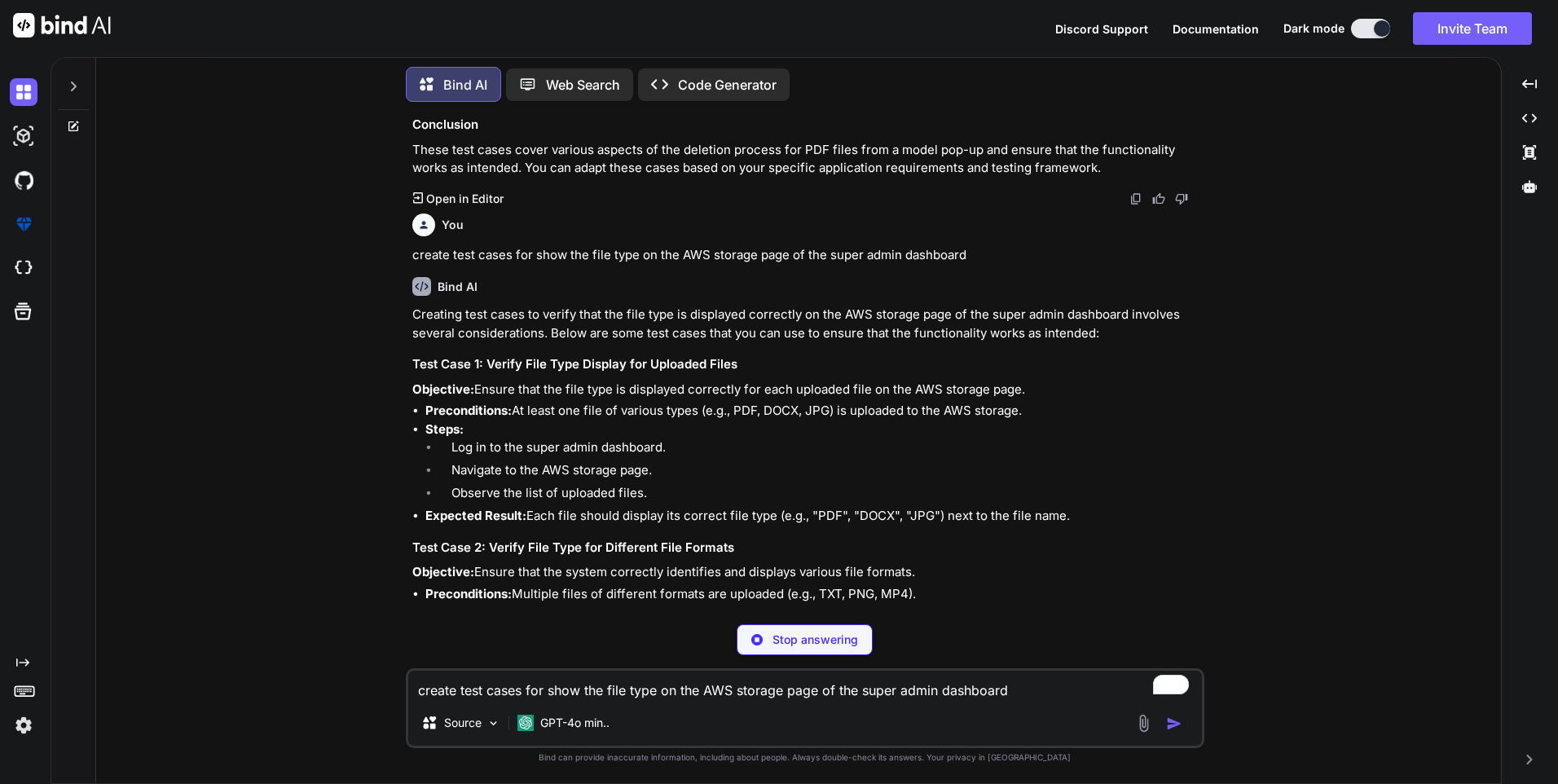
scroll to position [1445, 0]
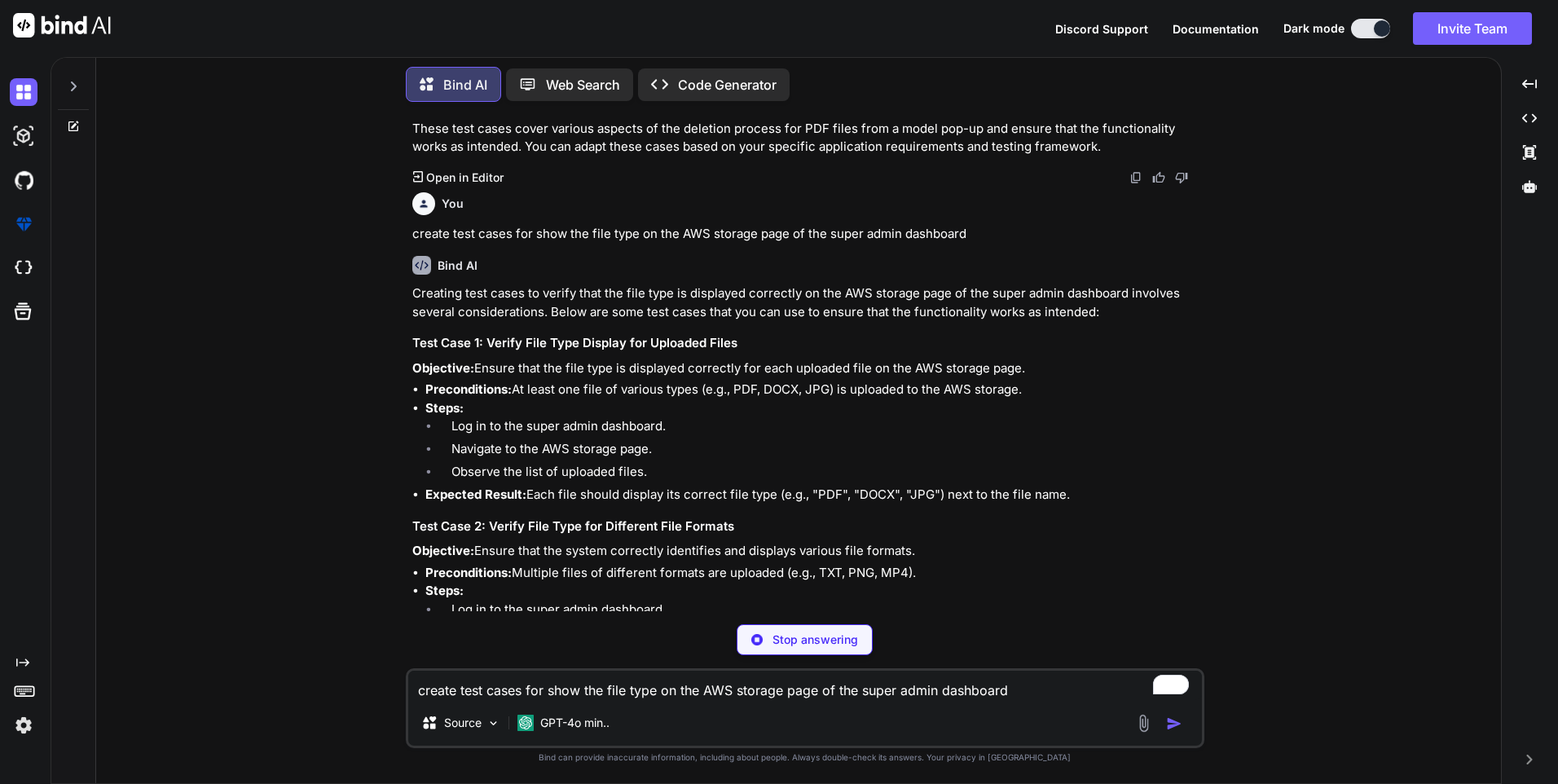
drag, startPoint x: 477, startPoint y: 368, endPoint x: 1045, endPoint y: 371, distance: 568.0
click at [1045, 371] on p "Objective: Ensure that the file type is displayed correctly for each uploaded f…" at bounding box center [807, 368] width 789 height 18
type textarea "x"
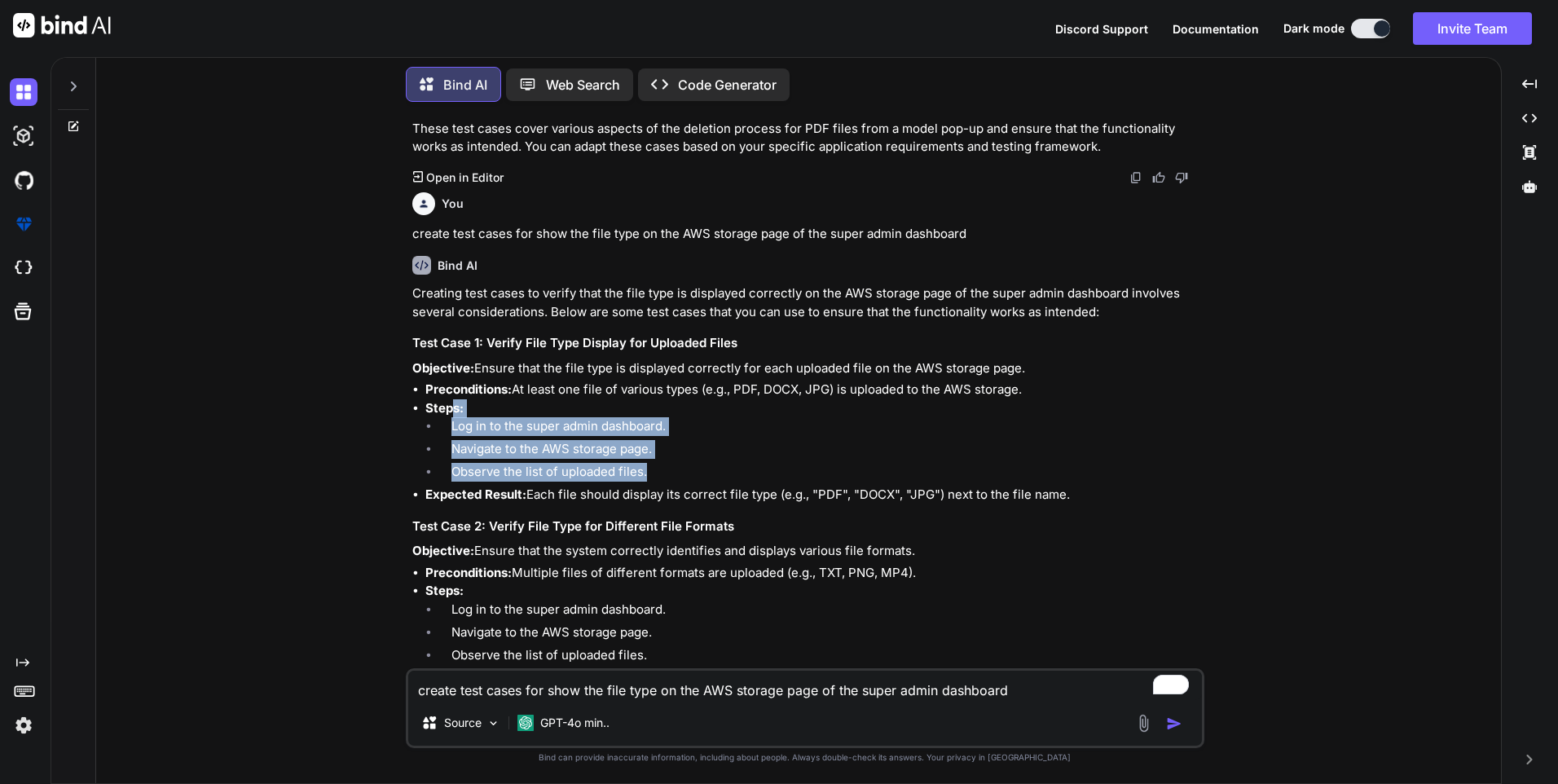
drag, startPoint x: 450, startPoint y: 416, endPoint x: 662, endPoint y: 476, distance: 220.3
click at [662, 476] on li "Steps: Log in to the super admin dashboard. Navigate to the AWS storage page. O…" at bounding box center [814, 442] width 776 height 87
click at [558, 440] on li "Log in to the super admin dashboard." at bounding box center [820, 428] width 763 height 23
drag, startPoint x: 453, startPoint y: 420, endPoint x: 667, endPoint y: 471, distance: 220.0
click at [667, 471] on ol "Log in to the super admin dashboard. Navigate to the AWS storage page. Observe …" at bounding box center [814, 452] width 776 height 68
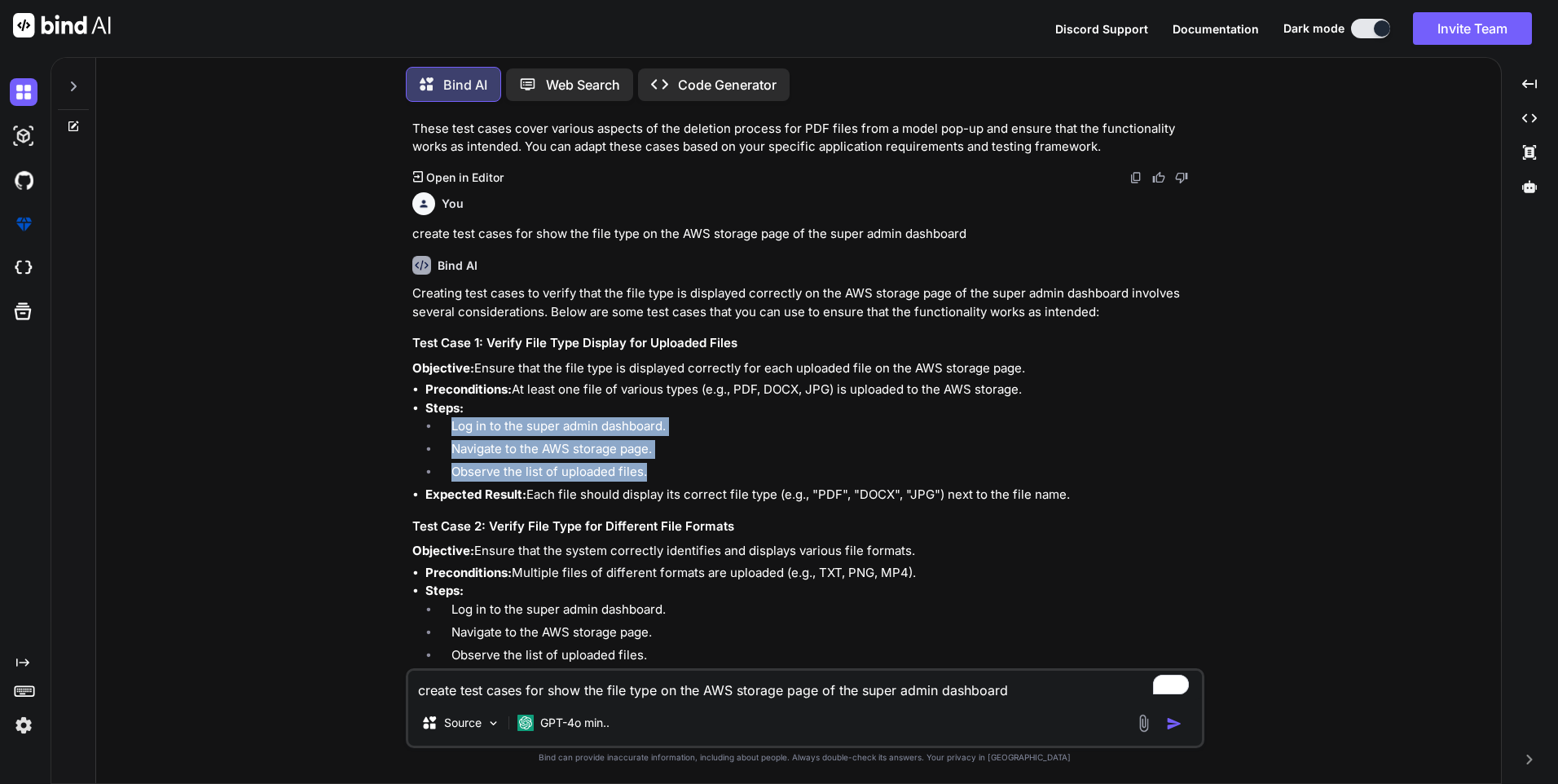
drag, startPoint x: 531, startPoint y: 492, endPoint x: 1073, endPoint y: 500, distance: 542.1
click at [1073, 500] on li "Expected Result: Each file should display its correct file type (e.g., "PDF", "…" at bounding box center [814, 495] width 776 height 18
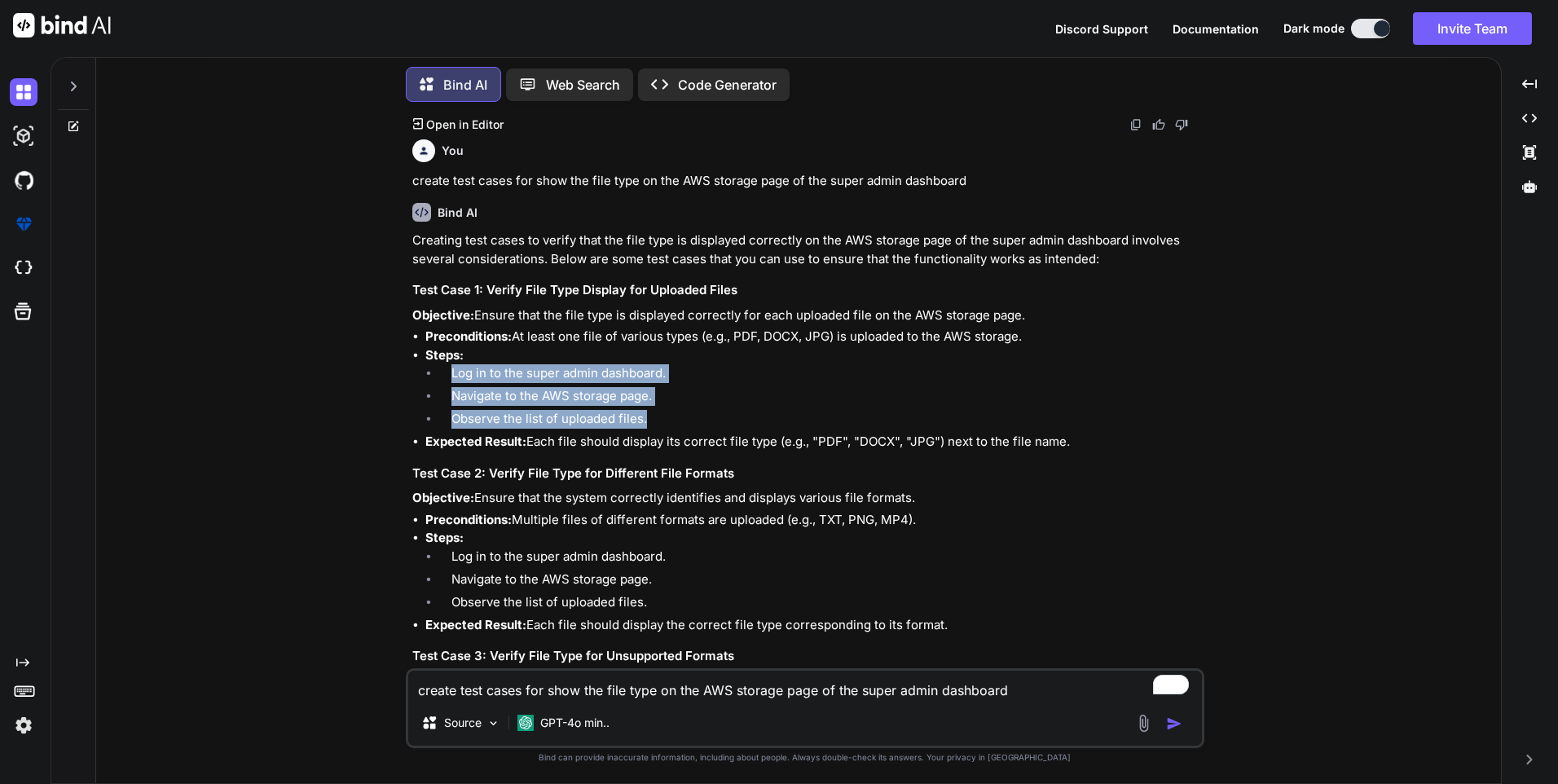
scroll to position [1526, 0]
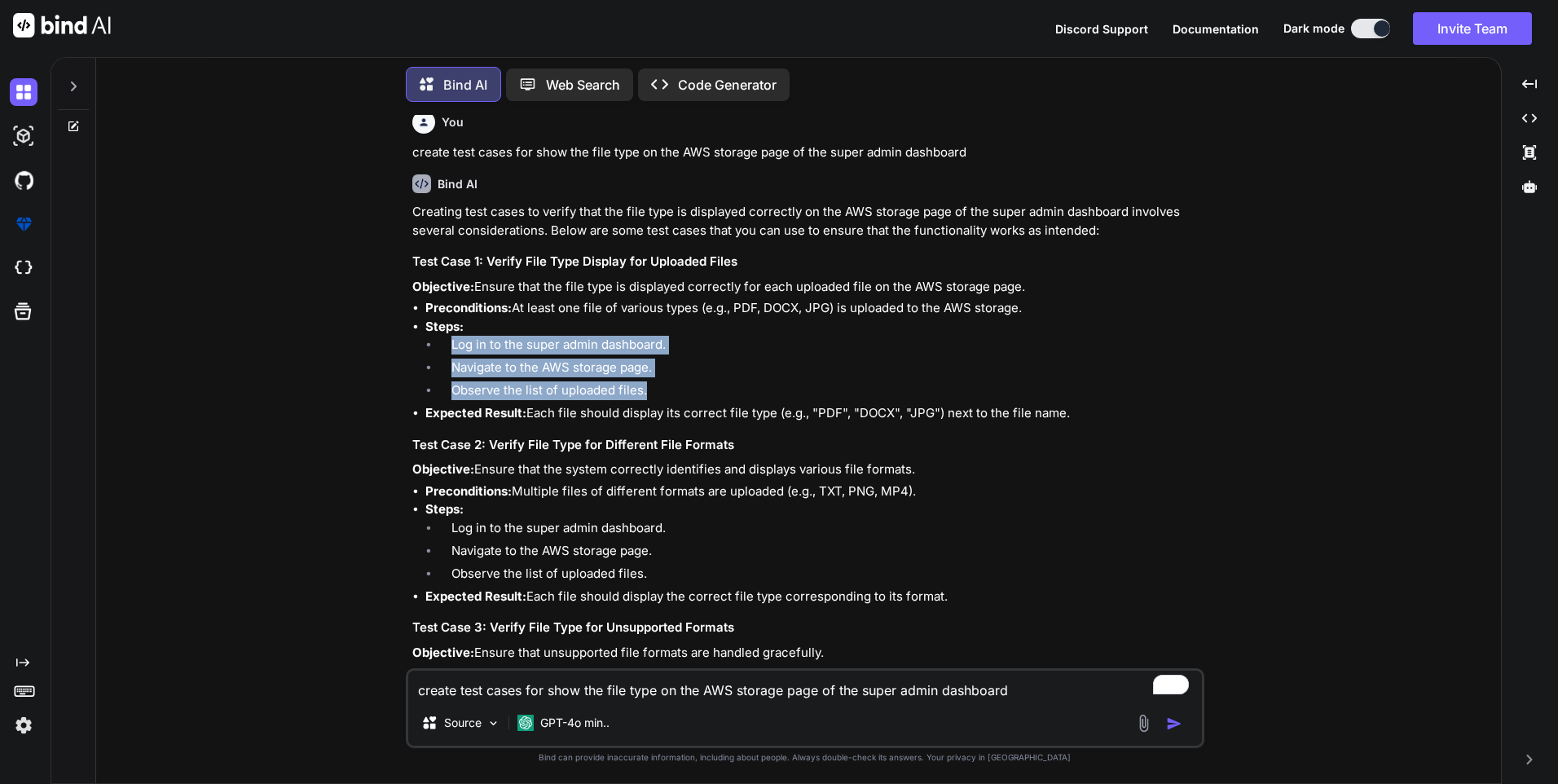
drag, startPoint x: 480, startPoint y: 466, endPoint x: 932, endPoint y: 475, distance: 452.1
click at [932, 475] on p "Objective: Ensure that the system correctly identifies and displays various fil…" at bounding box center [807, 470] width 789 height 18
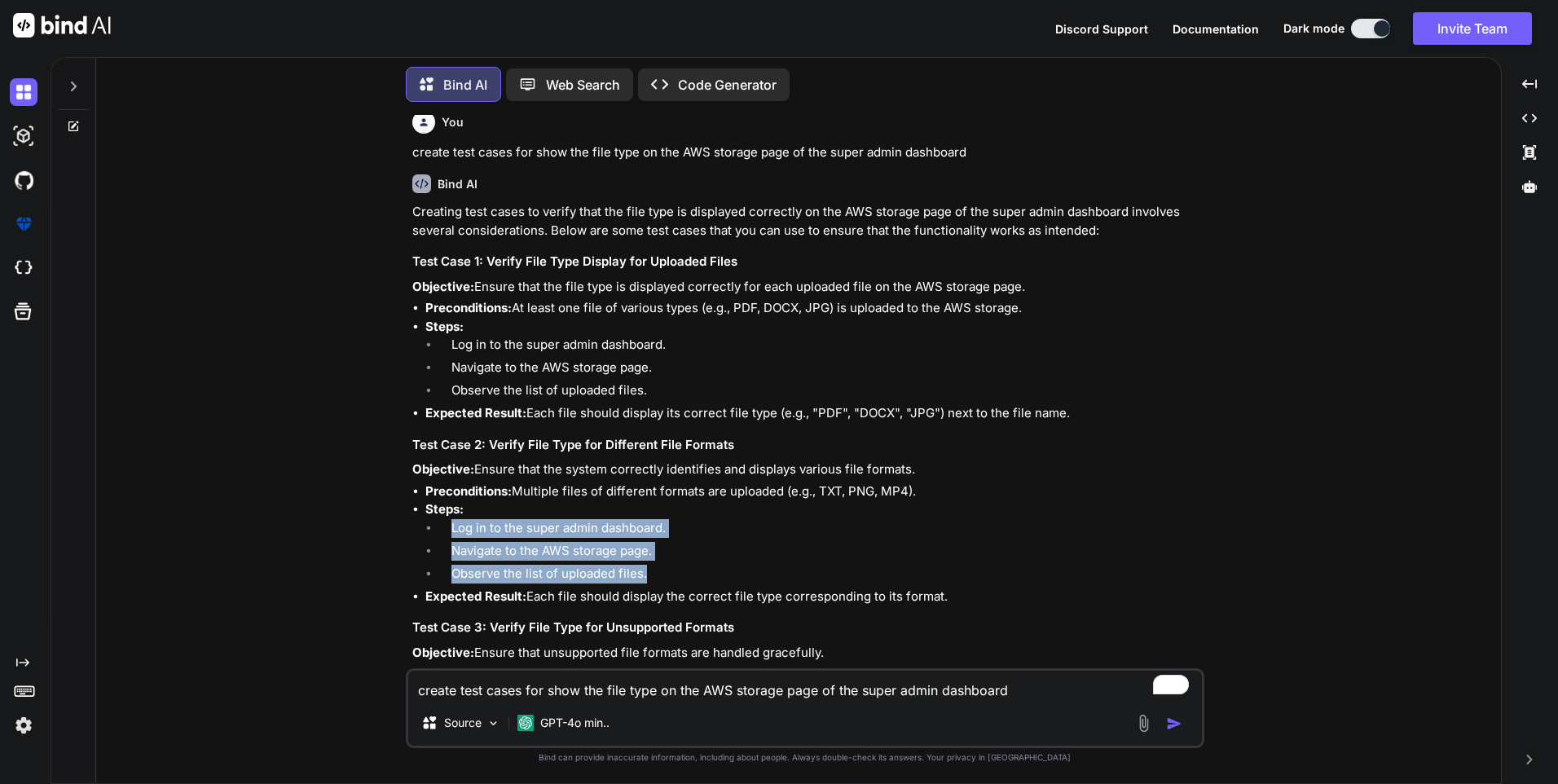
drag, startPoint x: 454, startPoint y: 524, endPoint x: 693, endPoint y: 570, distance: 243.4
click at [693, 570] on ol "Log in to the super admin dashboard. Navigate to the AWS storage page. Observe …" at bounding box center [814, 553] width 776 height 68
drag, startPoint x: 531, startPoint y: 595, endPoint x: 958, endPoint y: 599, distance: 427.0
click at [958, 599] on li "Expected Result: Each file should display the correct file type corresponding t…" at bounding box center [814, 597] width 776 height 18
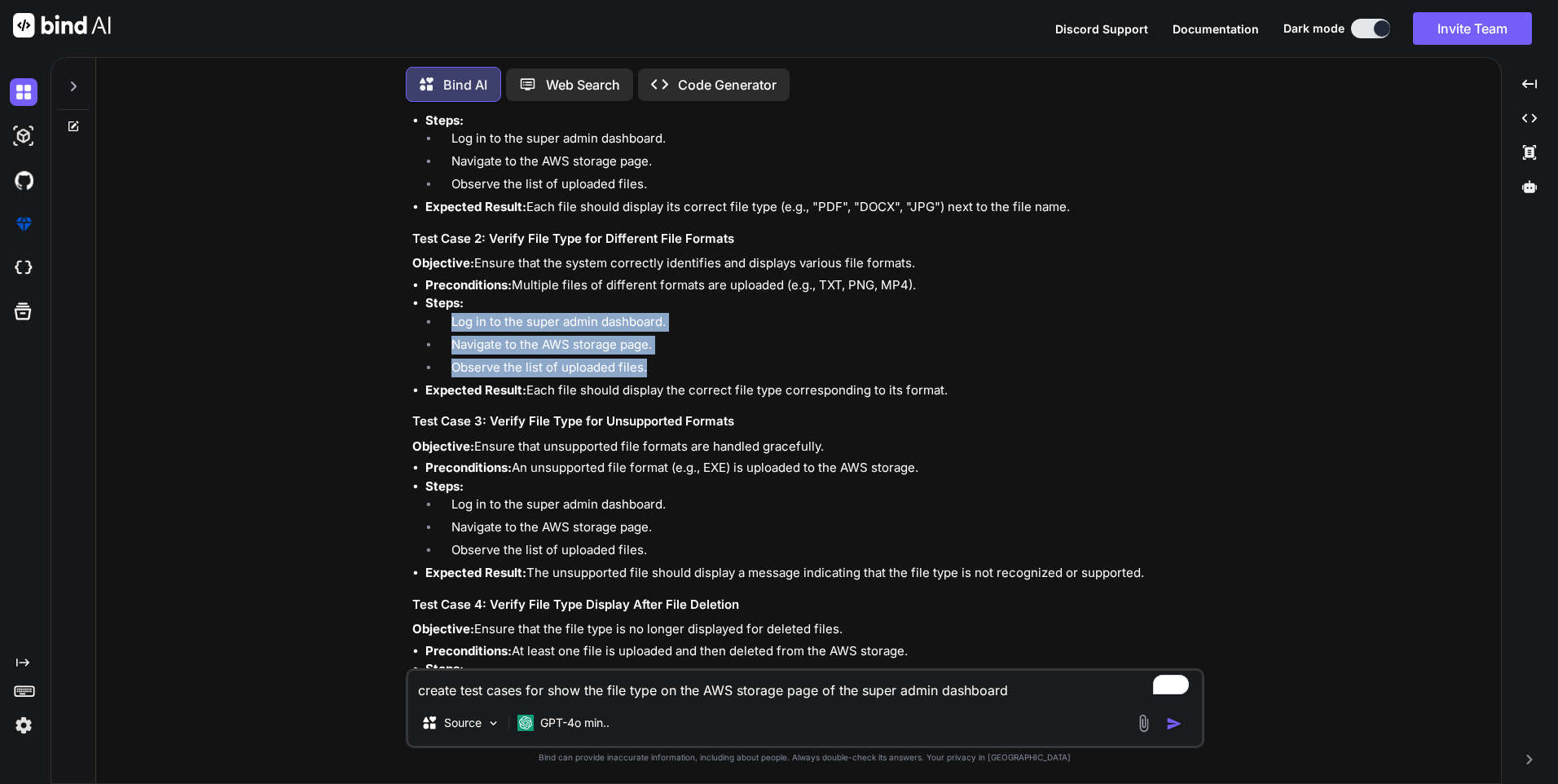
scroll to position [1771, 0]
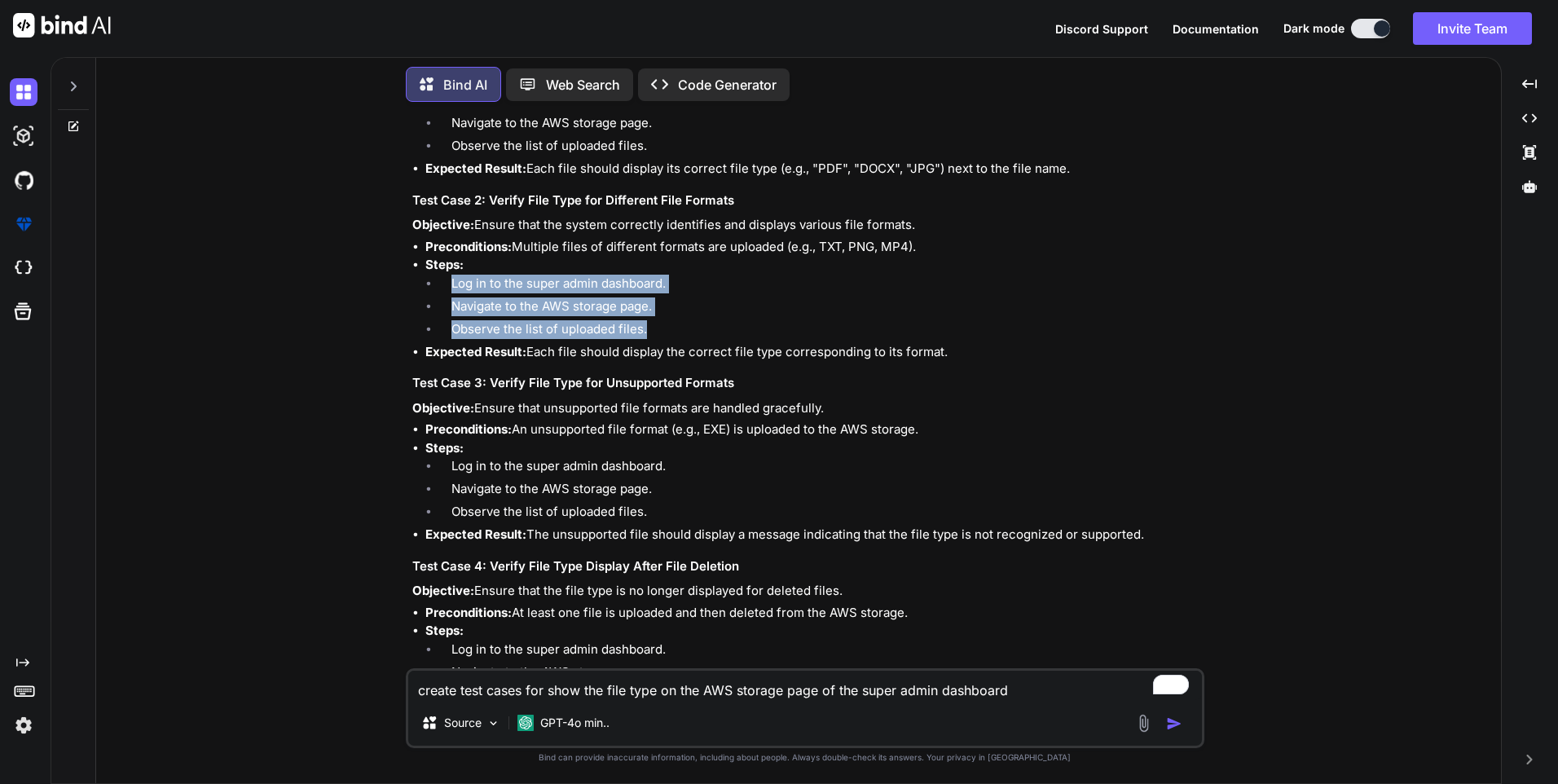
drag, startPoint x: 475, startPoint y: 405, endPoint x: 841, endPoint y: 406, distance: 366.0
click at [841, 406] on p "Objective: Ensure that unsupported file formats are handled gracefully." at bounding box center [807, 408] width 789 height 18
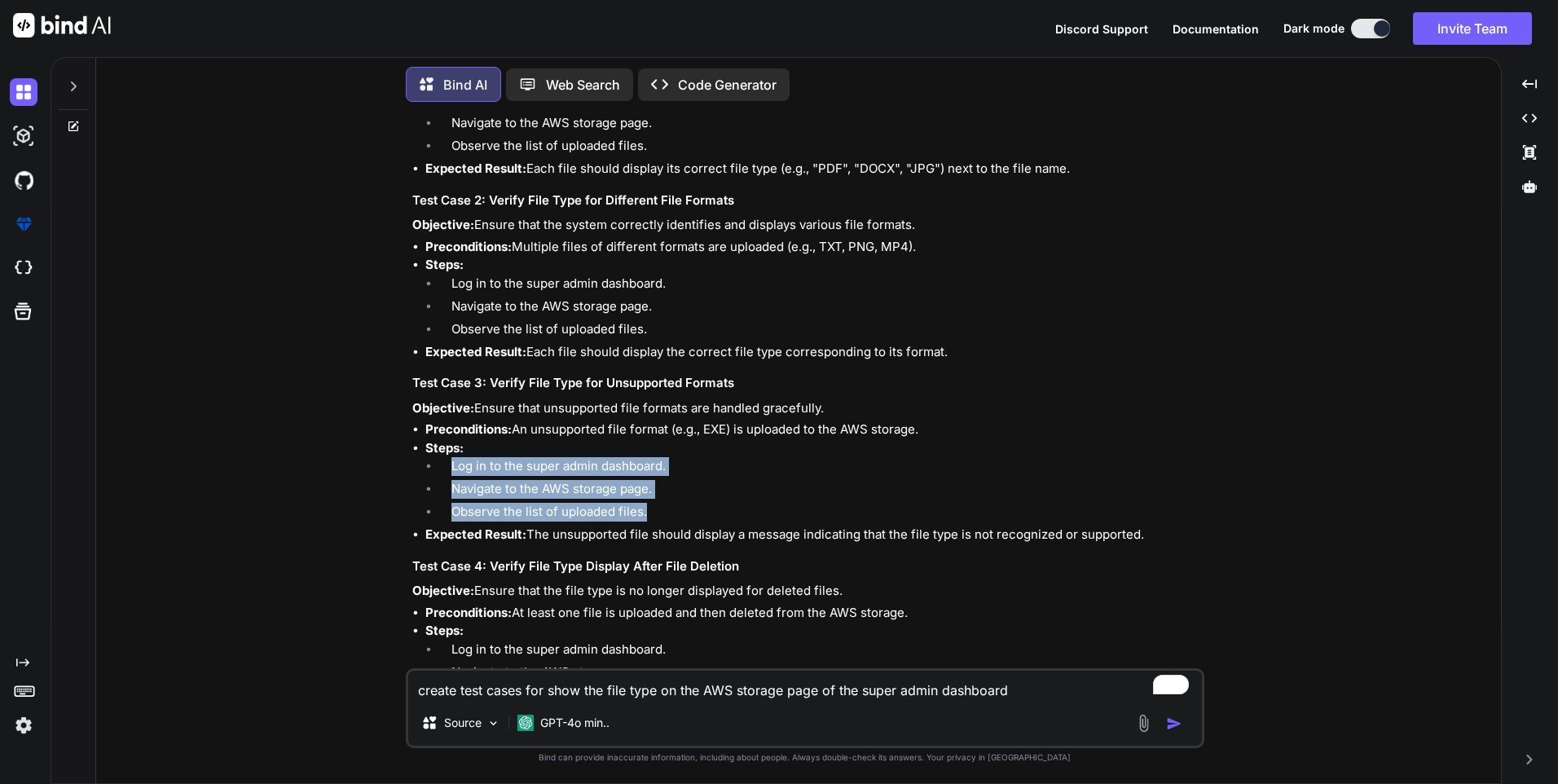
drag, startPoint x: 501, startPoint y: 491, endPoint x: 678, endPoint y: 522, distance: 179.7
click at [678, 522] on ol "Log in to the super admin dashboard. Navigate to the AWS storage page. Observe …" at bounding box center [814, 491] width 776 height 68
drag, startPoint x: 533, startPoint y: 532, endPoint x: 1154, endPoint y: 530, distance: 621.0
click at [1154, 530] on li "Expected Result: The unsupported file should display a message indicating that …" at bounding box center [814, 535] width 776 height 18
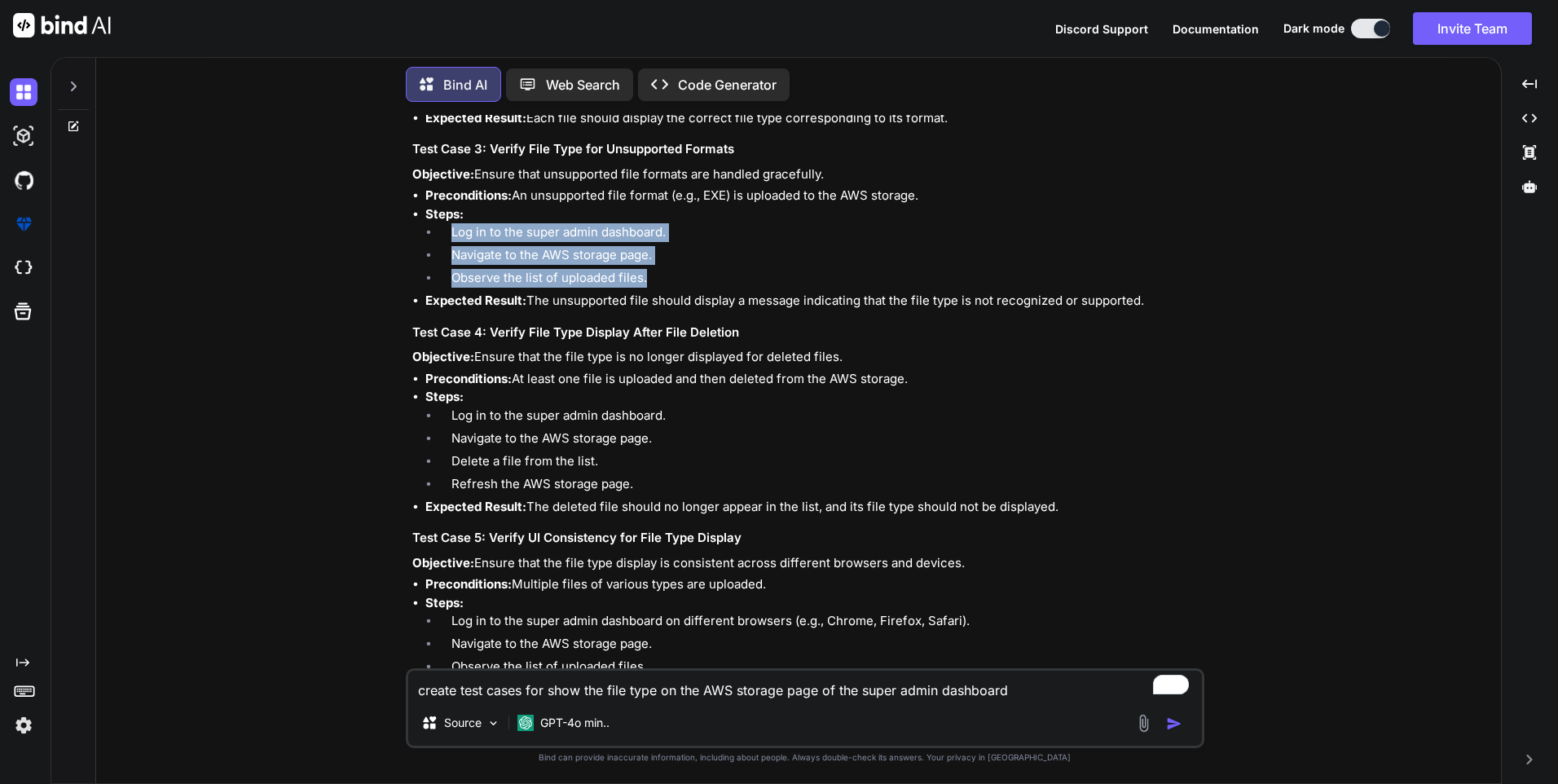
scroll to position [2015, 0]
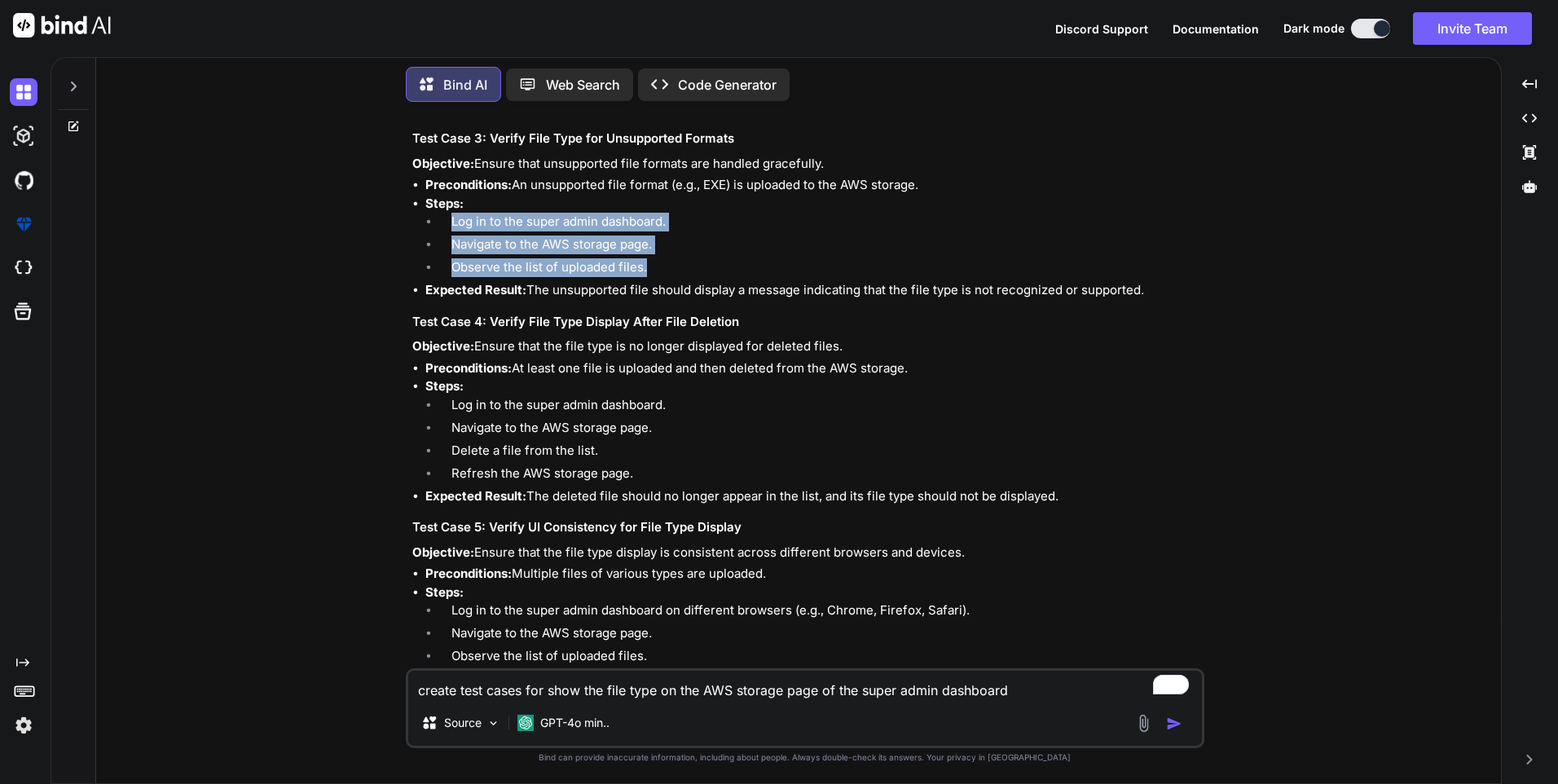
drag, startPoint x: 477, startPoint y: 344, endPoint x: 861, endPoint y: 343, distance: 384.0
click at [861, 343] on p "Objective: Ensure that the file type is no longer displayed for deleted files." at bounding box center [807, 346] width 789 height 18
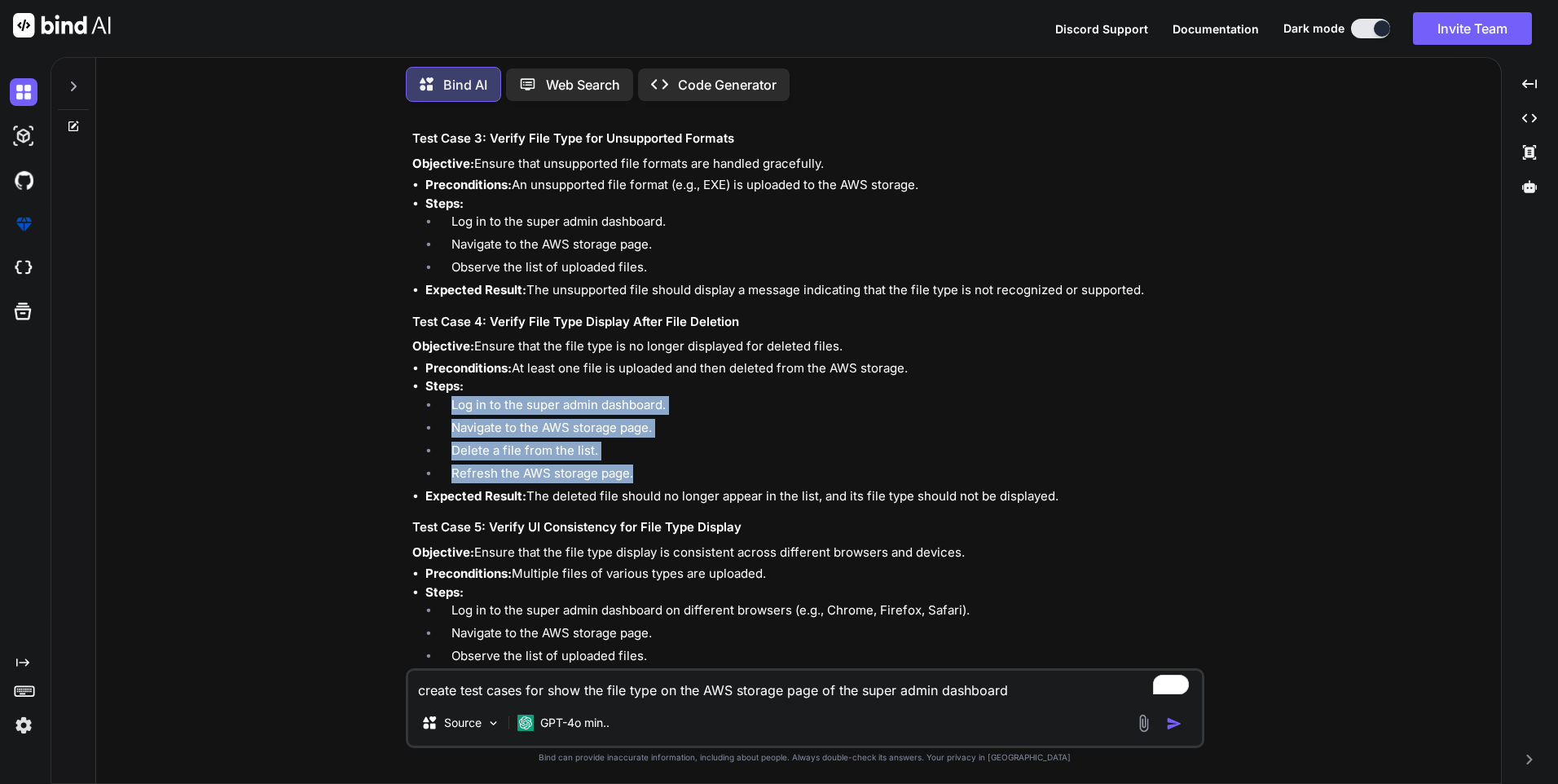
drag, startPoint x: 635, startPoint y: 475, endPoint x: 451, endPoint y: 401, distance: 198.3
click at [451, 401] on ol "Log in to the super admin dashboard. Navigate to the AWS storage page. Delete a…" at bounding box center [814, 441] width 776 height 91
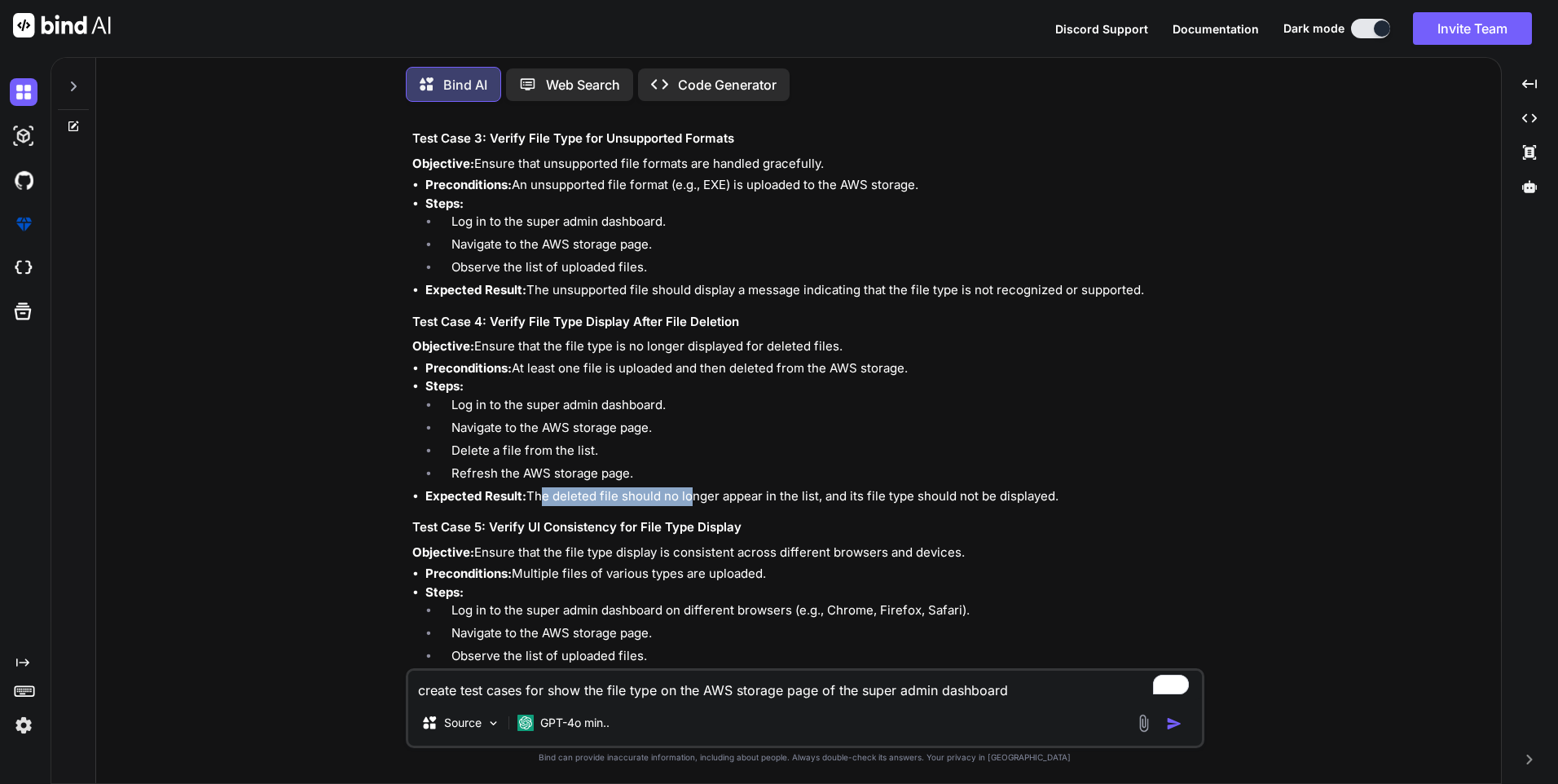
drag, startPoint x: 534, startPoint y: 495, endPoint x: 685, endPoint y: 499, distance: 151.1
click at [685, 499] on li "Expected Result: The deleted file should no longer appear in the list, and its …" at bounding box center [814, 497] width 776 height 18
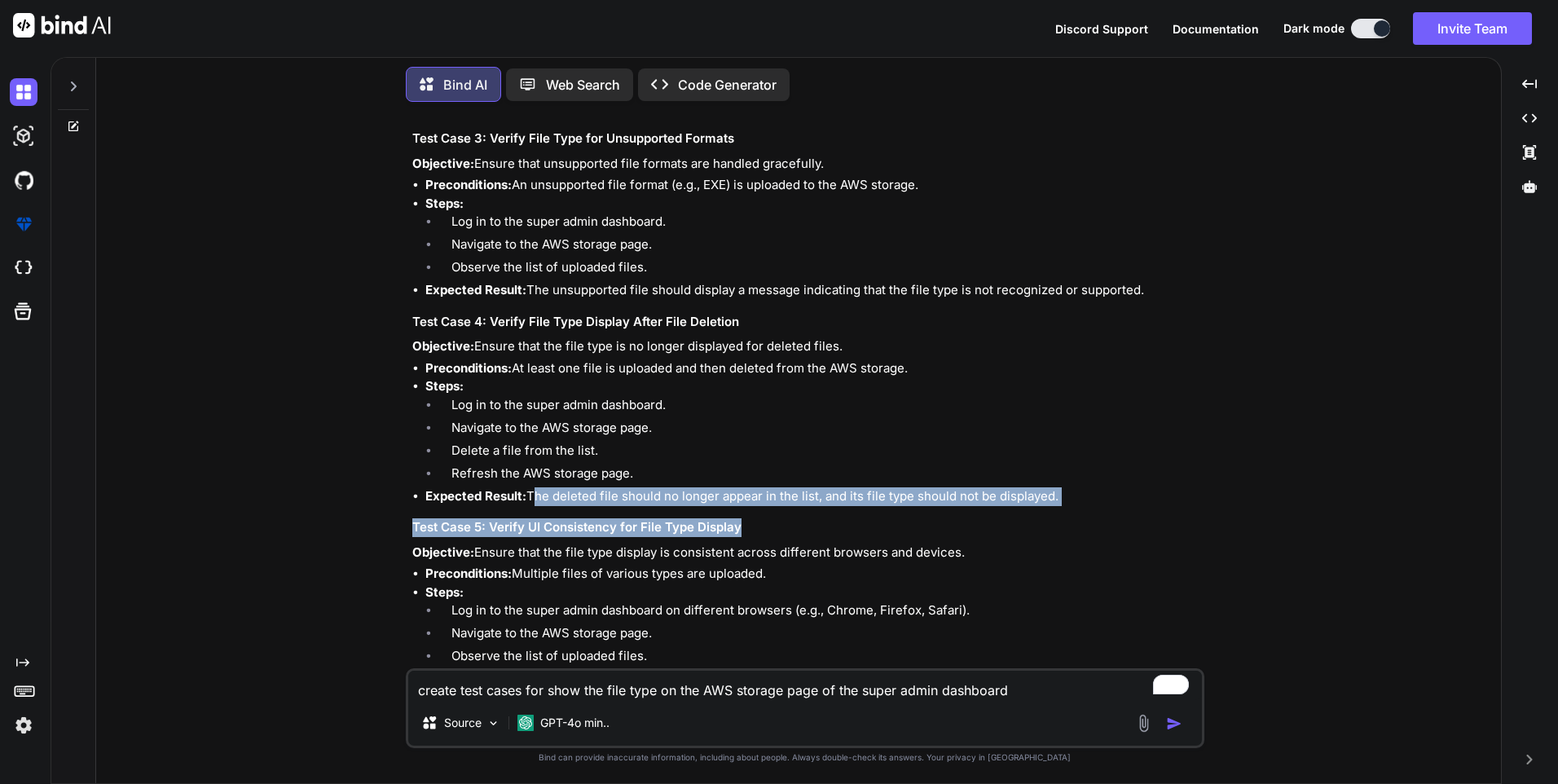
drag, startPoint x: 530, startPoint y: 492, endPoint x: 1110, endPoint y: 512, distance: 580.3
click at [1110, 512] on div "Creating test cases to verify that the file type is displayed correctly on the …" at bounding box center [807, 330] width 789 height 1232
click at [720, 516] on div "Creating test cases to verify that the file type is displayed correctly on the …" at bounding box center [807, 330] width 789 height 1232
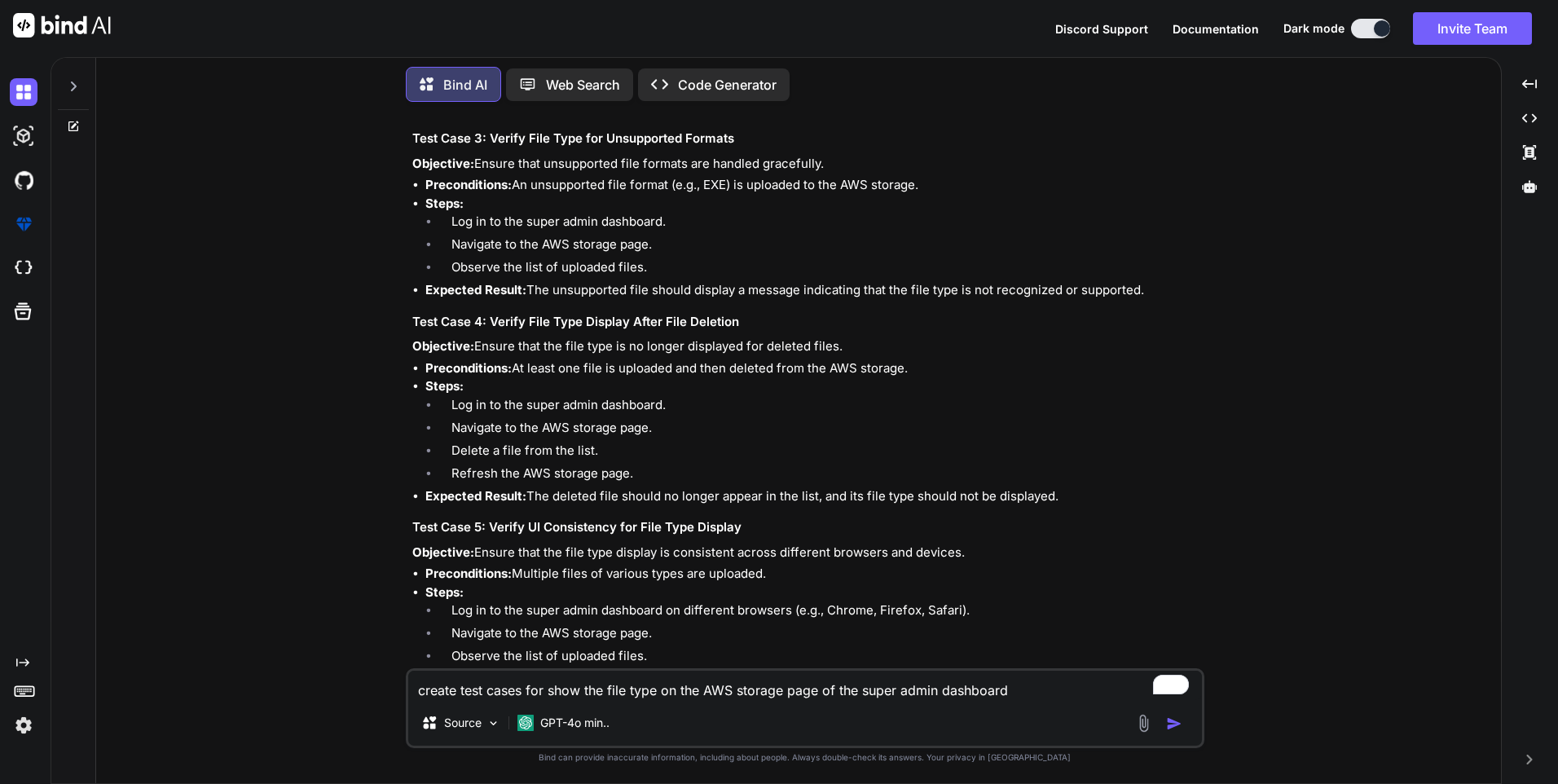
drag, startPoint x: 570, startPoint y: 496, endPoint x: 1064, endPoint y: 499, distance: 494.0
click at [1064, 499] on li "Expected Result: The deleted file should no longer appear in the list, and its …" at bounding box center [814, 497] width 776 height 18
